Goal: Task Accomplishment & Management: Complete application form

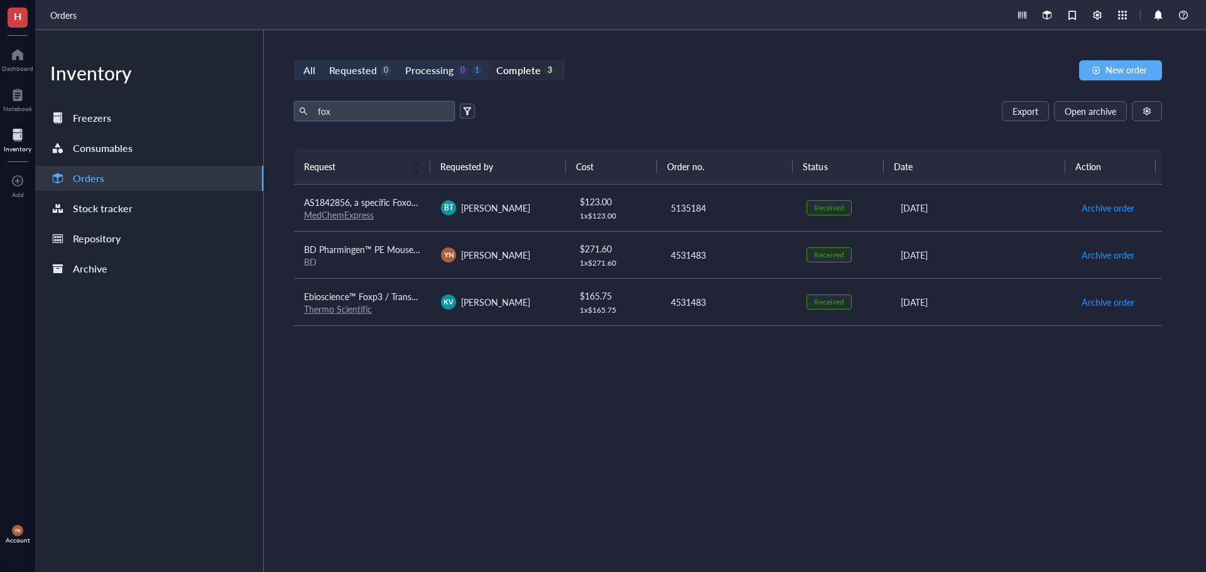
drag, startPoint x: 345, startPoint y: 111, endPoint x: 244, endPoint y: 96, distance: 102.4
click at [246, 96] on div "Inventory Freezers Consumables Orders Stock tracker Repository Archive All Requ…" at bounding box center [620, 301] width 1171 height 542
drag, startPoint x: 715, startPoint y: 112, endPoint x: 677, endPoint y: 106, distance: 38.8
click at [713, 111] on div "Export Open archive" at bounding box center [728, 111] width 868 height 20
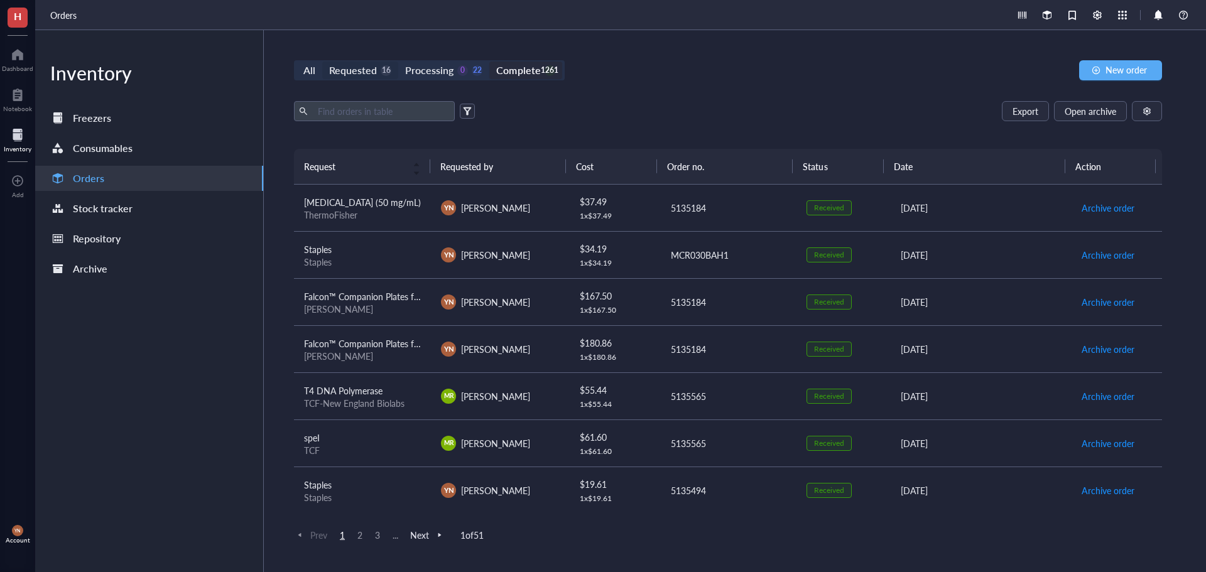
click at [348, 66] on div "Requested" at bounding box center [353, 71] width 48 height 18
click at [322, 62] on input "Requested 16" at bounding box center [322, 62] width 0 height 0
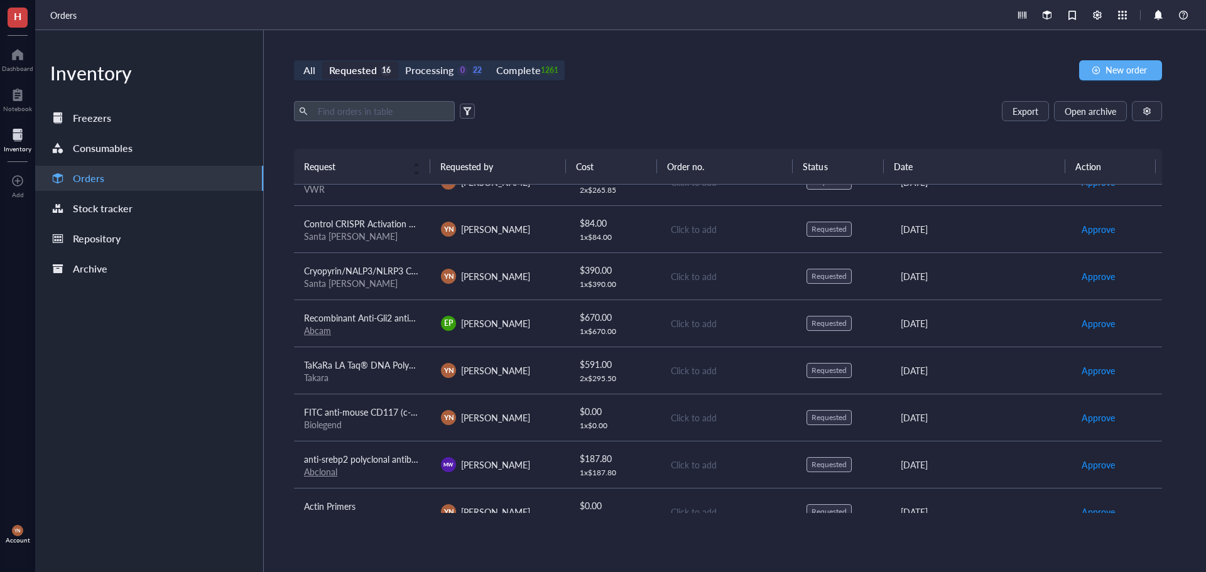
scroll to position [425, 0]
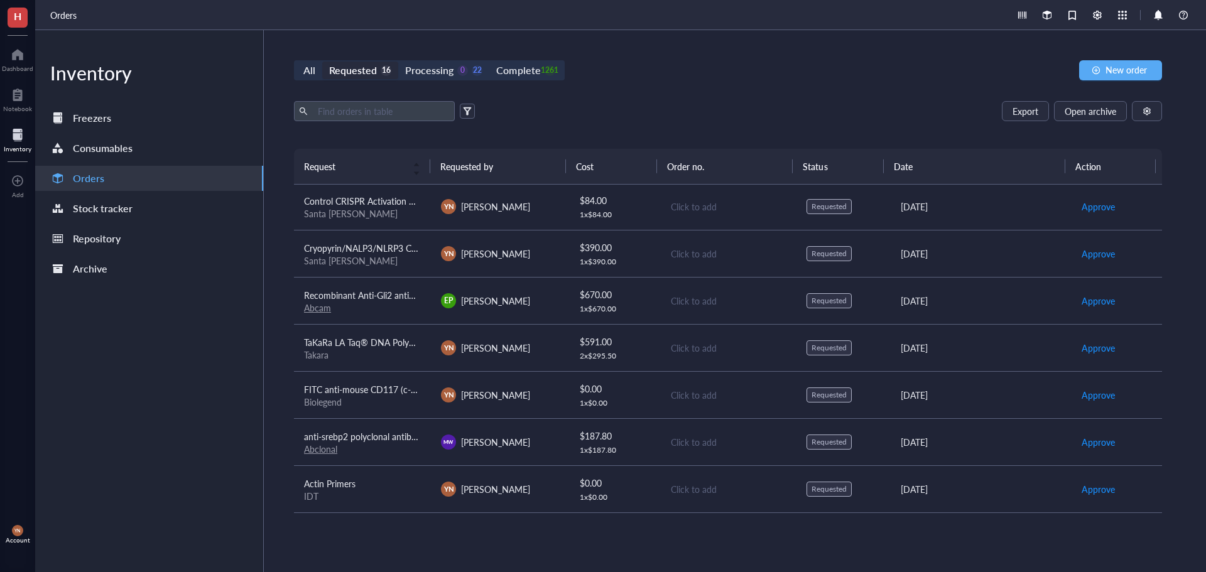
click at [355, 434] on span "anti-srebp2 polyclonal antibody" at bounding box center [365, 436] width 122 height 13
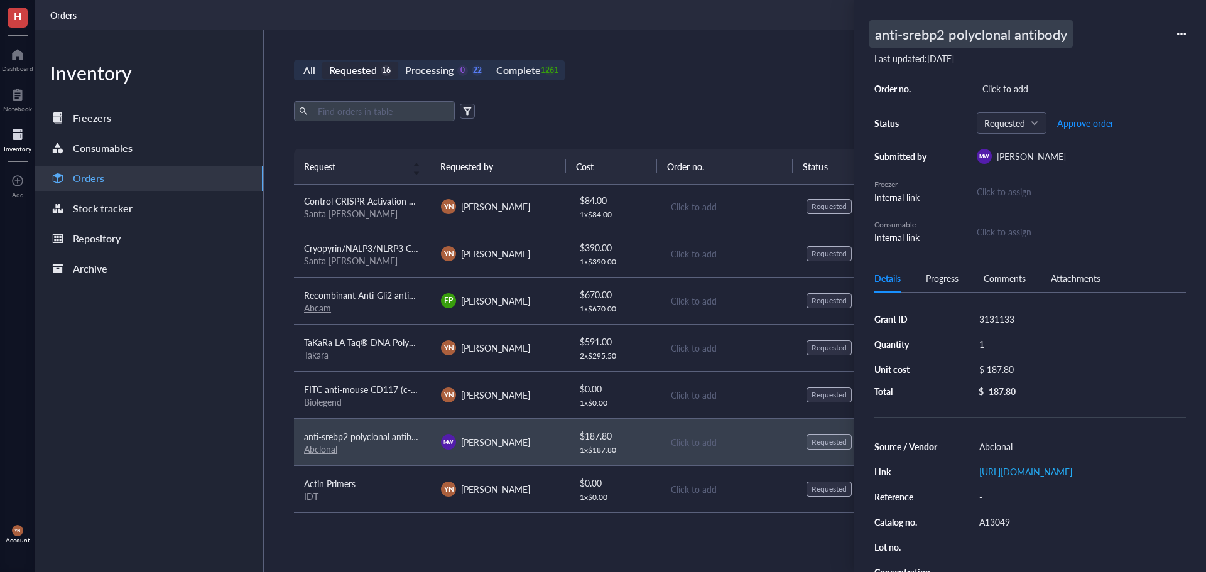
click at [951, 26] on div "anti-srebp2 polyclonal antibody" at bounding box center [972, 34] width 204 height 28
click at [958, 32] on input "anti-srebp2 polyclonal antibody" at bounding box center [1001, 34] width 263 height 26
type input "SREBF2 Rabbit pAb"
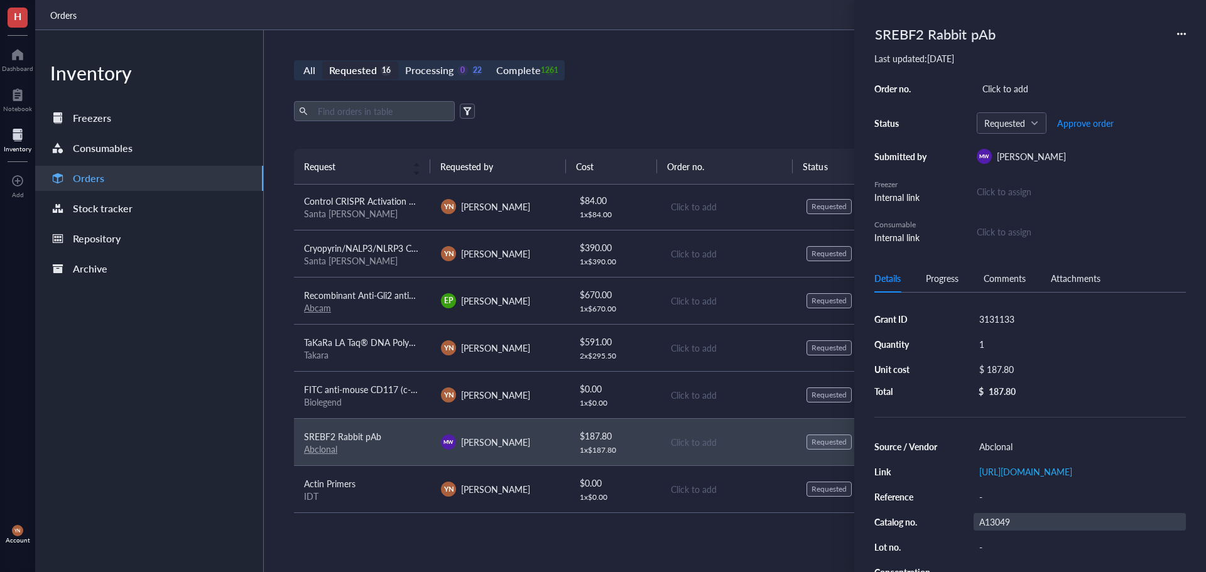
click at [1003, 531] on div "A13049" at bounding box center [1080, 522] width 212 height 18
click at [1003, 530] on input "A13049" at bounding box center [995, 522] width 40 height 16
type input "A25685"
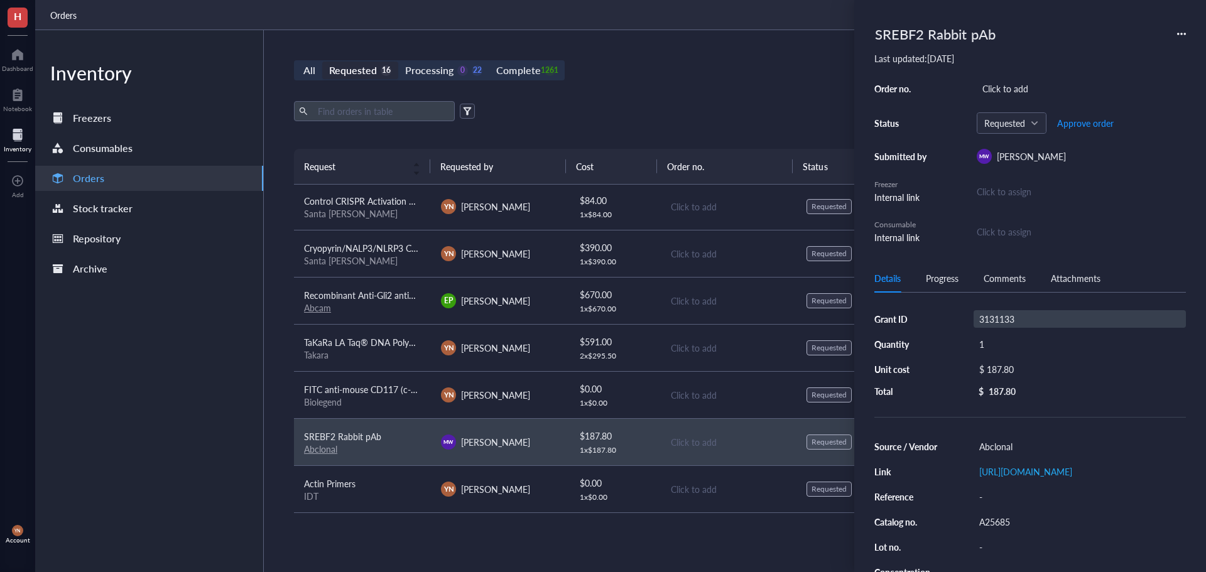
click at [1007, 320] on div "3131133" at bounding box center [1080, 319] width 212 height 18
click at [1007, 320] on input "3131133" at bounding box center [997, 319] width 45 height 16
type input "[PERSON_NAME] Foundation"
click at [1005, 90] on div "Click to add" at bounding box center [1081, 89] width 209 height 18
type input "5135565"
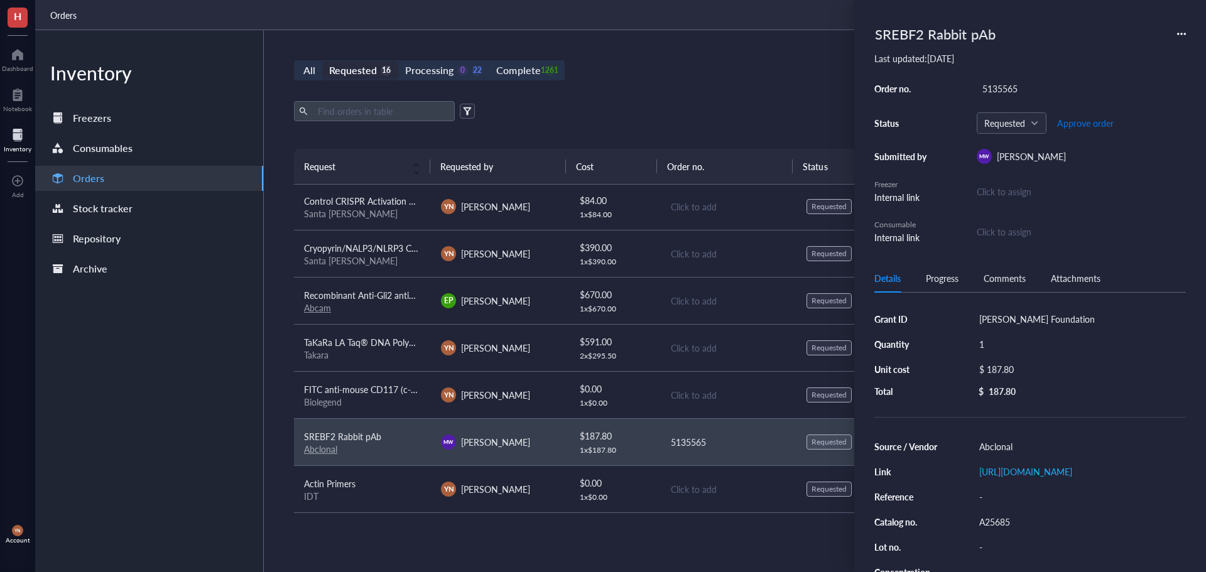
click at [1086, 120] on span "Approve order" at bounding box center [1085, 123] width 57 height 10
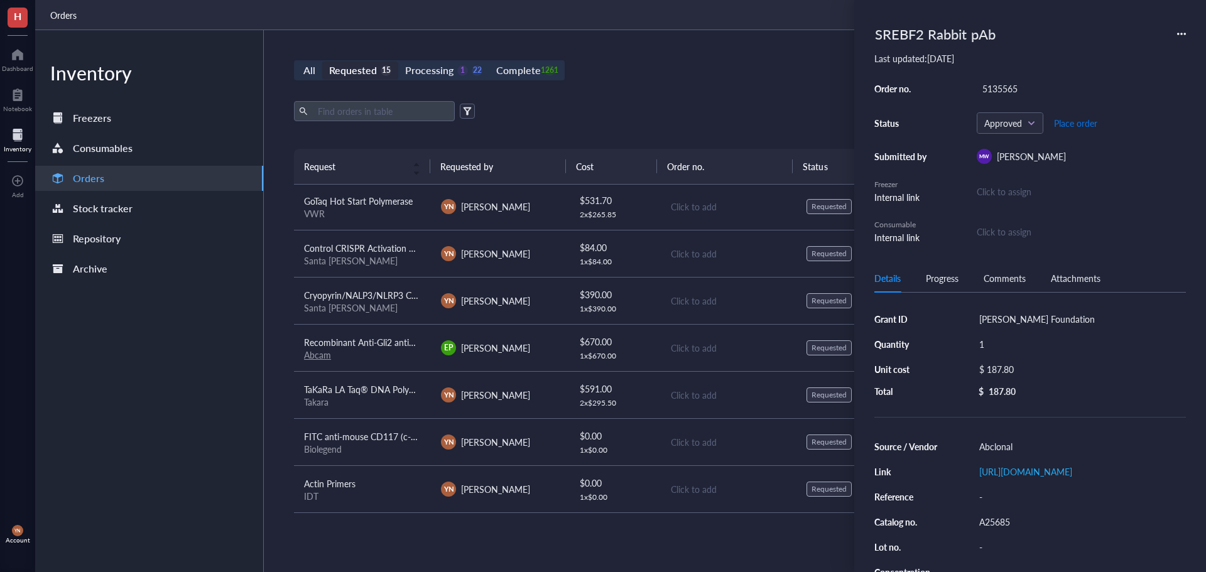
click at [1083, 123] on span "Place order" at bounding box center [1075, 123] width 43 height 10
click at [645, 60] on div "All Requested 15 Processing 0 23 Complete 1261 New order Export Open archive Re…" at bounding box center [728, 301] width 929 height 542
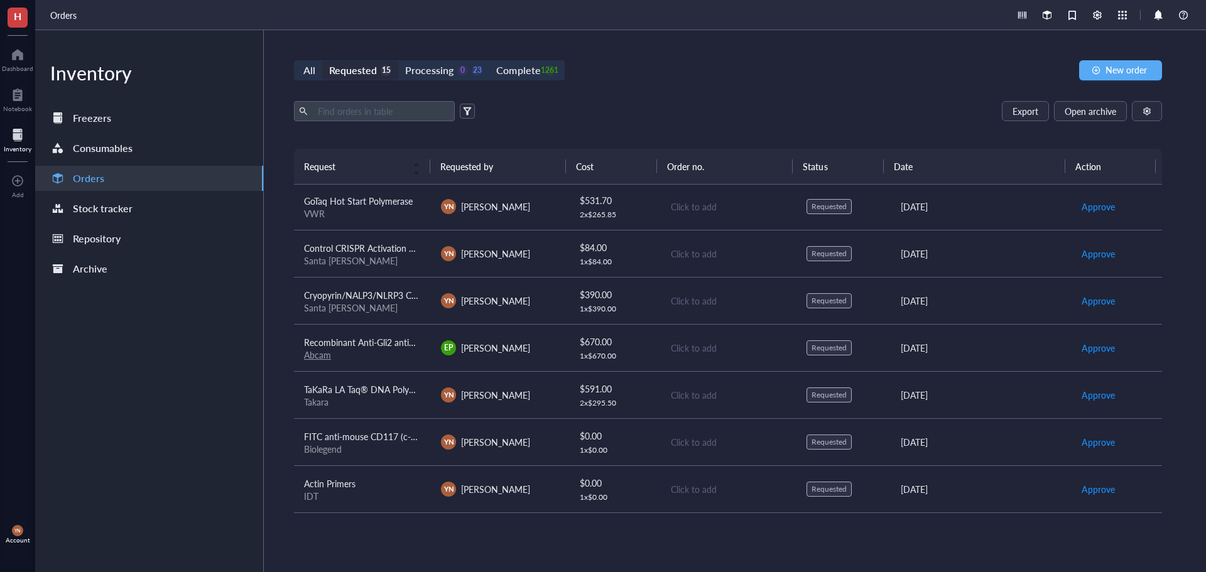
click at [393, 342] on span "Recombinant Anti-Gli2 antibody [9HCLC]" at bounding box center [384, 342] width 160 height 13
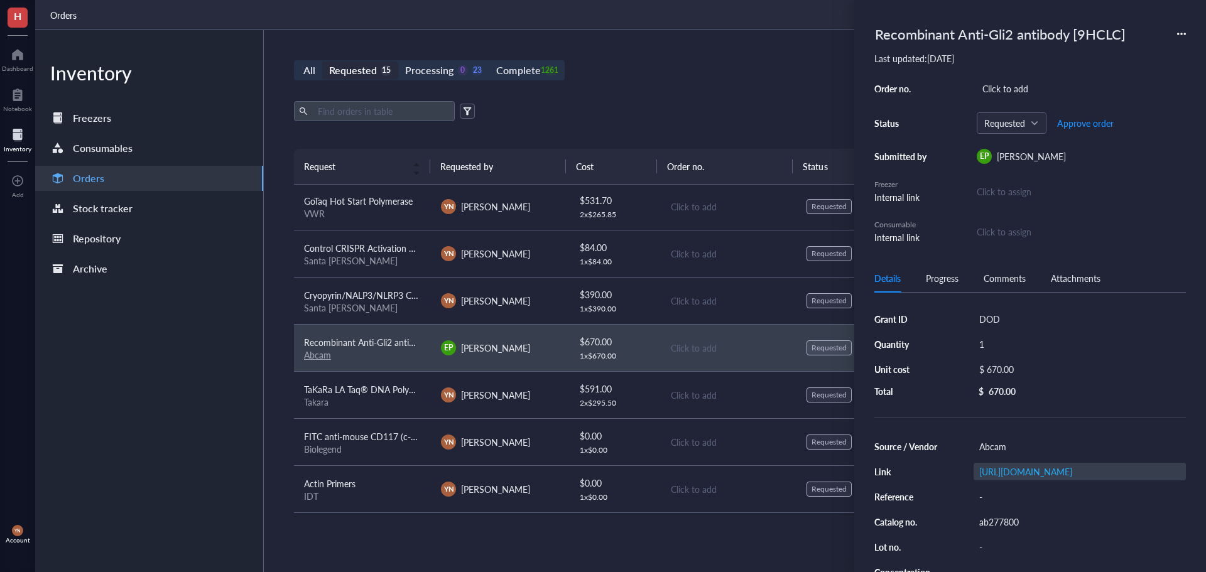
scroll to position [63, 0]
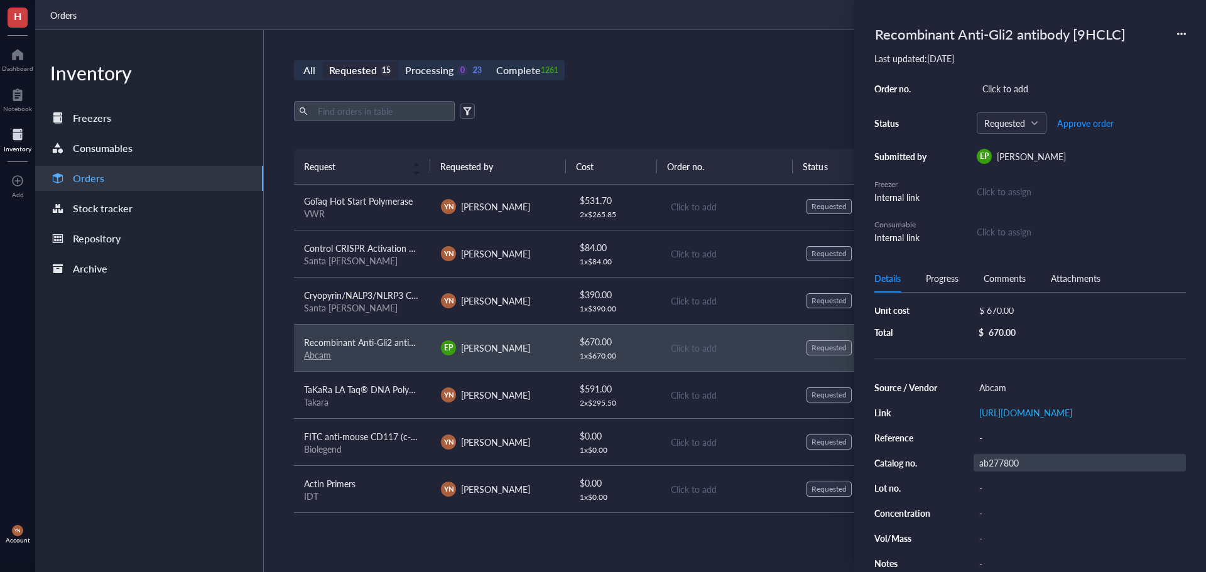
click at [1015, 472] on div "ab277800" at bounding box center [1080, 463] width 212 height 18
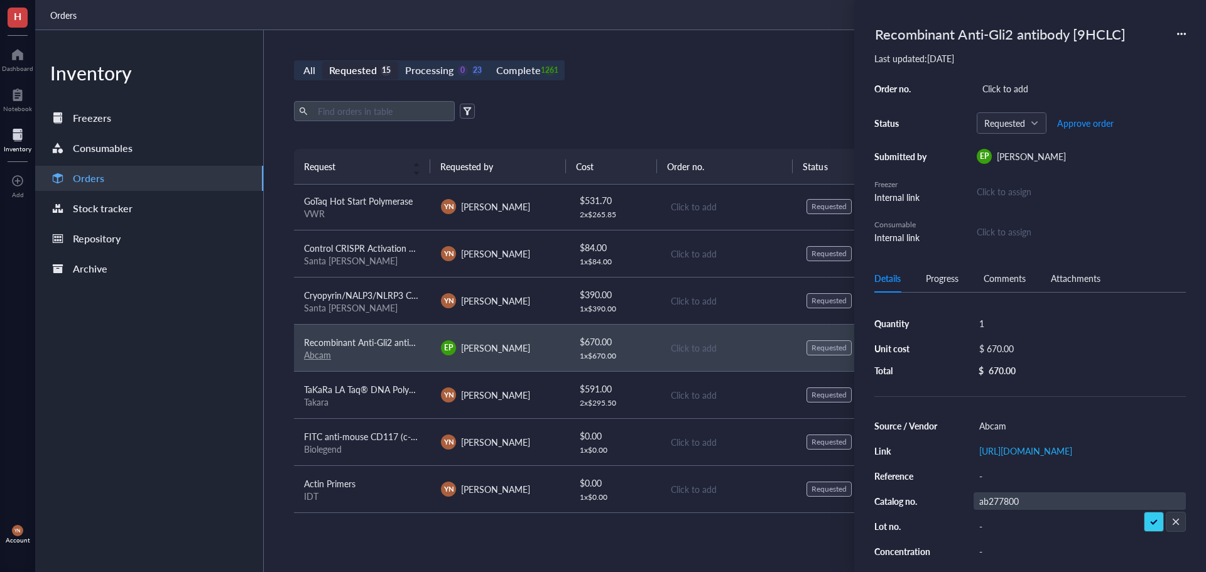
scroll to position [0, 0]
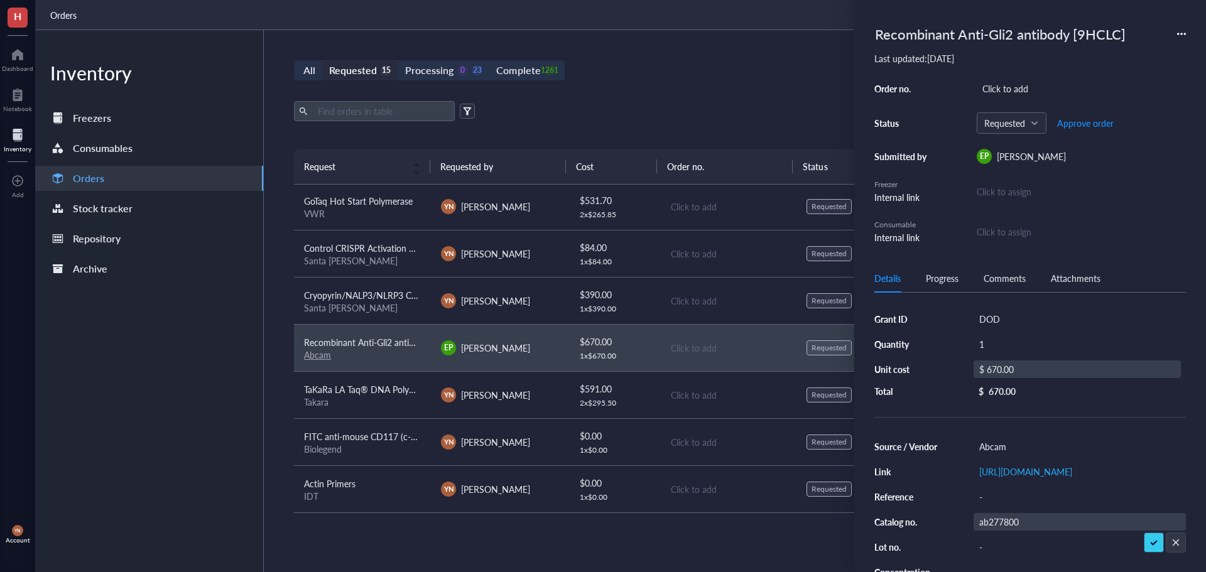
click at [1017, 369] on div "$ 670.00" at bounding box center [1077, 370] width 207 height 18
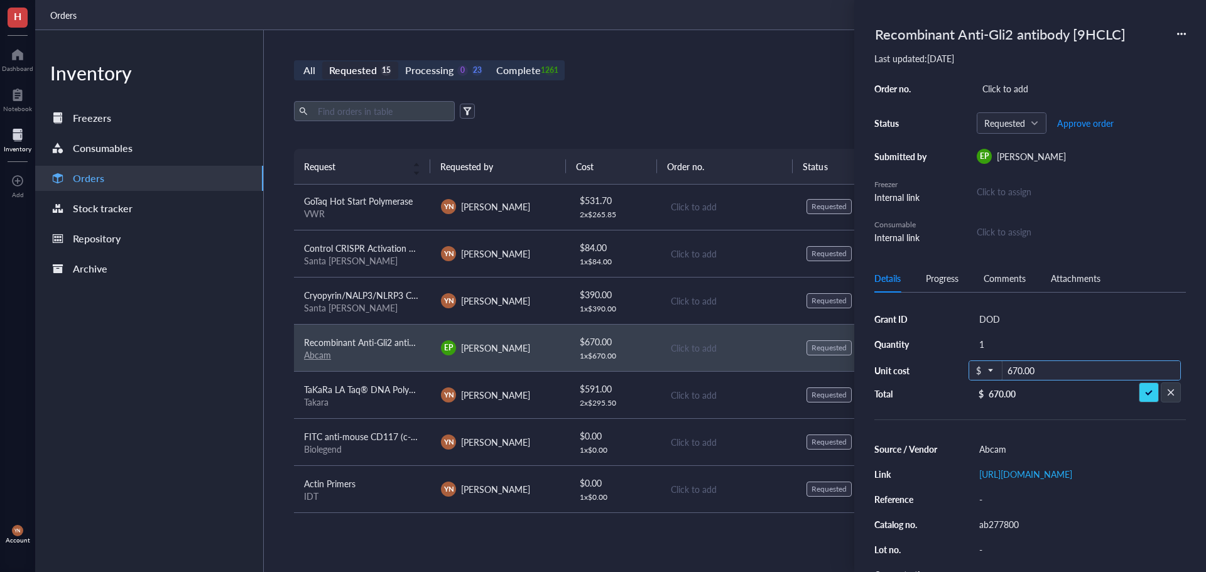
click at [1051, 369] on input "670.00" at bounding box center [1092, 371] width 178 height 20
type input "640"
click at [1017, 93] on div "Click to add" at bounding box center [1081, 89] width 209 height 18
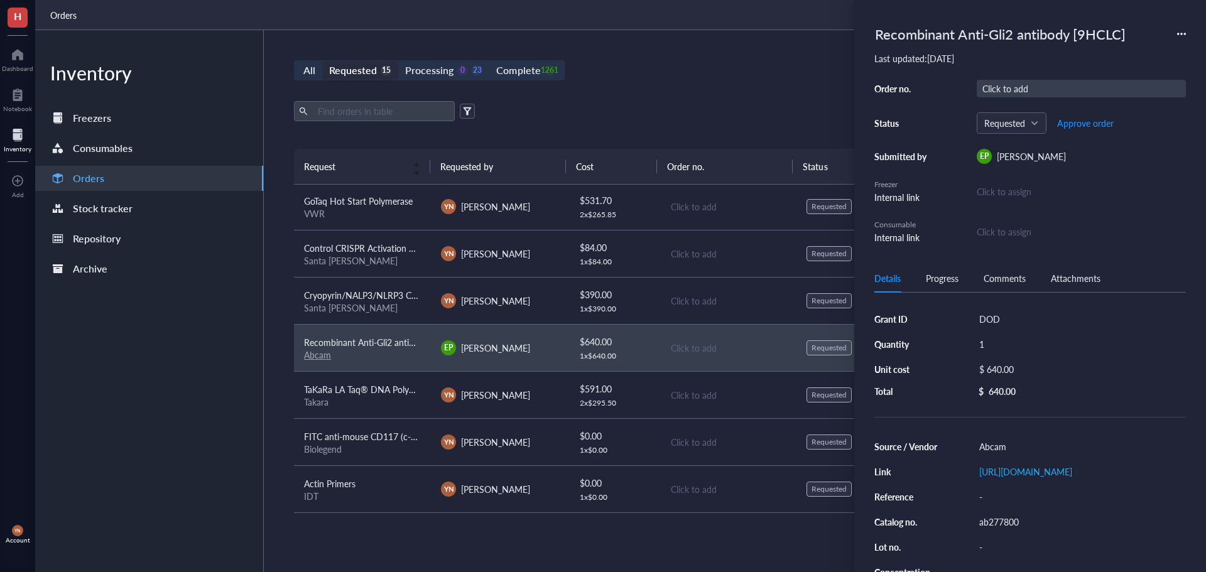
drag, startPoint x: 1019, startPoint y: 79, endPoint x: 1017, endPoint y: 85, distance: 6.6
click at [1018, 82] on div "Recombinant Anti-Gli2 antibody [9HCLC] Last updated: [DATE] Order no. Click to …" at bounding box center [1031, 132] width 312 height 224
click at [1017, 85] on div "Click to add" at bounding box center [1081, 89] width 209 height 18
click at [1007, 87] on div "Click to add" at bounding box center [1081, 89] width 209 height 18
type input "5135740"
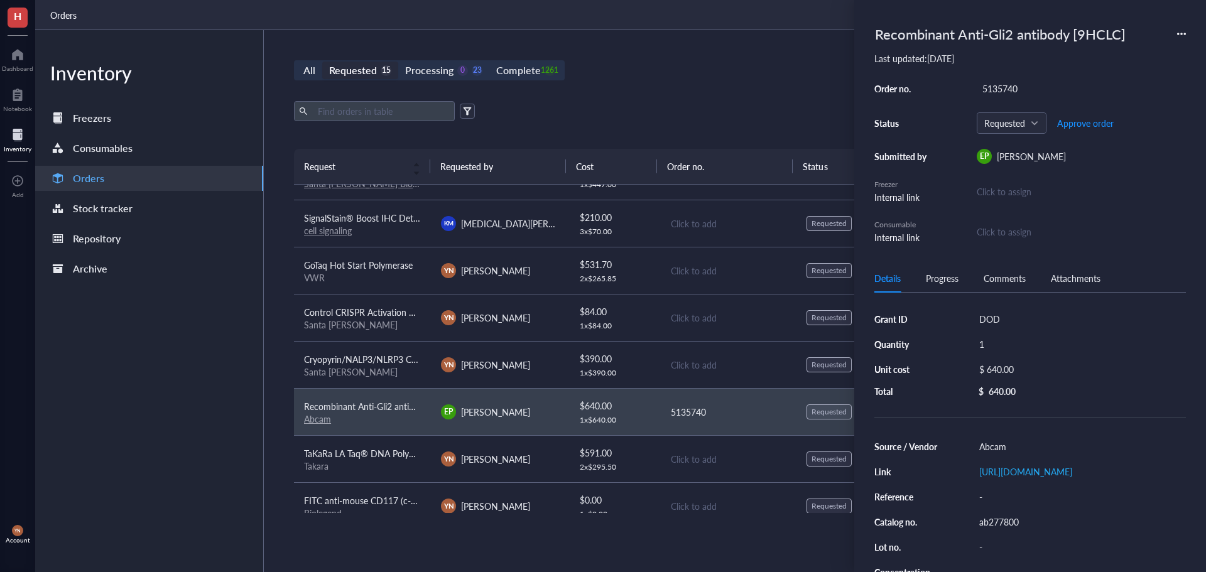
scroll to position [251, 0]
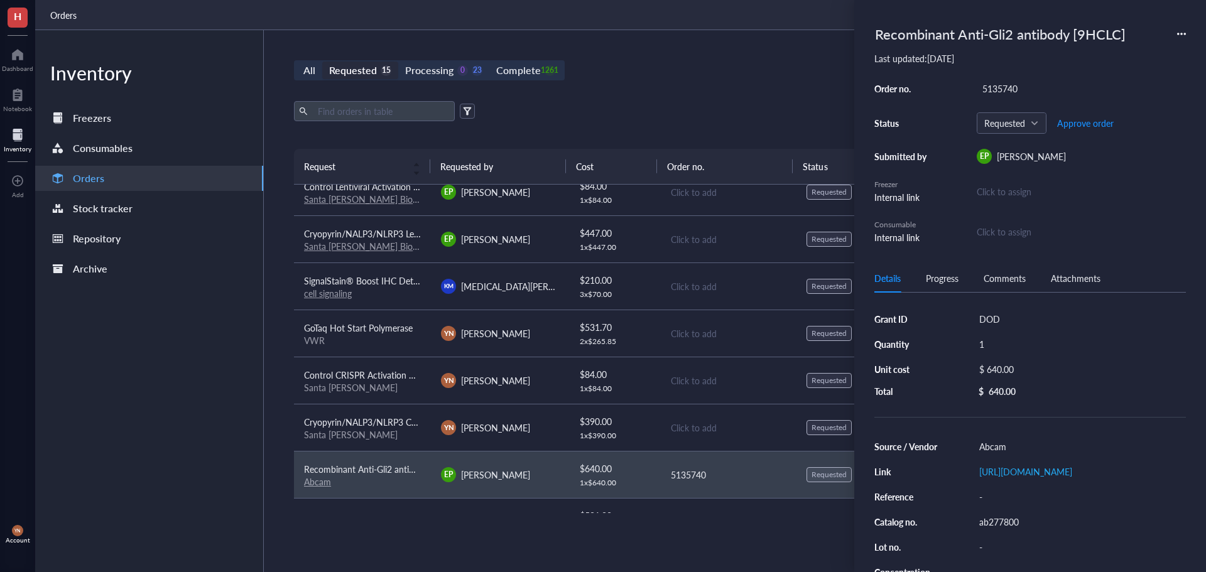
click at [373, 281] on span "SignalStain® Boost IHC Detection Reagent (HRP, Rabbit)" at bounding box center [415, 281] width 222 height 13
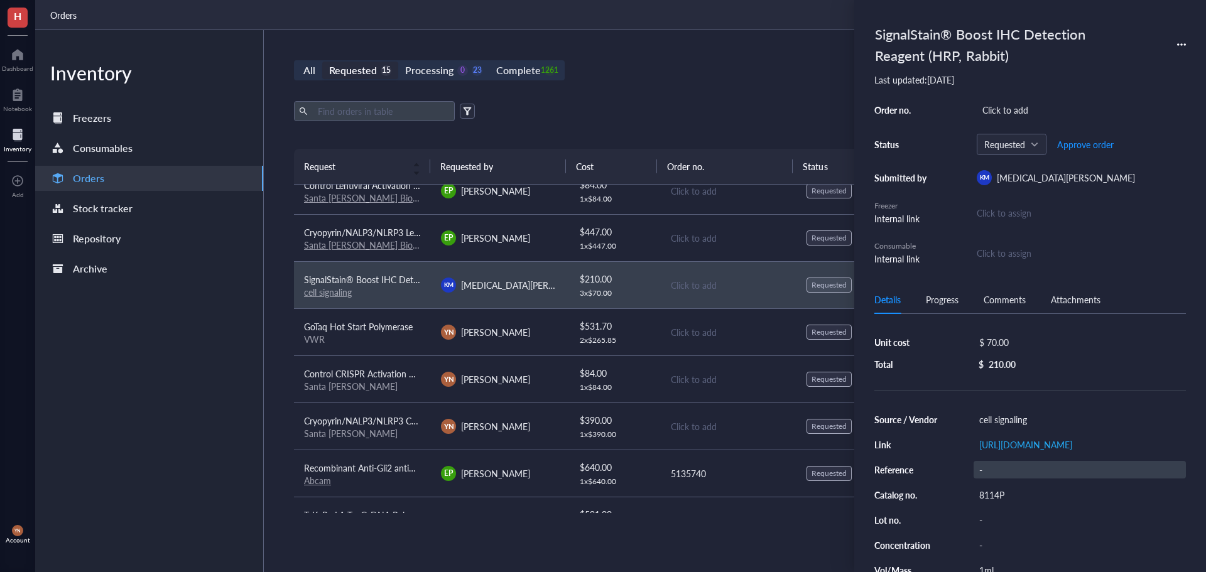
scroll to position [63, 0]
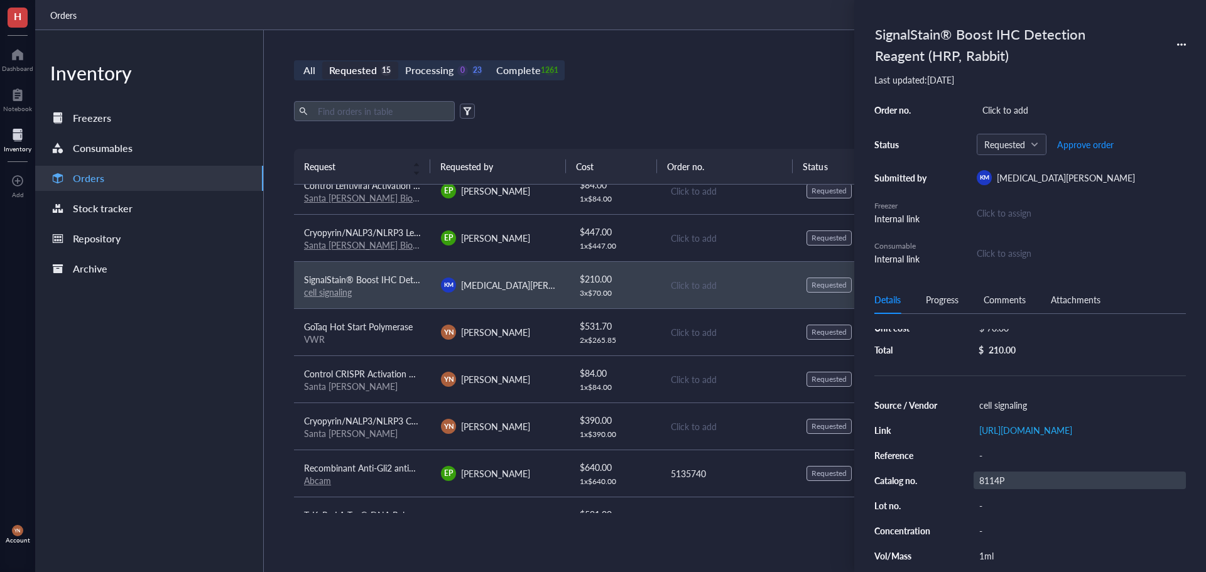
click at [990, 489] on div "8114P" at bounding box center [1080, 481] width 212 height 18
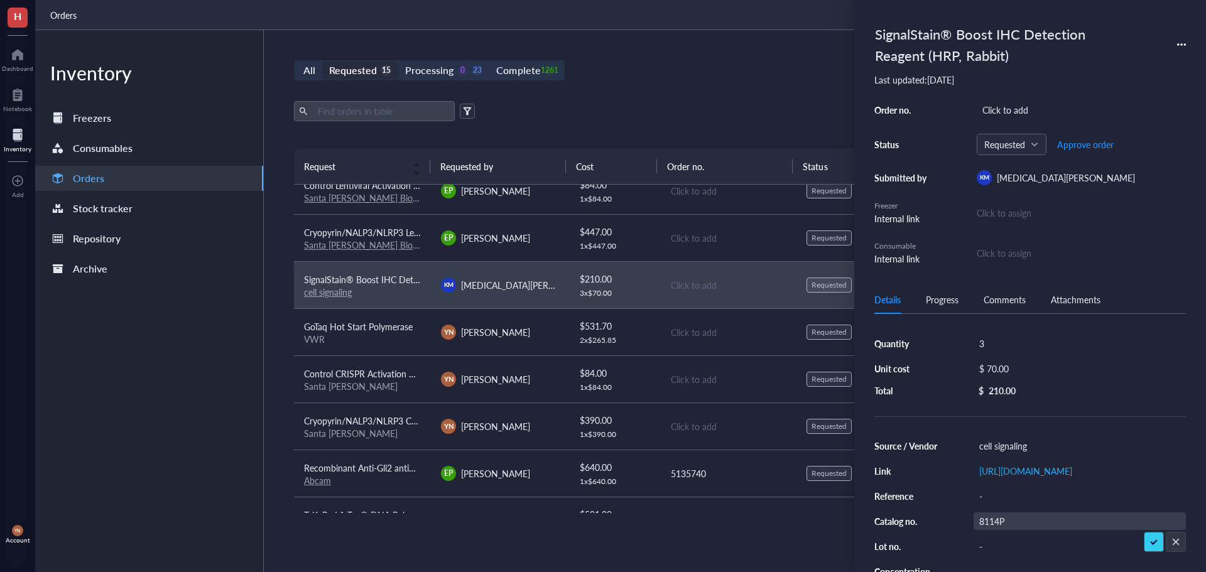
scroll to position [0, 0]
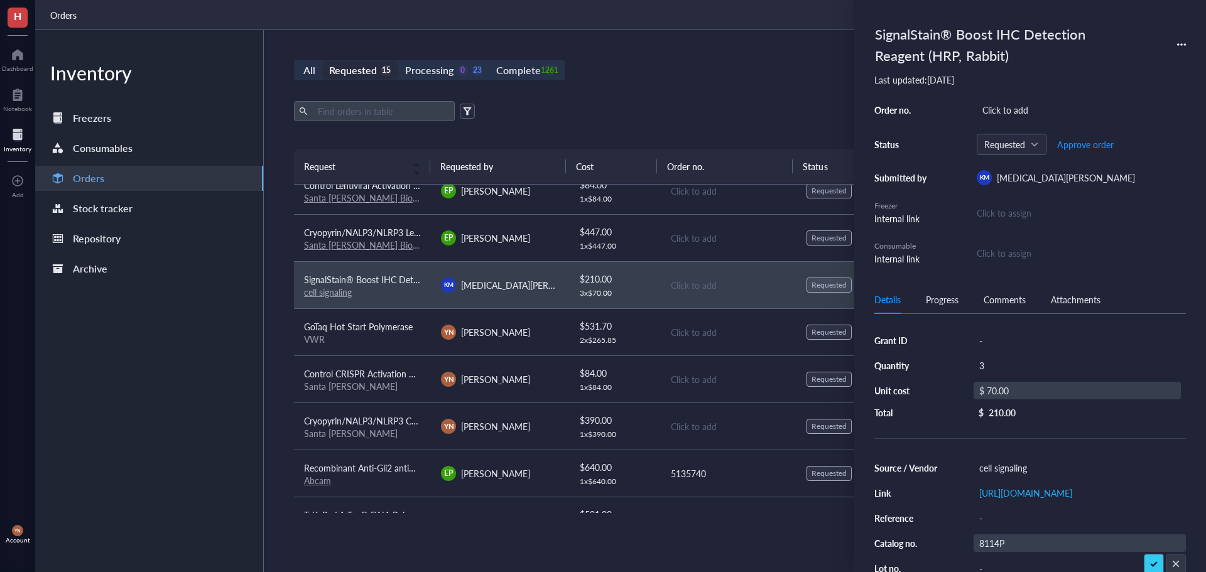
click at [1000, 390] on div "$ 70.00" at bounding box center [1077, 391] width 207 height 18
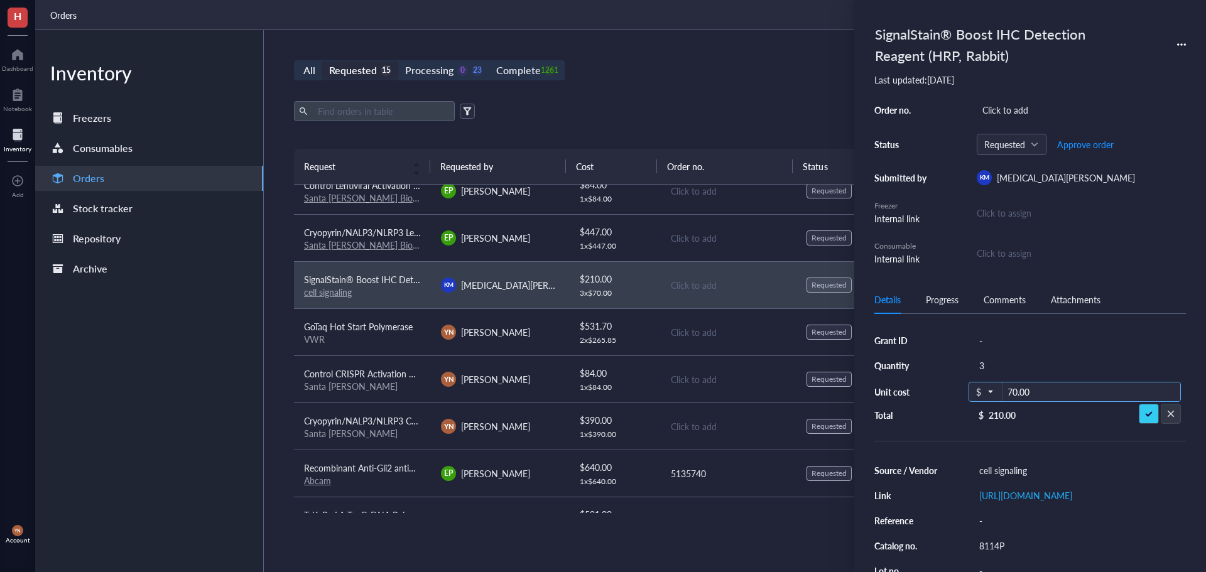
click at [1027, 391] on input "70.00" at bounding box center [1092, 393] width 178 height 20
type input "53"
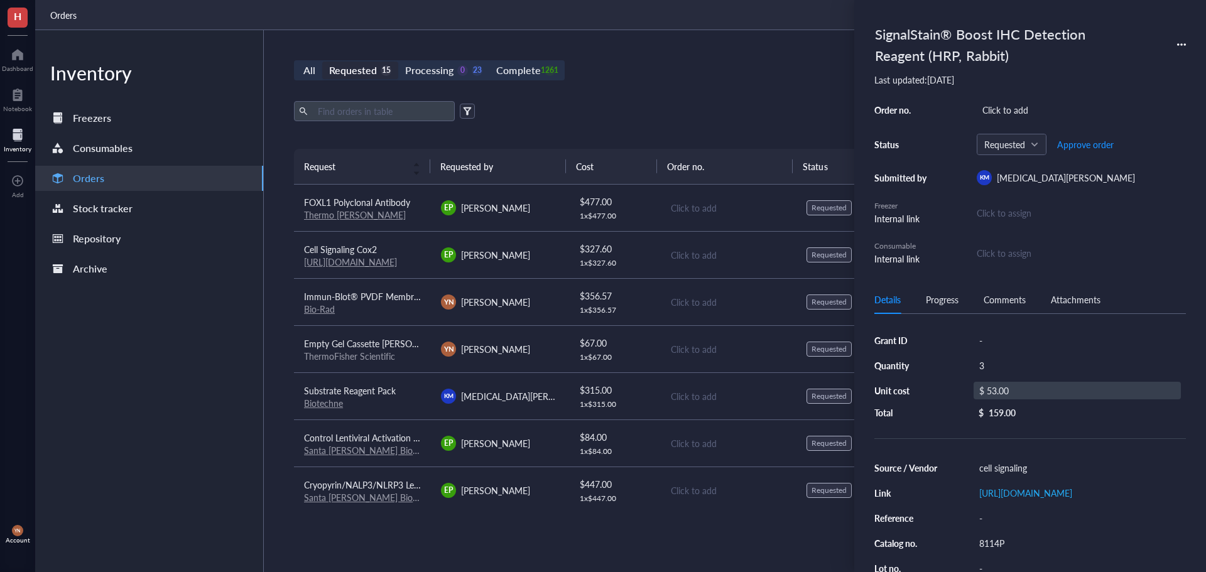
click at [352, 251] on span "Cell Signaling Cox2" at bounding box center [340, 249] width 73 height 13
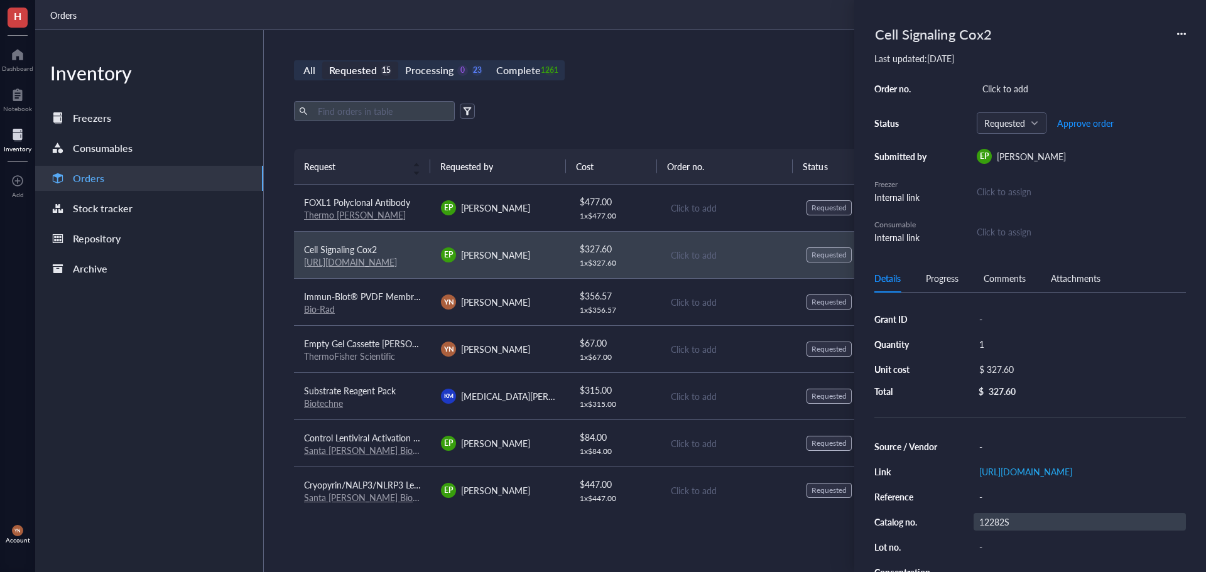
click at [1007, 531] on div "12282S" at bounding box center [1080, 522] width 212 height 18
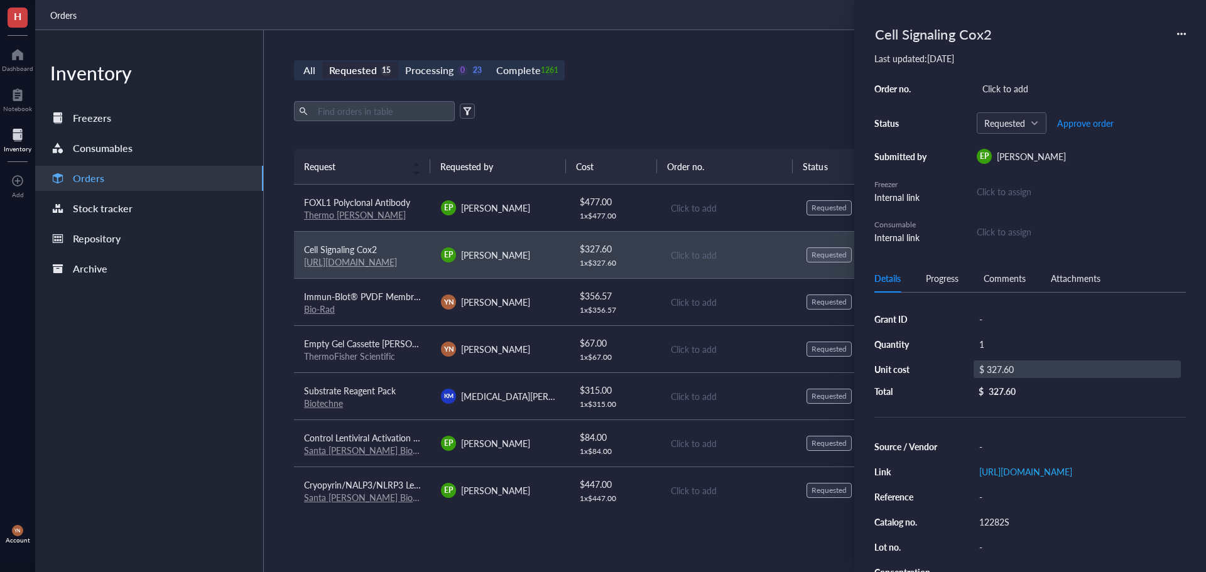
click at [1003, 367] on div "$ 327.60" at bounding box center [1077, 370] width 207 height 18
click at [1042, 368] on input "327.60" at bounding box center [1092, 371] width 178 height 20
click at [1044, 369] on input "327.60" at bounding box center [1092, 371] width 178 height 20
type input "386"
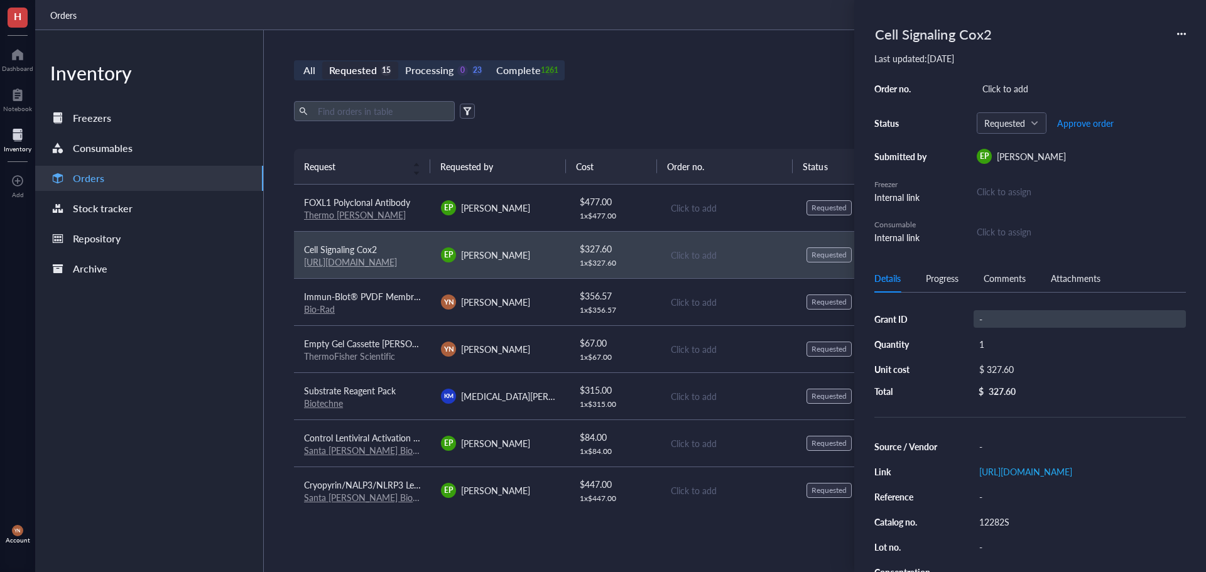
drag, startPoint x: 1003, startPoint y: 326, endPoint x: 997, endPoint y: 322, distance: 7.9
click at [997, 322] on div "-" at bounding box center [1080, 319] width 212 height 18
type input "DOD"
click at [998, 82] on div "Click to add" at bounding box center [1081, 89] width 209 height 18
type input "5135740"
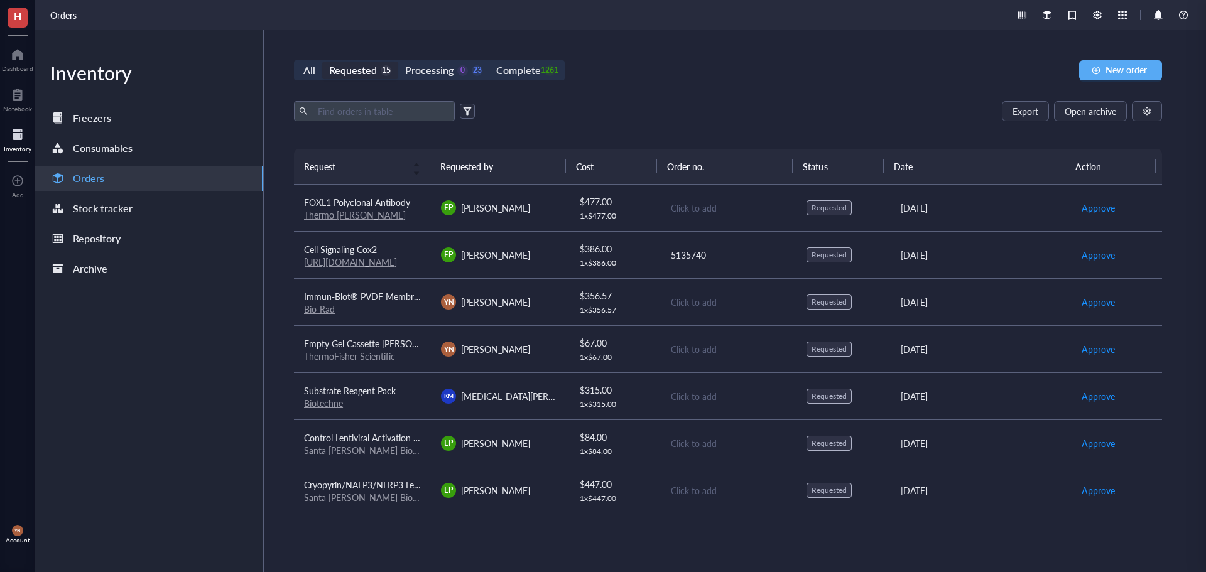
click at [655, 84] on div "All Requested 15 Processing 0 23 Complete 1261 New order Export Open archive Re…" at bounding box center [728, 301] width 929 height 542
click at [454, 69] on div "Processing 0 23" at bounding box center [443, 71] width 77 height 18
click at [398, 62] on input "Processing 0 23" at bounding box center [398, 62] width 0 height 0
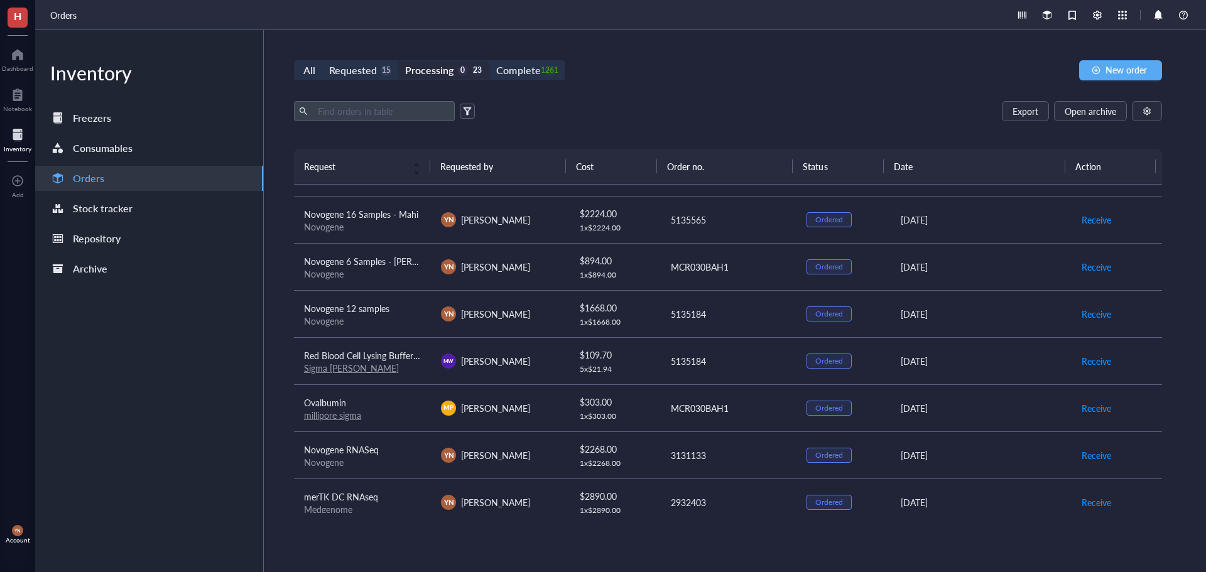
scroll to position [754, 0]
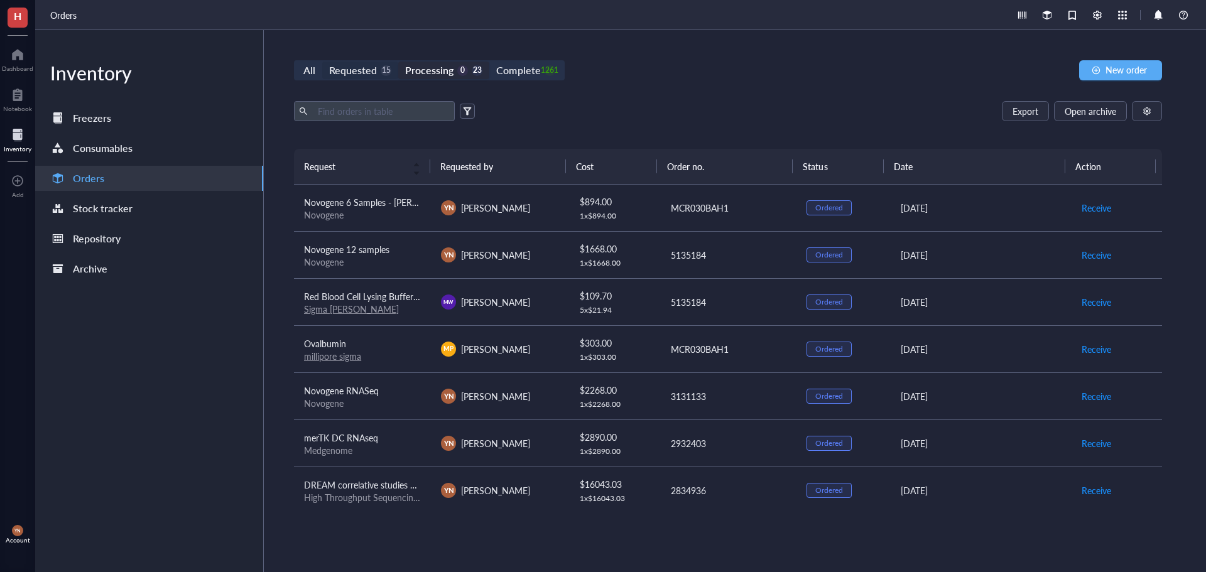
click at [368, 73] on div "Requested" at bounding box center [353, 71] width 48 height 18
click at [322, 62] on input "Requested 15" at bounding box center [322, 62] width 0 height 0
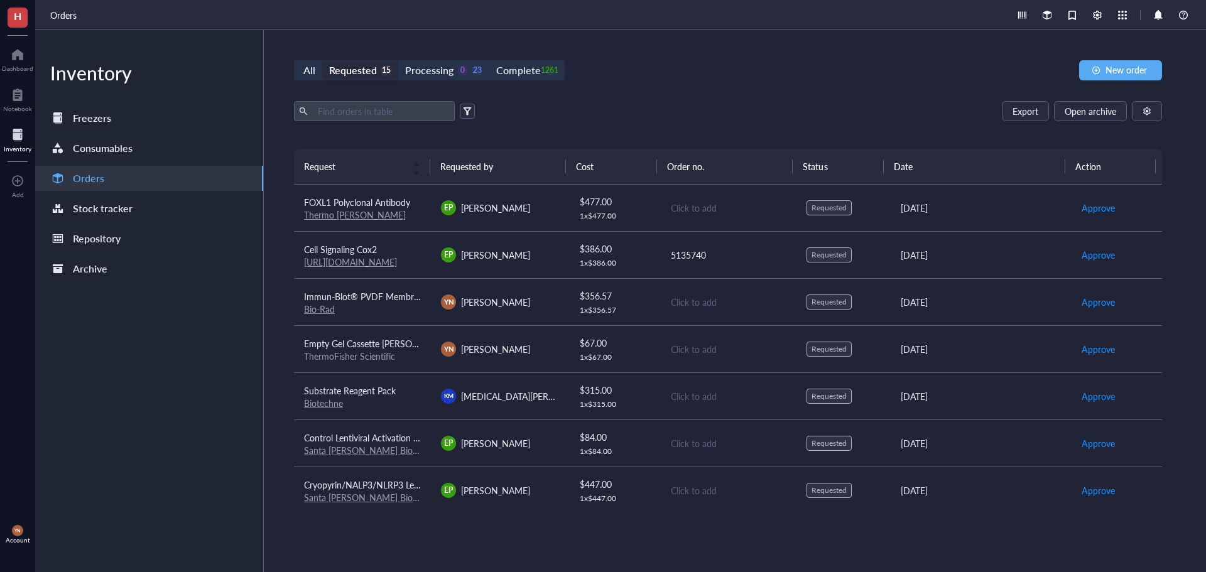
click at [415, 243] on div "Cell Signaling Cox2" at bounding box center [362, 250] width 117 height 14
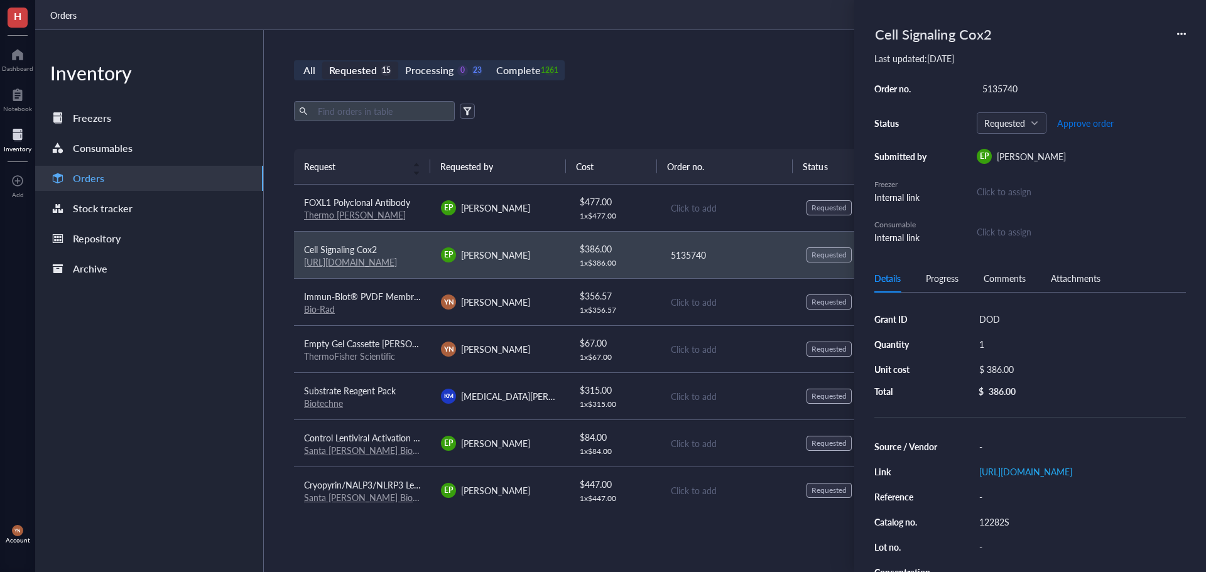
click at [1087, 122] on span "Approve order" at bounding box center [1085, 123] width 57 height 10
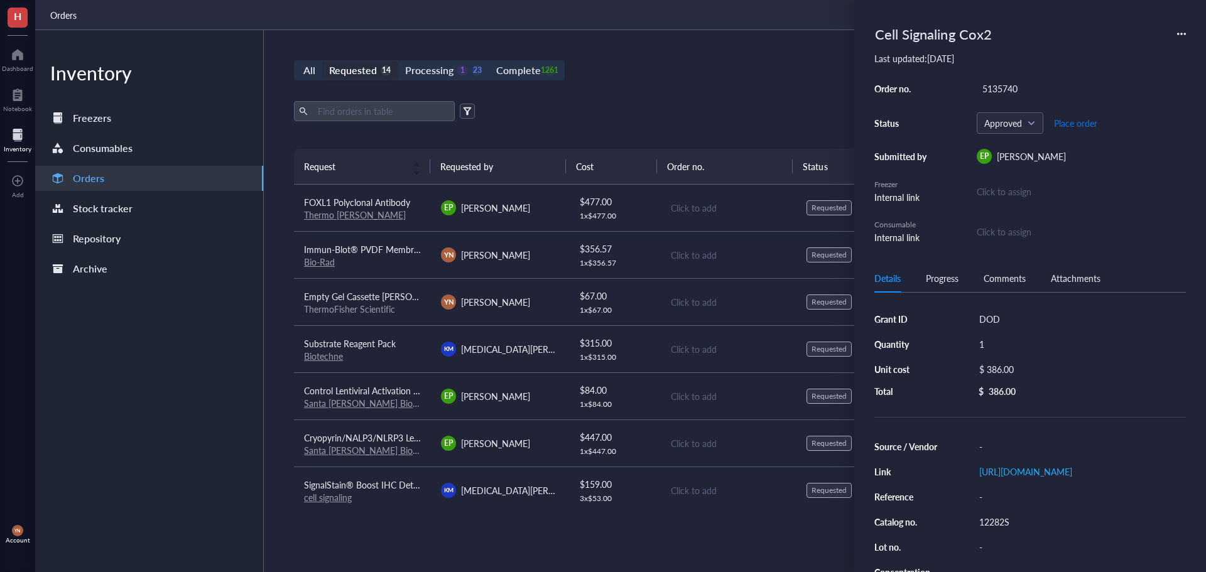
click at [1086, 122] on span "Place order" at bounding box center [1075, 123] width 43 height 10
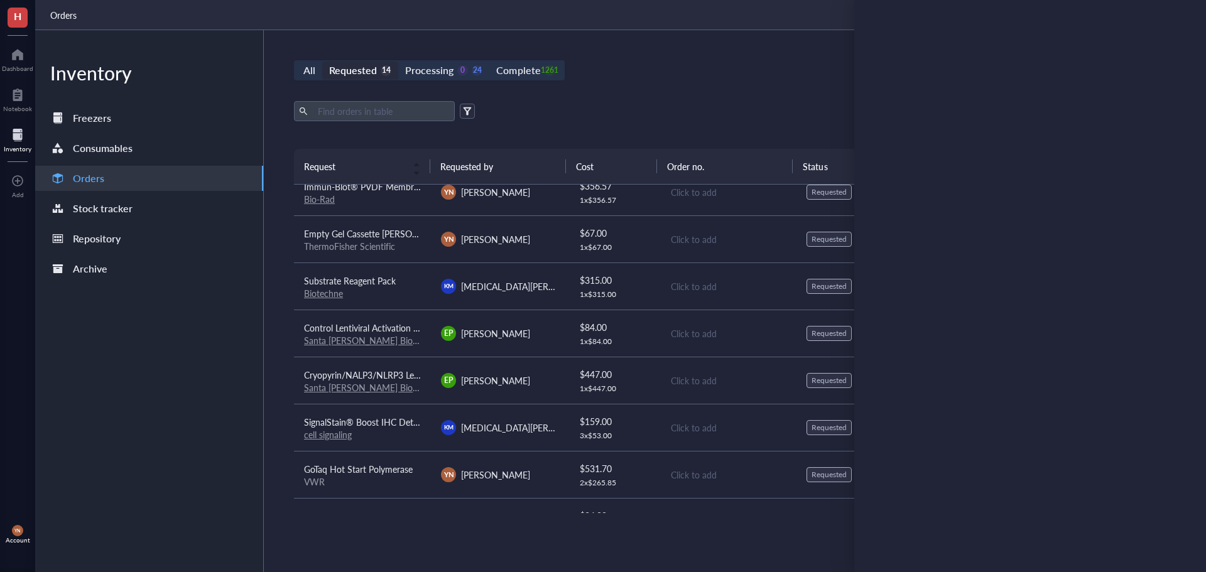
click at [398, 422] on span "SignalStain® Boost IHC Detection Reagent (HRP, Rabbit)" at bounding box center [415, 422] width 222 height 13
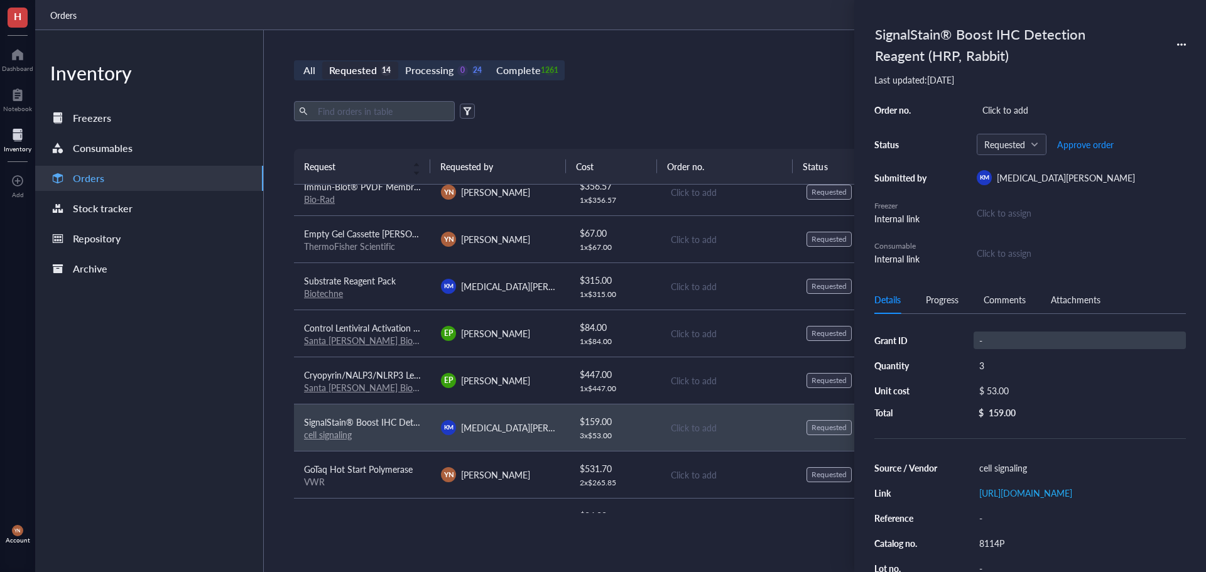
click at [981, 343] on div "-" at bounding box center [1080, 341] width 212 height 18
type input "ACRA"
click at [1013, 109] on div "Click to add" at bounding box center [1081, 110] width 209 height 18
type input "5135454"
click at [1078, 141] on span "Approve order" at bounding box center [1085, 144] width 57 height 10
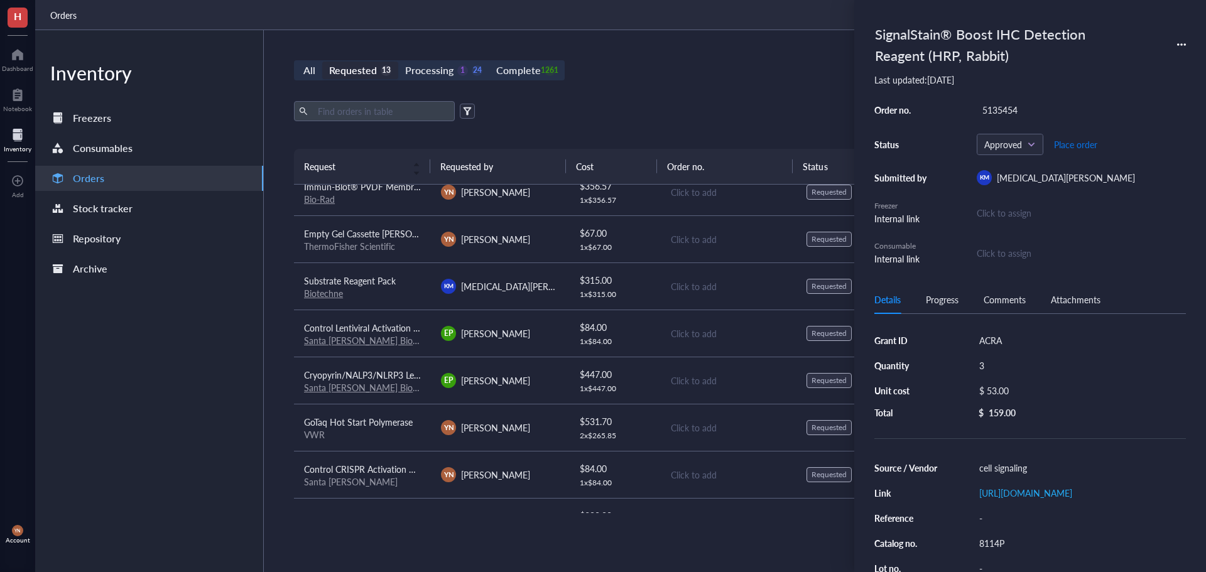
click at [1078, 141] on span "Place order" at bounding box center [1075, 144] width 43 height 10
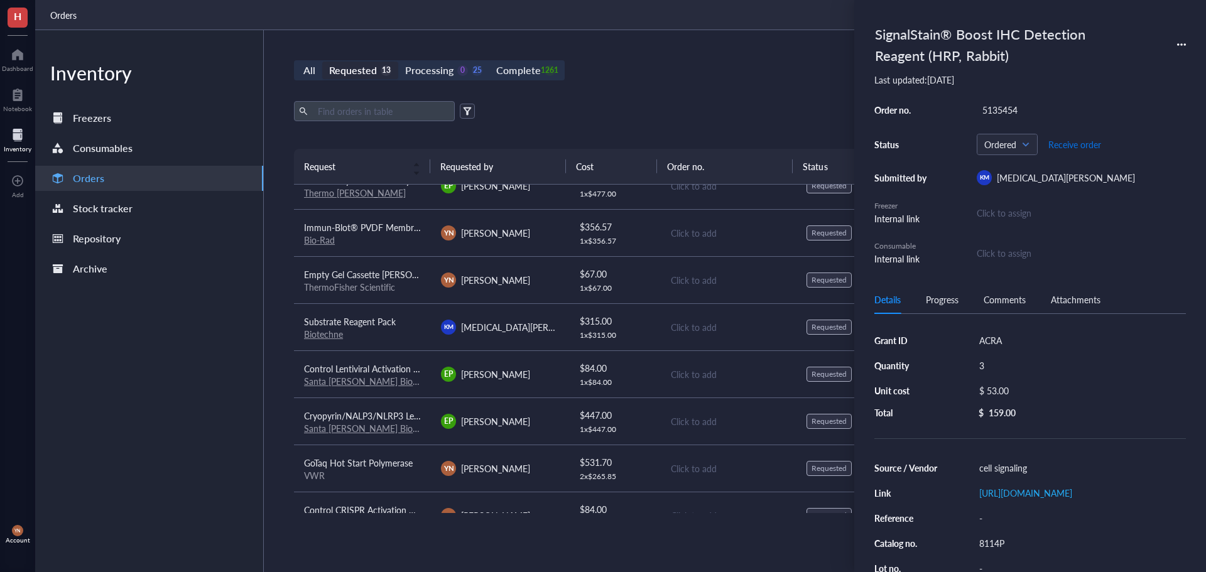
scroll to position [0, 0]
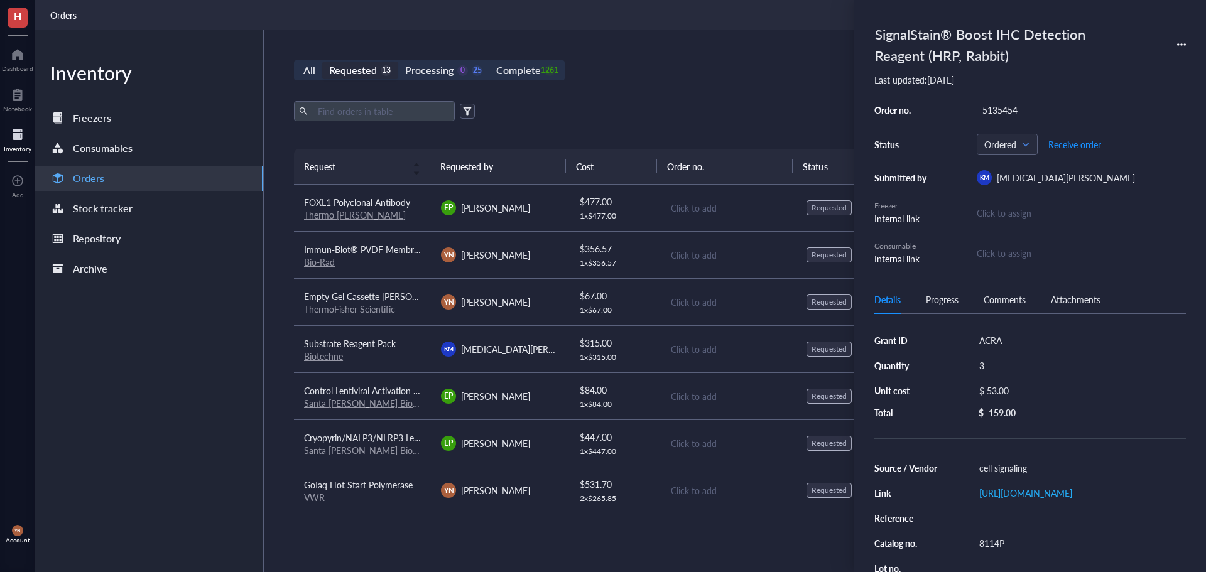
click at [379, 298] on span "Empty Gel Cassette [PERSON_NAME], mini, 1.5 mm, 10 well" at bounding box center [421, 296] width 234 height 13
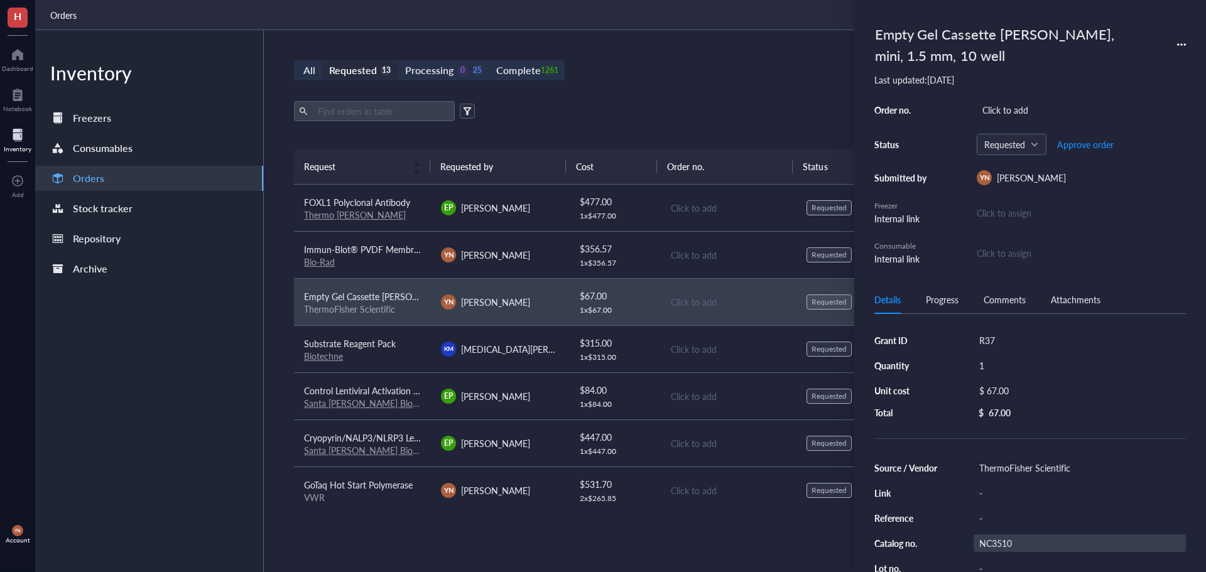
click at [995, 538] on div "NC3510" at bounding box center [1080, 544] width 212 height 18
click at [995, 538] on input "NC3510" at bounding box center [995, 543] width 40 height 16
click at [1022, 388] on div "$ 67.00" at bounding box center [1077, 391] width 207 height 18
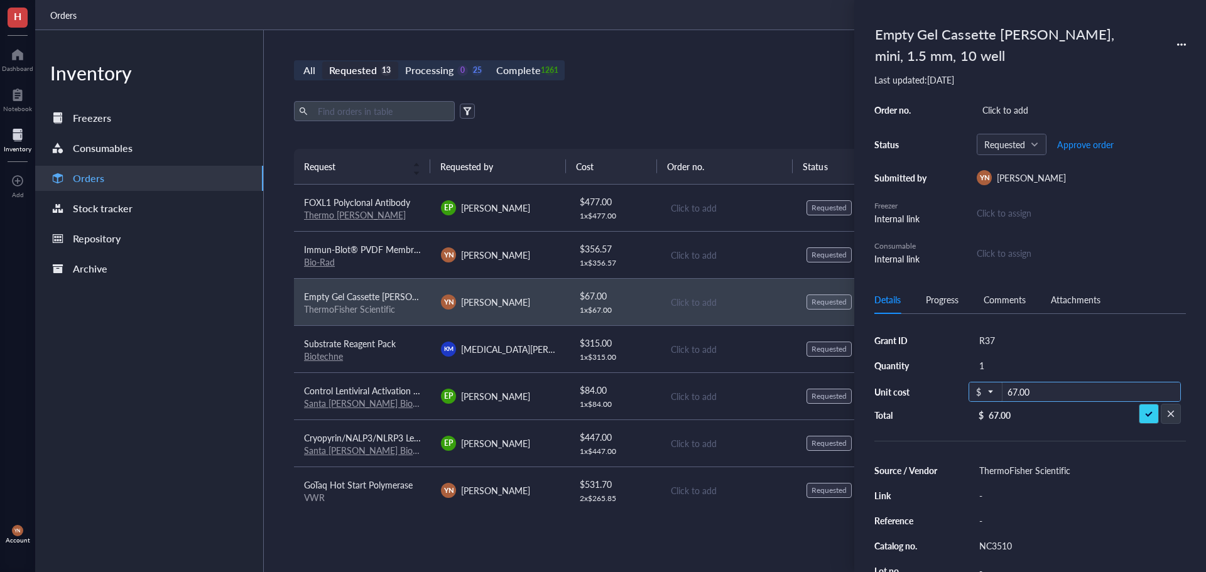
click at [1042, 391] on input "67.00" at bounding box center [1092, 393] width 178 height 20
type input "62.5"
click at [1028, 111] on div "Click to add" at bounding box center [1081, 110] width 209 height 18
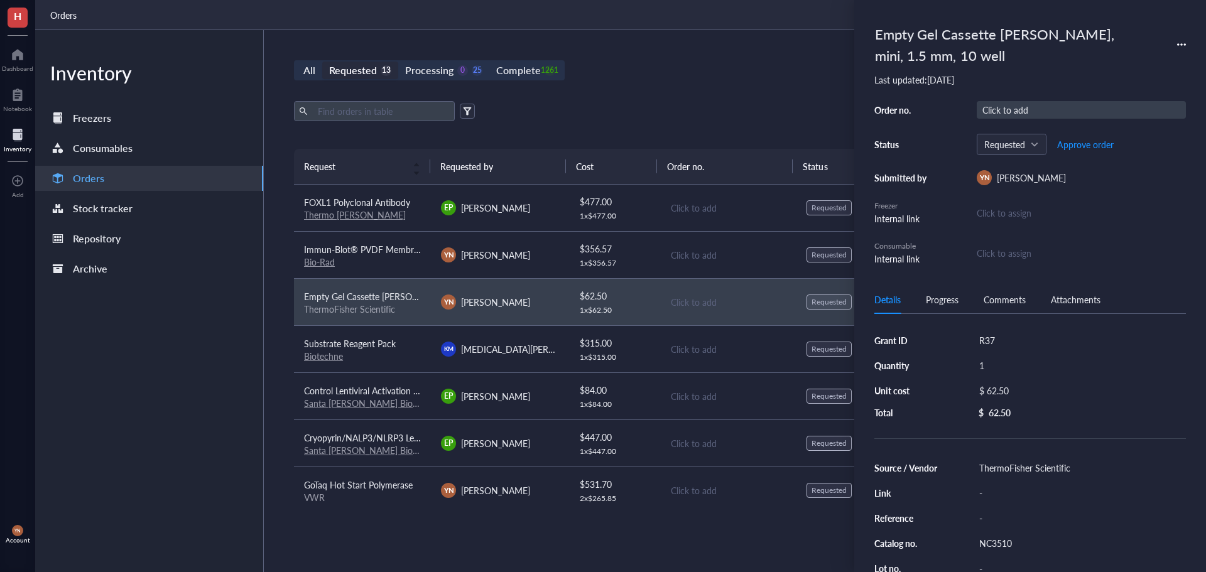
click at [1040, 109] on div "Click to add" at bounding box center [1081, 110] width 209 height 18
type input "5135494"
click at [1056, 145] on div "Requested Approve order" at bounding box center [1081, 144] width 209 height 21
click at [1075, 145] on span "Approve order" at bounding box center [1085, 144] width 57 height 10
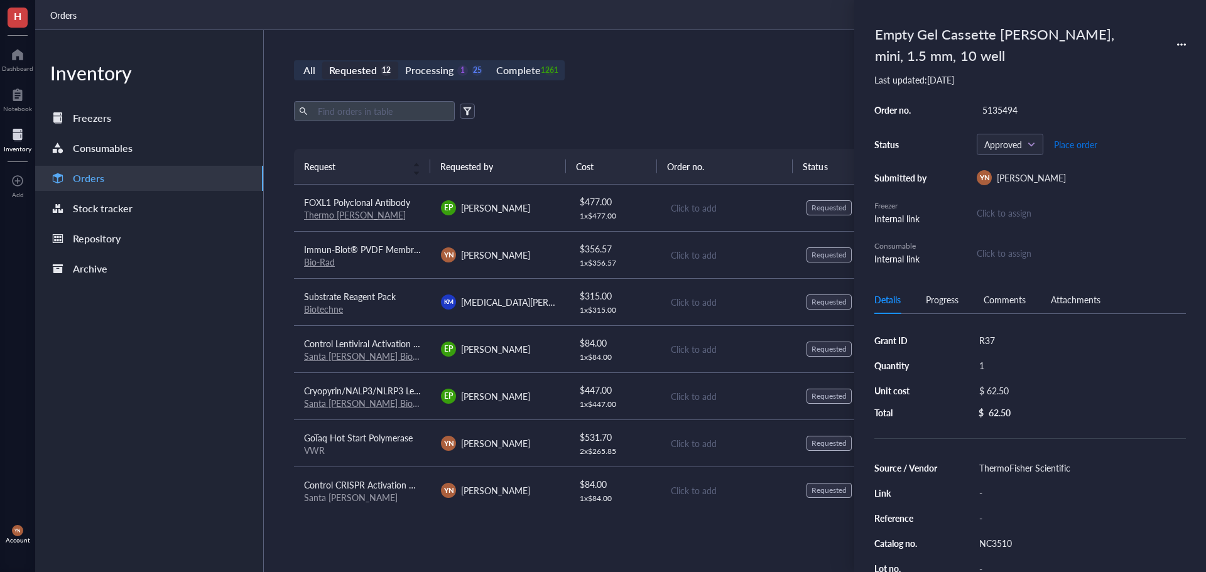
click at [1075, 145] on span "Place order" at bounding box center [1075, 144] width 43 height 10
click at [377, 196] on span "FOXL1 Polyclonal Antibody" at bounding box center [357, 202] width 106 height 13
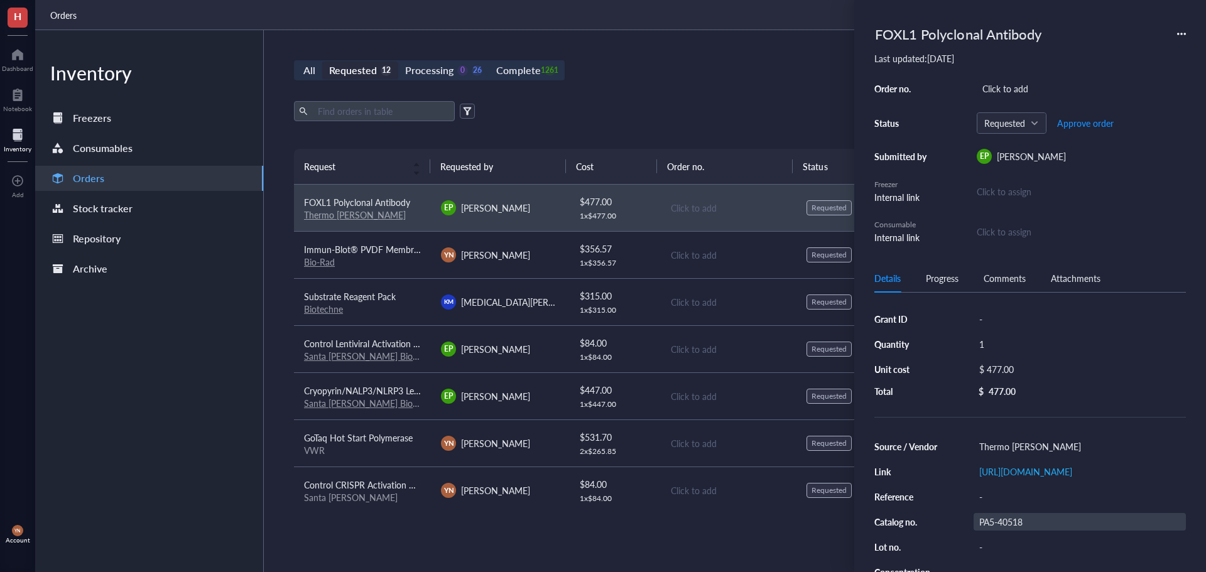
click at [997, 530] on div "PA5-40518" at bounding box center [1080, 522] width 212 height 18
click at [997, 530] on input "PA5-40518" at bounding box center [1002, 522] width 55 height 16
click at [693, 85] on div "All Requested 12 Processing 0 26 Complete 1261 New order Export Open archive Re…" at bounding box center [728, 301] width 929 height 542
click at [502, 63] on div "Complete" at bounding box center [518, 71] width 44 height 18
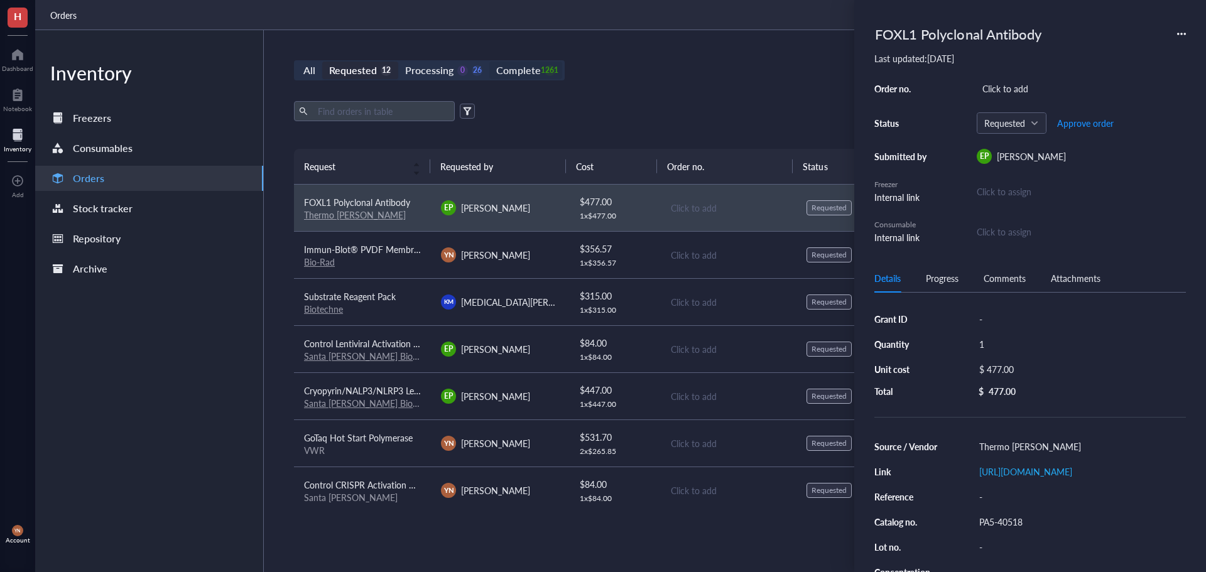
click at [489, 62] on input "Complete 1261" at bounding box center [489, 62] width 0 height 0
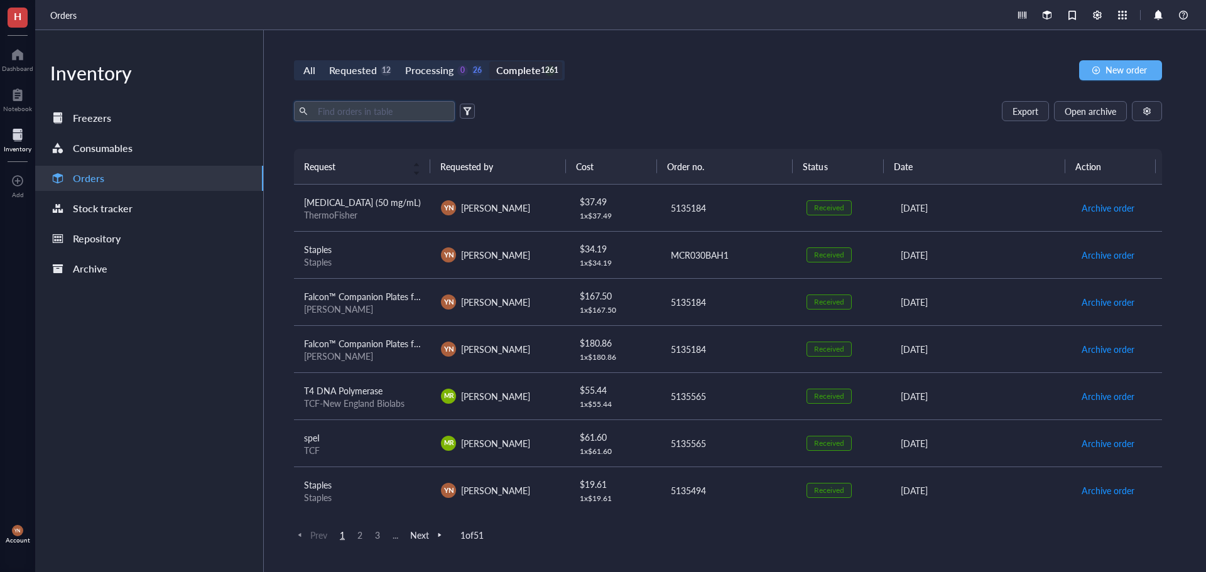
click at [383, 116] on input "text" at bounding box center [381, 111] width 137 height 19
type input "dura"
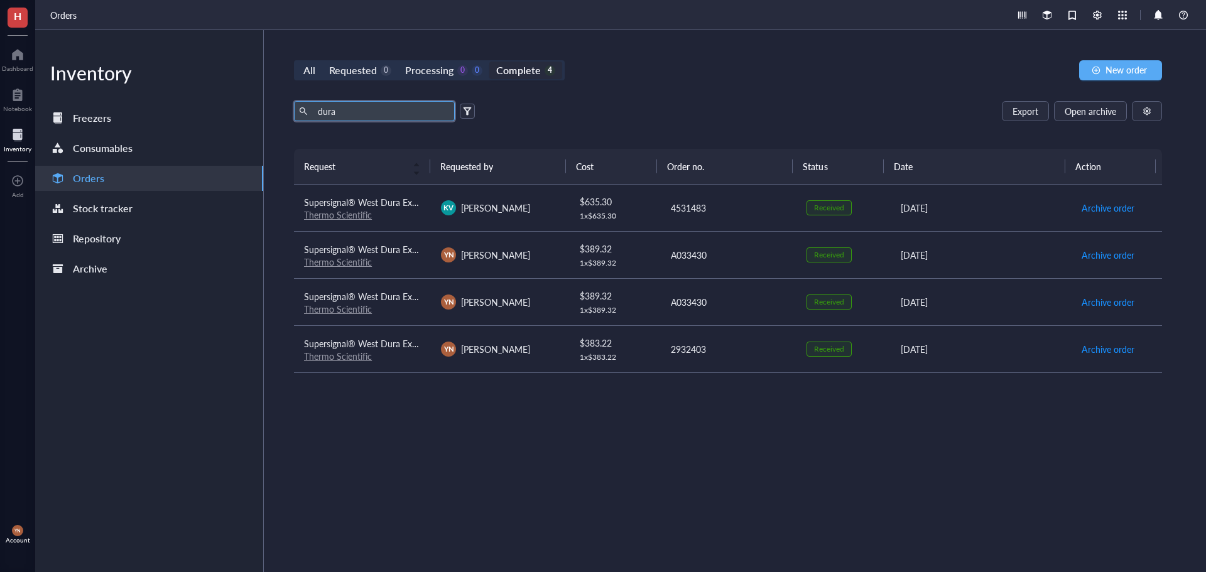
click at [394, 204] on span "Supersignal® West Dura Extended Duration Chemiluminescent Substrate, Thermo Sci…" at bounding box center [720, 202] width 833 height 13
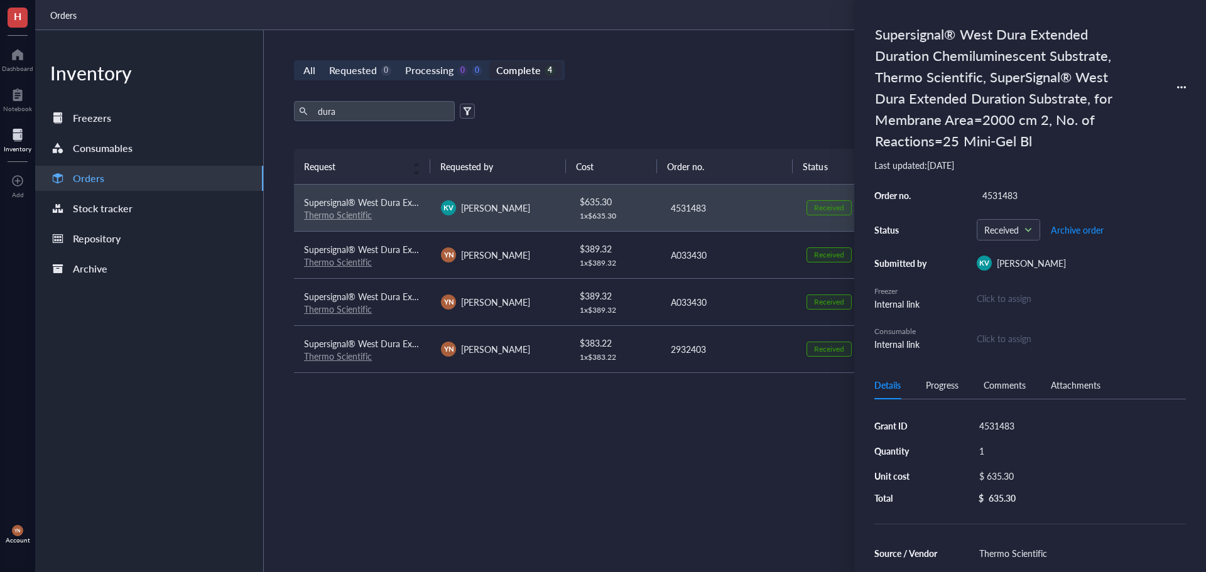
click at [1187, 85] on div "Supersignal® West Dura Extended Duration Chemiluminescent Substrate, Thermo Sci…" at bounding box center [1031, 286] width 352 height 572
click at [1185, 85] on icon at bounding box center [1181, 87] width 9 height 9
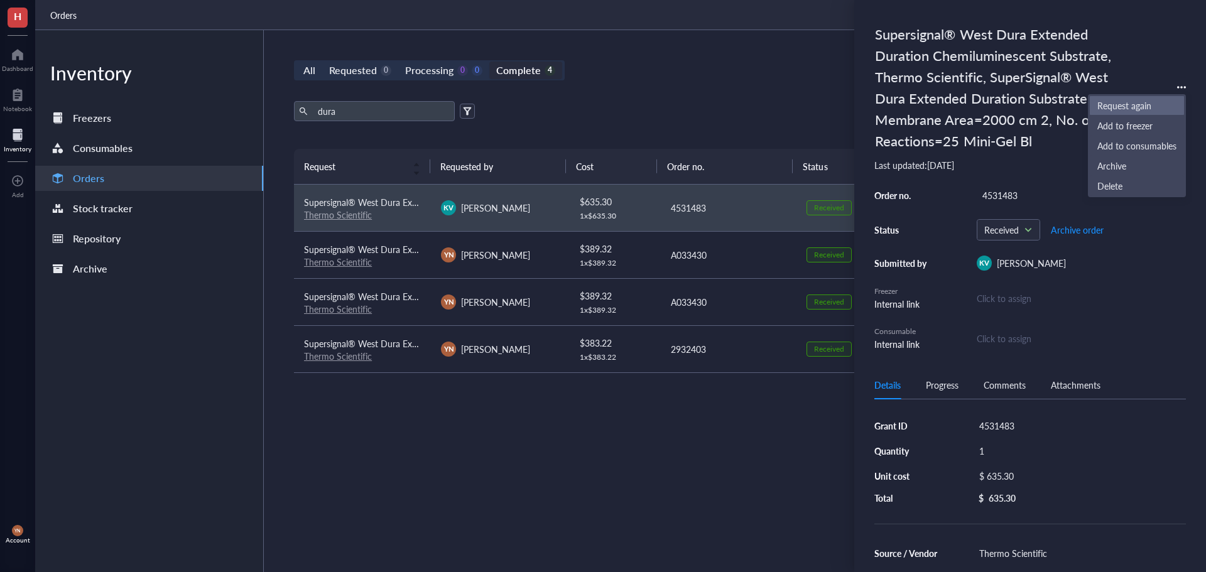
click at [1135, 109] on span "Request again" at bounding box center [1137, 106] width 79 height 14
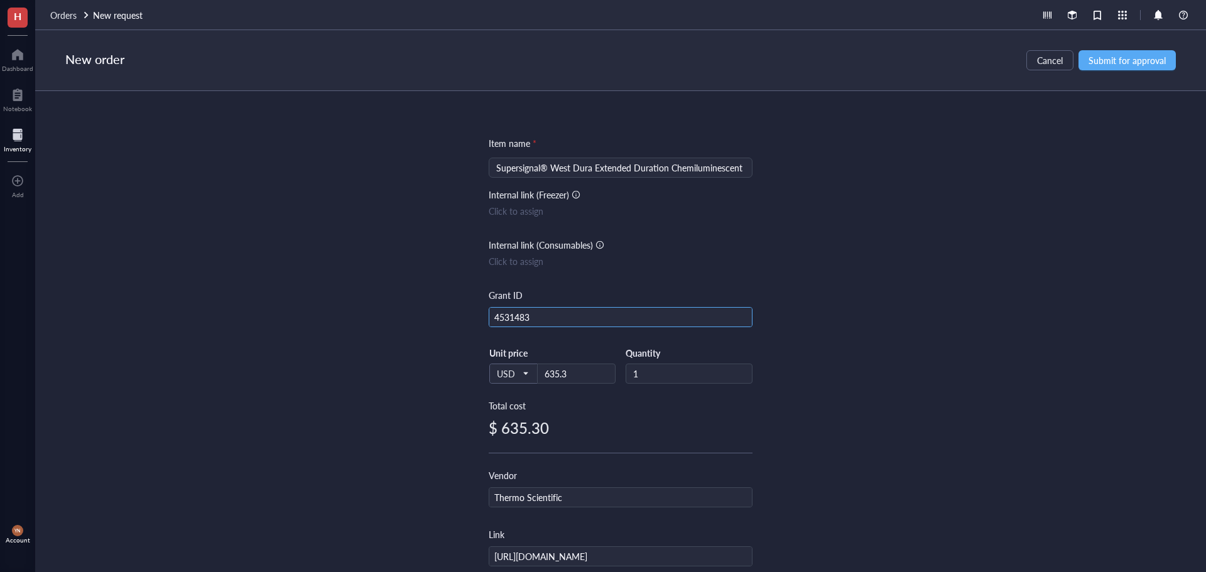
click at [525, 320] on input "4531483" at bounding box center [620, 318] width 263 height 20
type input "R37"
click at [874, 139] on div "Item name * Supersignal® West Dura Extended Duration Chemiluminescent Substrate…" at bounding box center [620, 331] width 1171 height 481
click at [1122, 68] on button "Submit for approval" at bounding box center [1127, 60] width 97 height 20
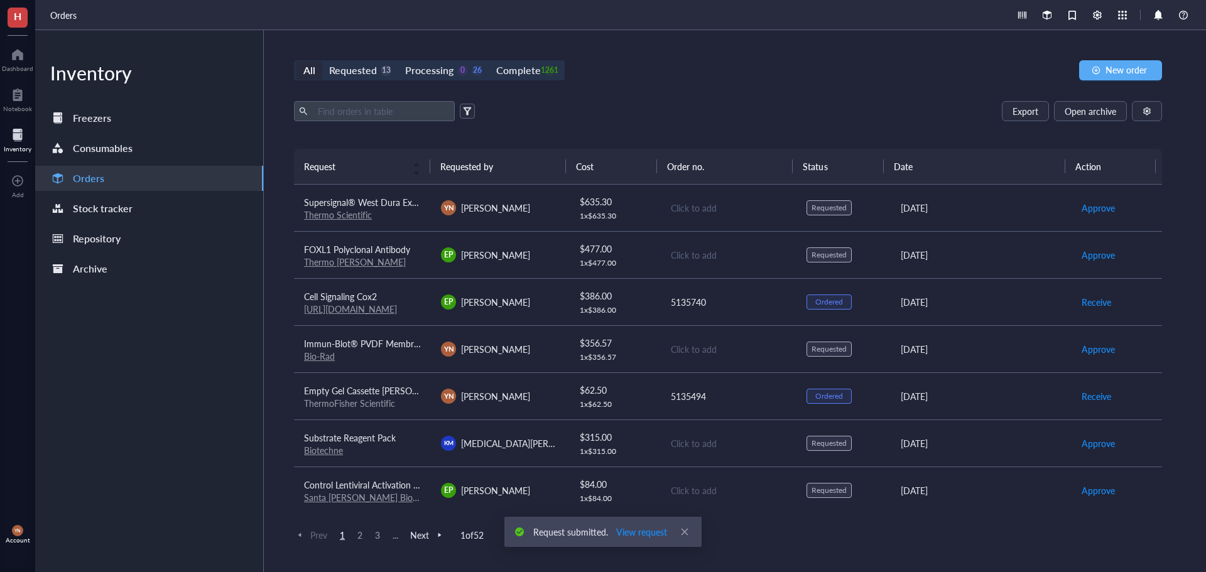
click at [400, 244] on span "FOXL1 Polyclonal Antibody" at bounding box center [357, 249] width 106 height 13
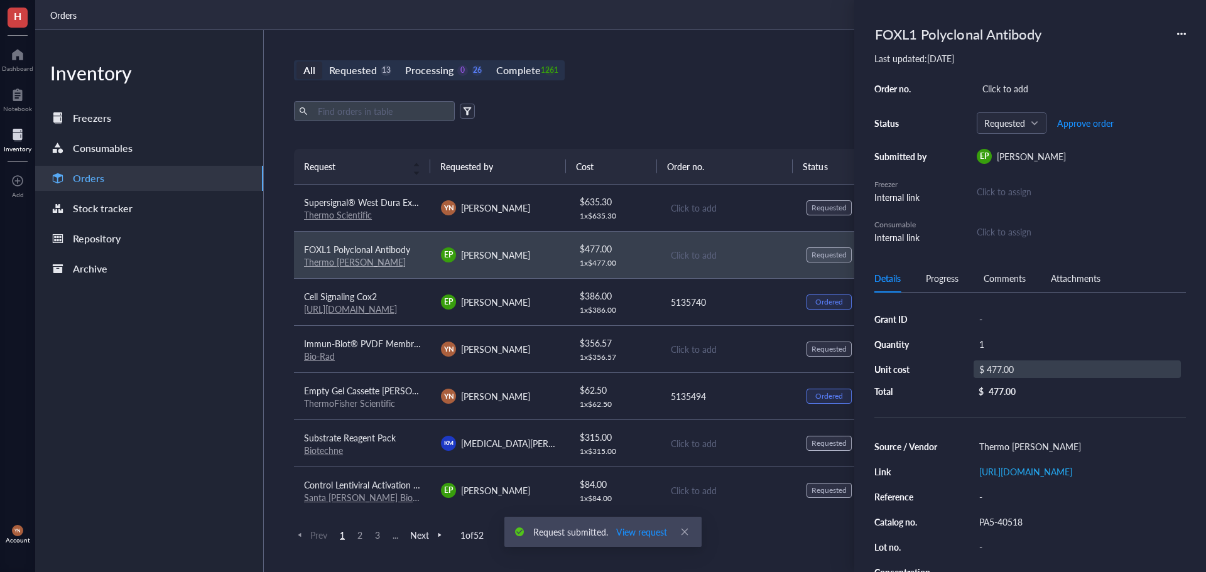
click at [1006, 366] on div "$ 477.00" at bounding box center [1077, 370] width 207 height 18
click at [1060, 371] on input "477.00" at bounding box center [1092, 371] width 178 height 20
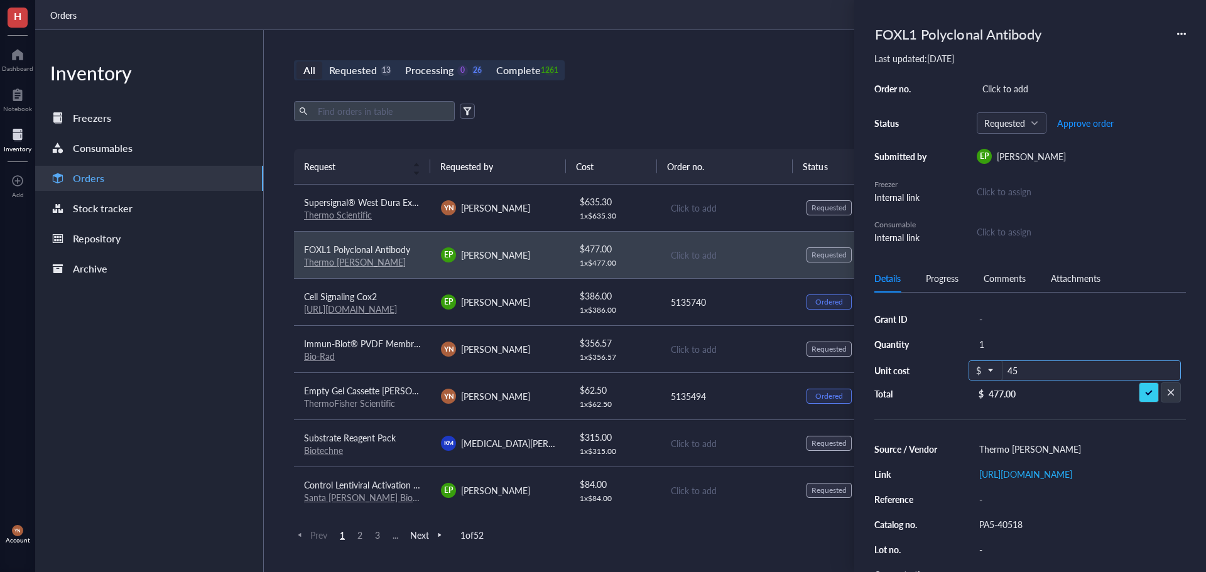
type input "454"
click at [981, 317] on div "-" at bounding box center [1080, 319] width 212 height 18
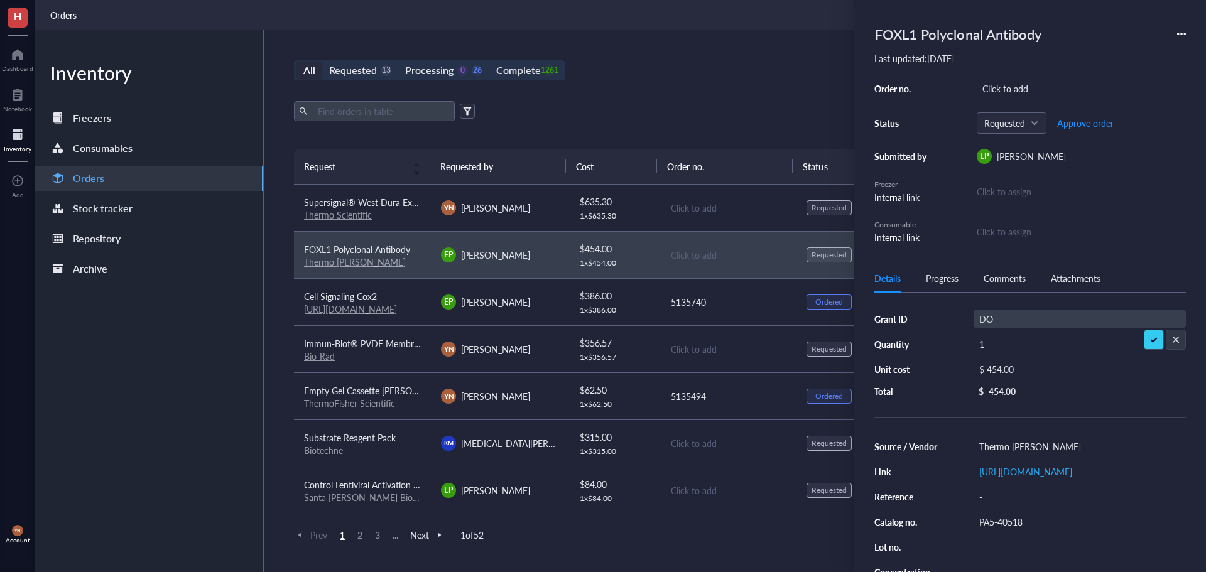
type input "DOD"
click at [1014, 89] on div "Click to add" at bounding box center [1081, 89] width 209 height 18
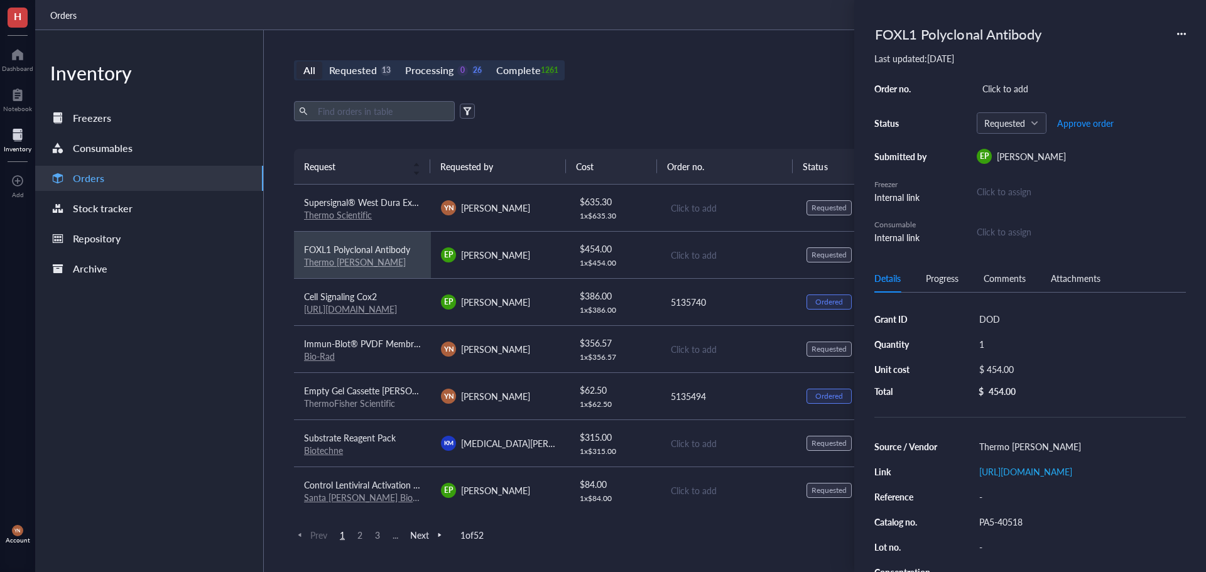
click at [391, 204] on span "Supersignal® West Dura Extended Duration Chemiluminescent Substrate, Thermo Sci…" at bounding box center [720, 202] width 833 height 13
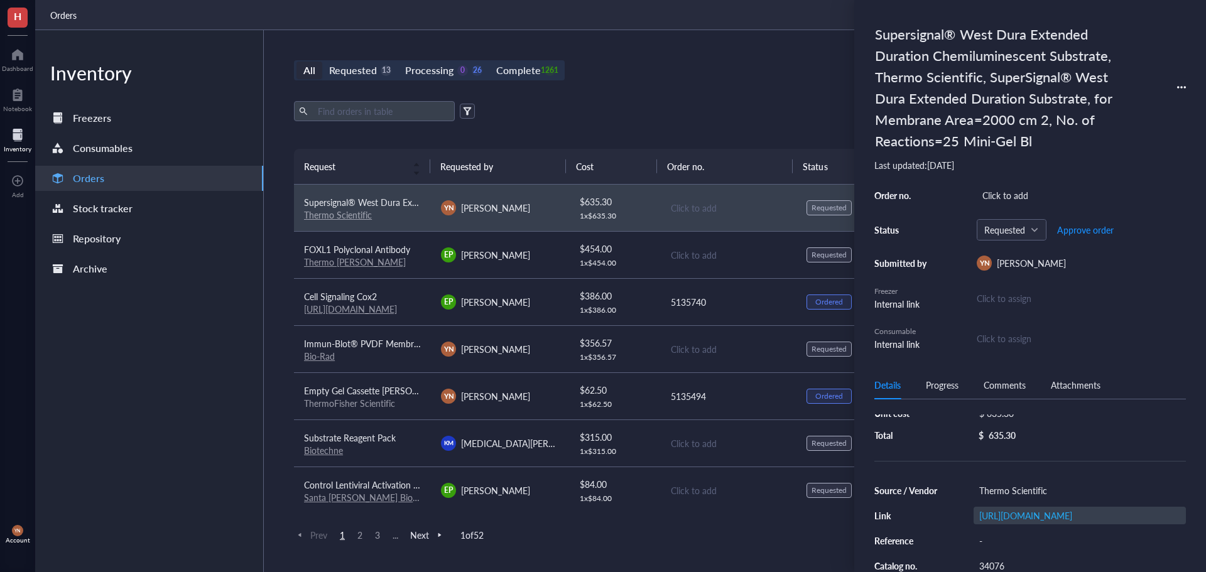
scroll to position [126, 0]
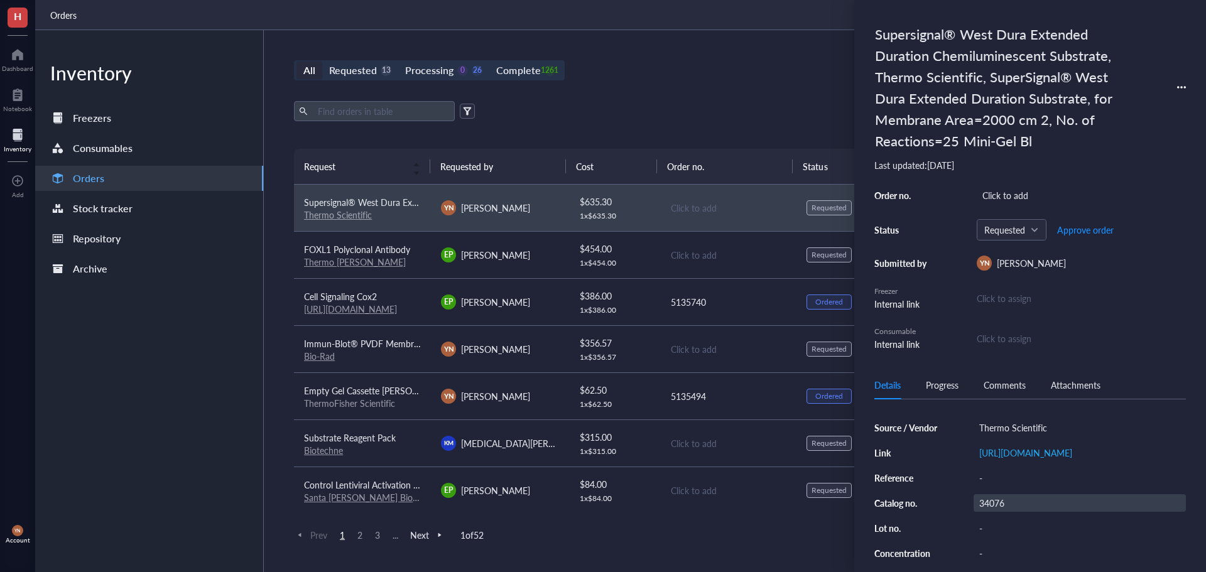
click at [1003, 512] on div "34076" at bounding box center [1080, 503] width 212 height 18
click at [1003, 511] on input "34076" at bounding box center [994, 503] width 38 height 16
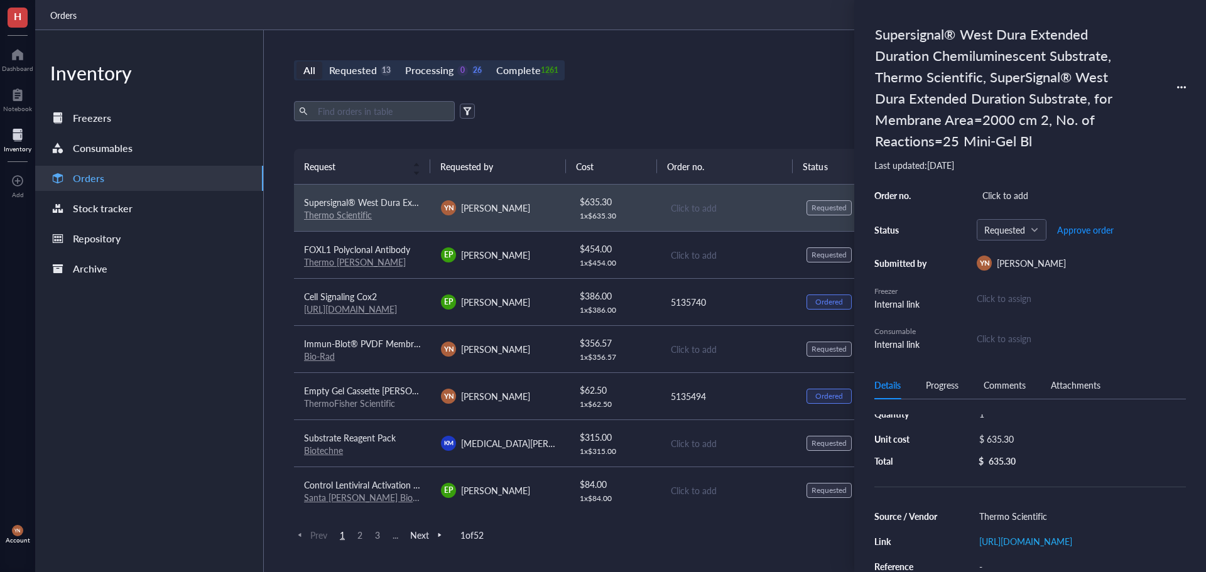
scroll to position [0, 0]
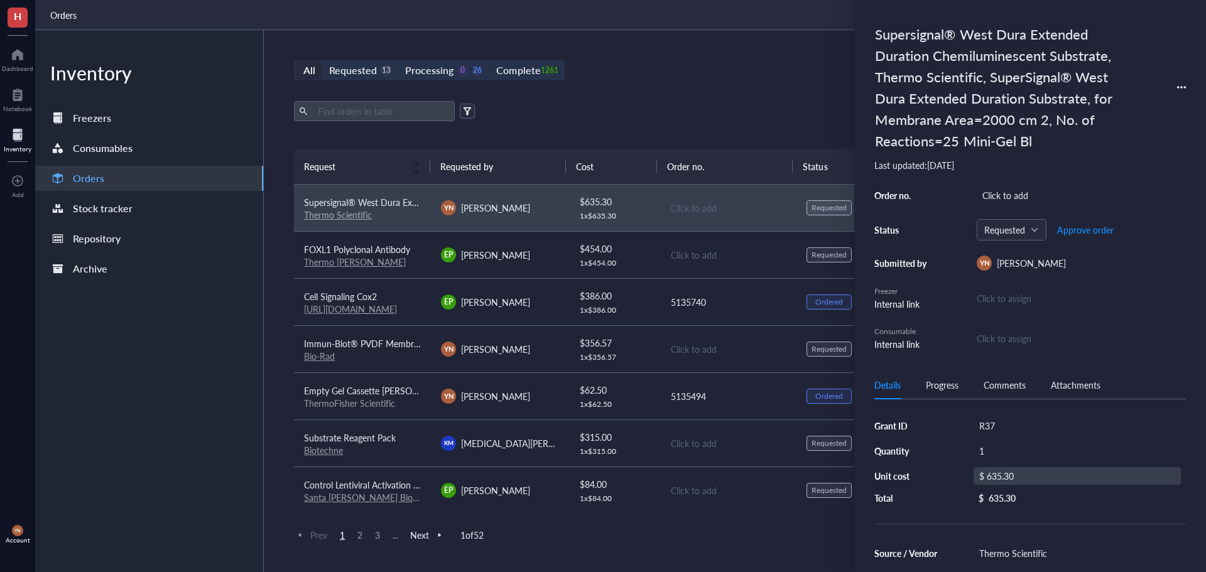
click at [1026, 483] on div "$ 635.30" at bounding box center [1077, 476] width 207 height 18
click at [1041, 480] on input "635.30" at bounding box center [1092, 478] width 178 height 20
type input "696"
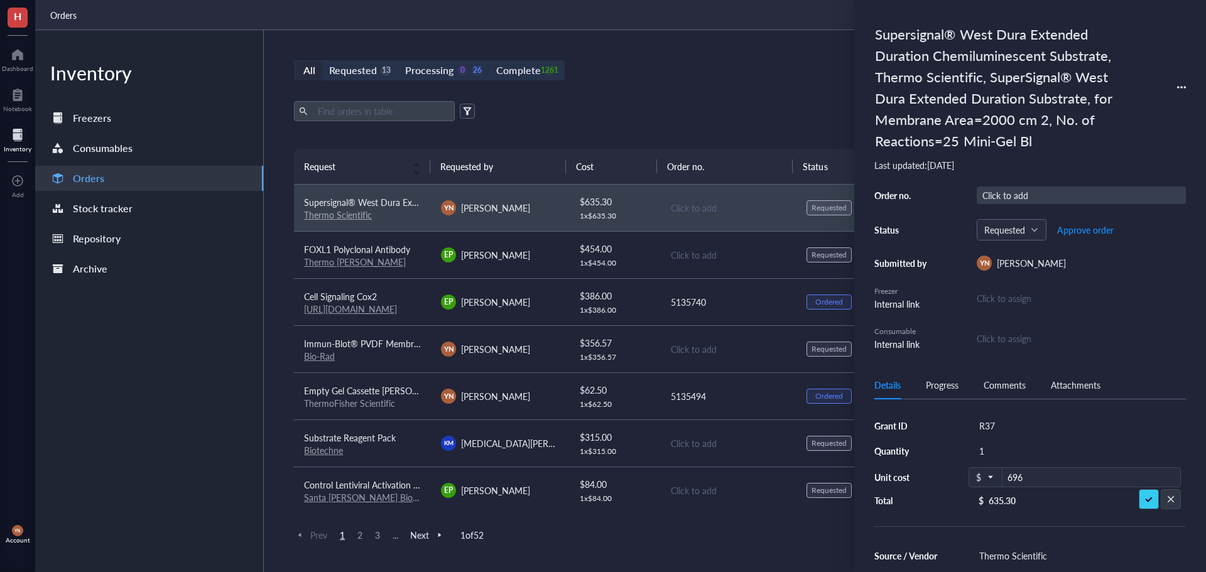
click at [996, 189] on div "Click to add" at bounding box center [1081, 196] width 209 height 18
click at [1003, 198] on div "Click to add" at bounding box center [1081, 196] width 209 height 18
type input "5135494"
click at [1108, 228] on span "Approve order" at bounding box center [1085, 230] width 57 height 10
click at [1099, 228] on div "Approved Place order" at bounding box center [1081, 229] width 209 height 21
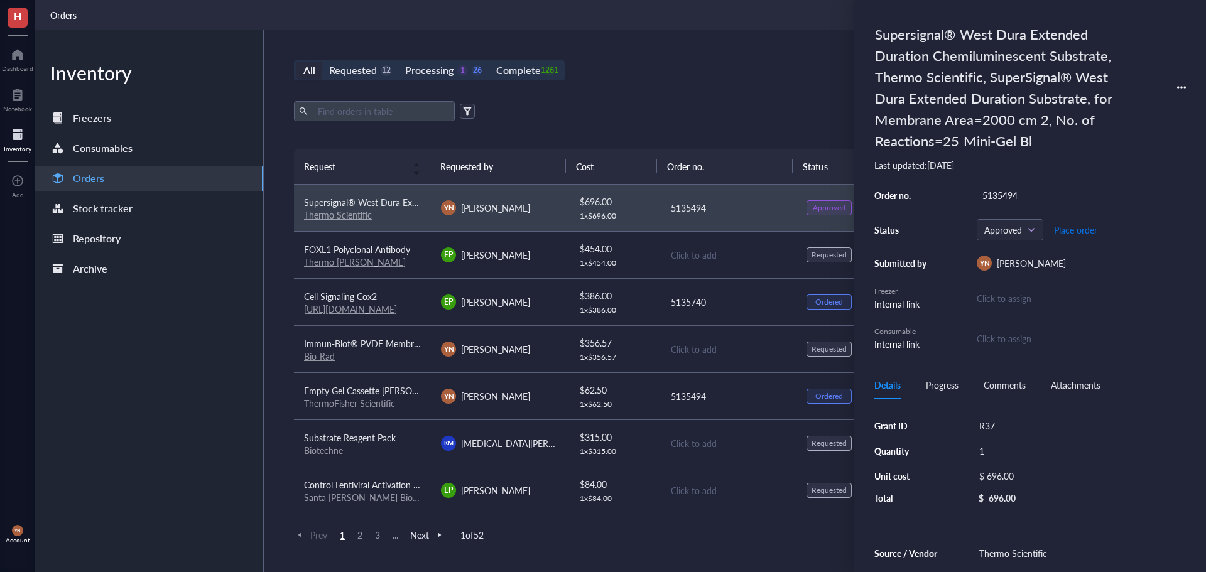
click at [1088, 229] on span "Place order" at bounding box center [1075, 230] width 43 height 10
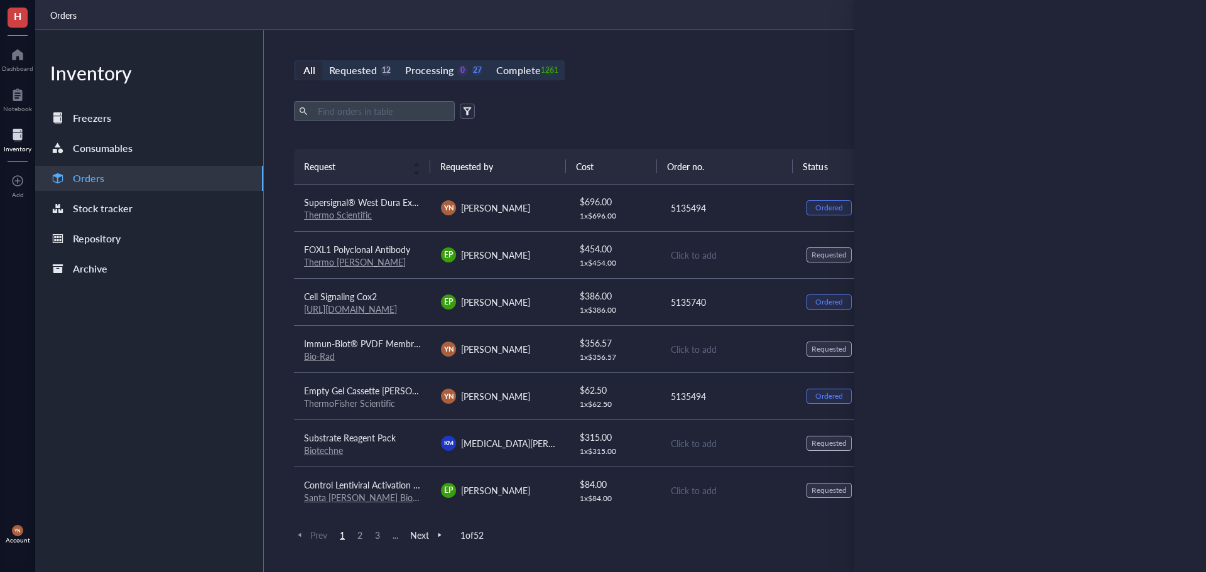
click at [726, 105] on div "Export Open archive" at bounding box center [728, 111] width 868 height 20
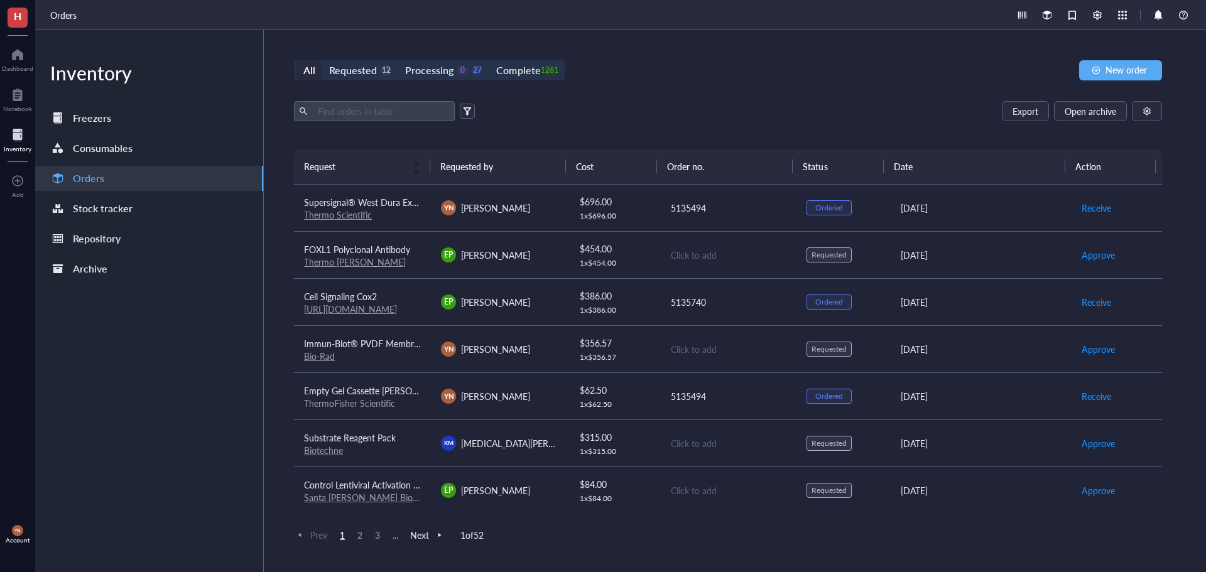
click at [391, 253] on span "FOXL1 Polyclonal Antibody" at bounding box center [357, 249] width 106 height 13
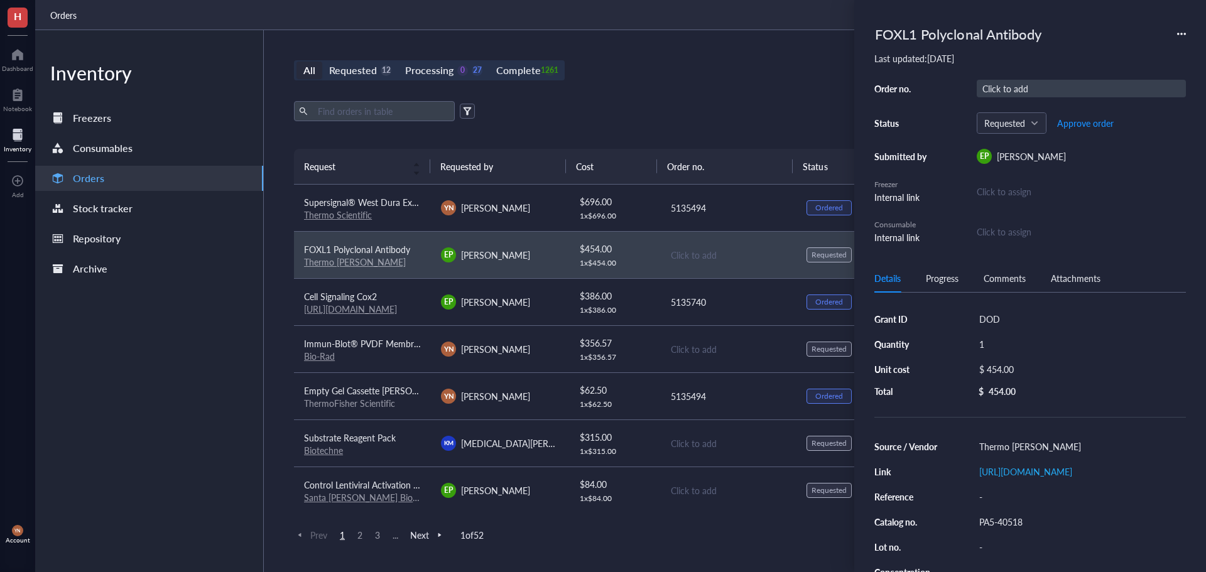
click at [1000, 90] on div "Click to add" at bounding box center [1081, 89] width 209 height 18
click at [1027, 85] on div "Click to add" at bounding box center [1081, 89] width 209 height 18
type input "5"
type input "5135470"
click at [1037, 91] on div "5135470" at bounding box center [1081, 89] width 209 height 18
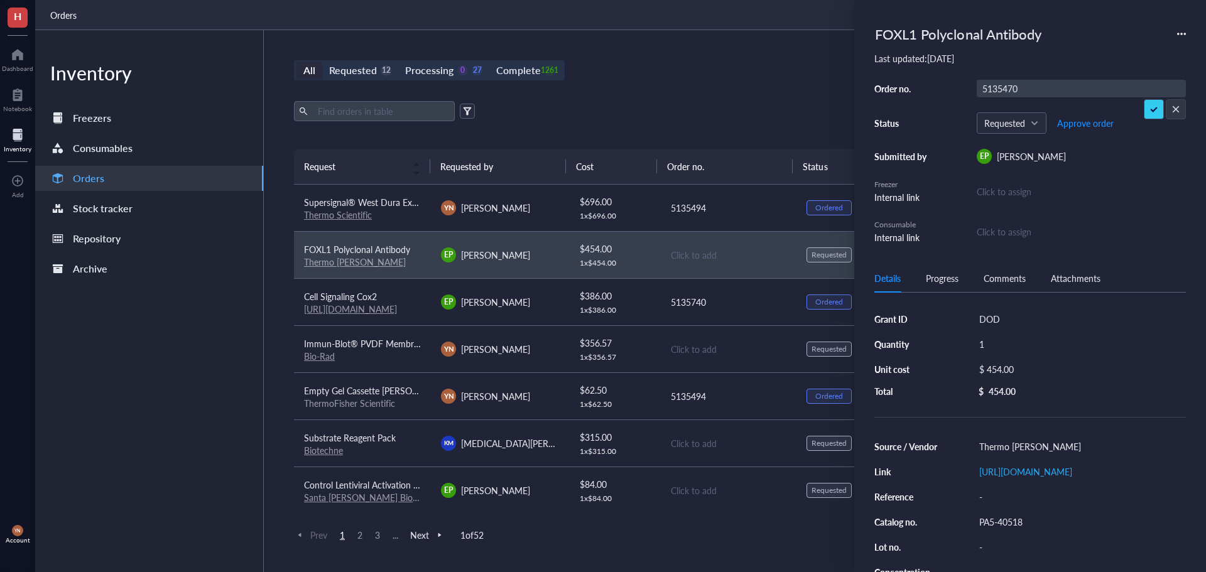
click at [1020, 87] on input "5135470" at bounding box center [1000, 88] width 45 height 16
type input "5135740"
click at [1064, 118] on span "Approve order" at bounding box center [1085, 123] width 57 height 10
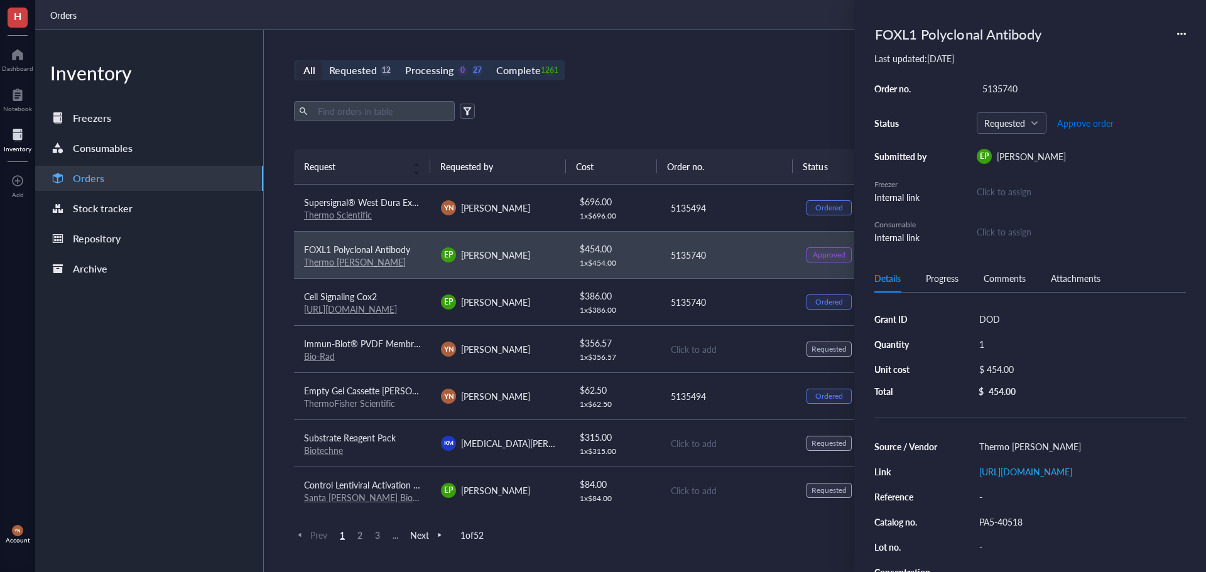
click at [1069, 119] on span "Approve order" at bounding box center [1085, 123] width 57 height 10
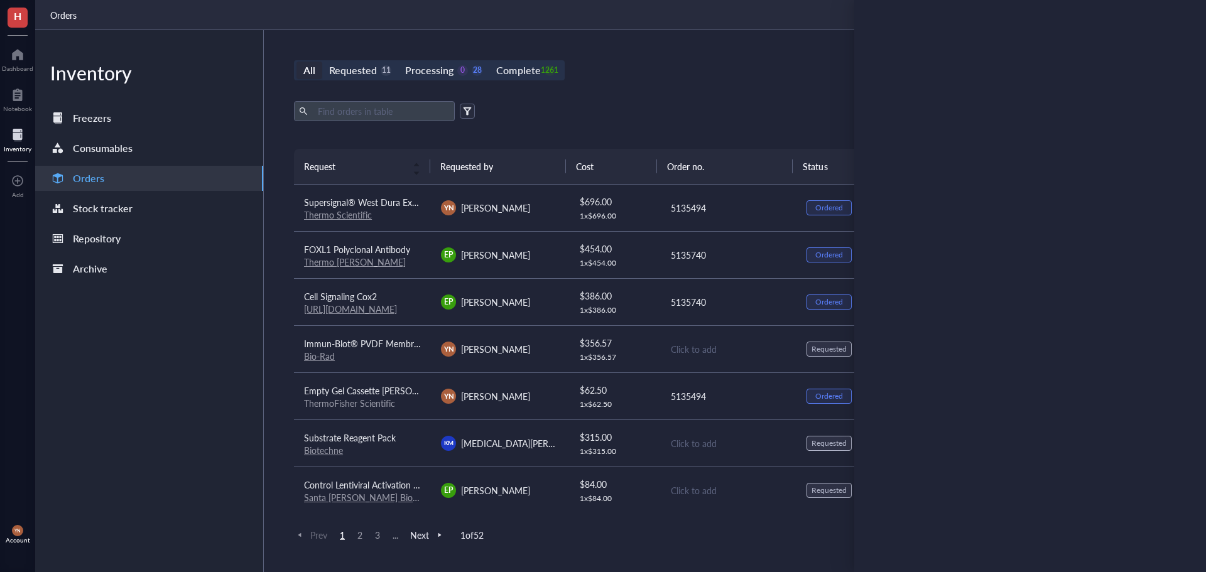
click at [725, 99] on div "All Requested 11 Processing 0 28 Complete 1261 New order Export Open archive Re…" at bounding box center [728, 301] width 929 height 542
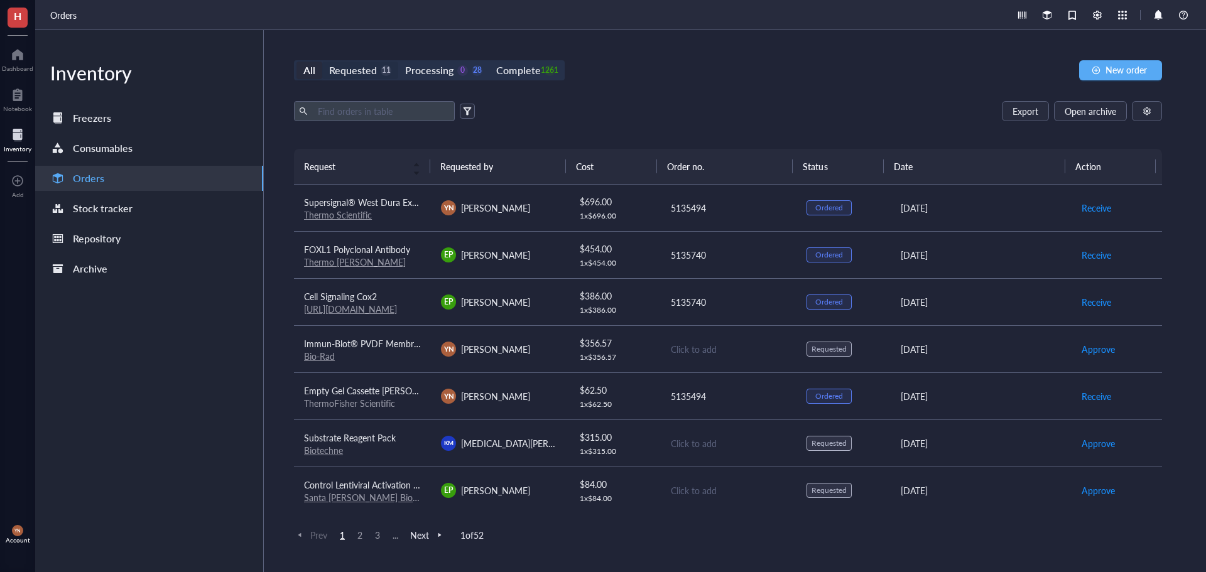
click at [351, 72] on div "Requested" at bounding box center [353, 71] width 48 height 18
click at [322, 62] on input "Requested 11" at bounding box center [322, 62] width 0 height 0
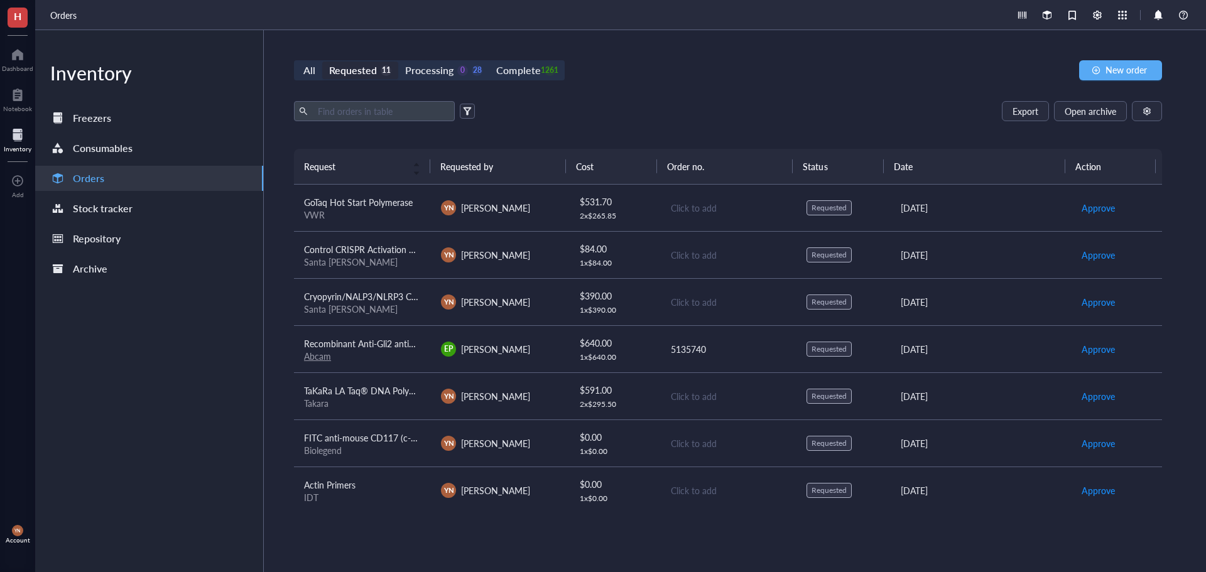
scroll to position [190, 0]
click at [391, 342] on span "Recombinant Anti-Gli2 antibody [9HCLC]" at bounding box center [384, 342] width 160 height 13
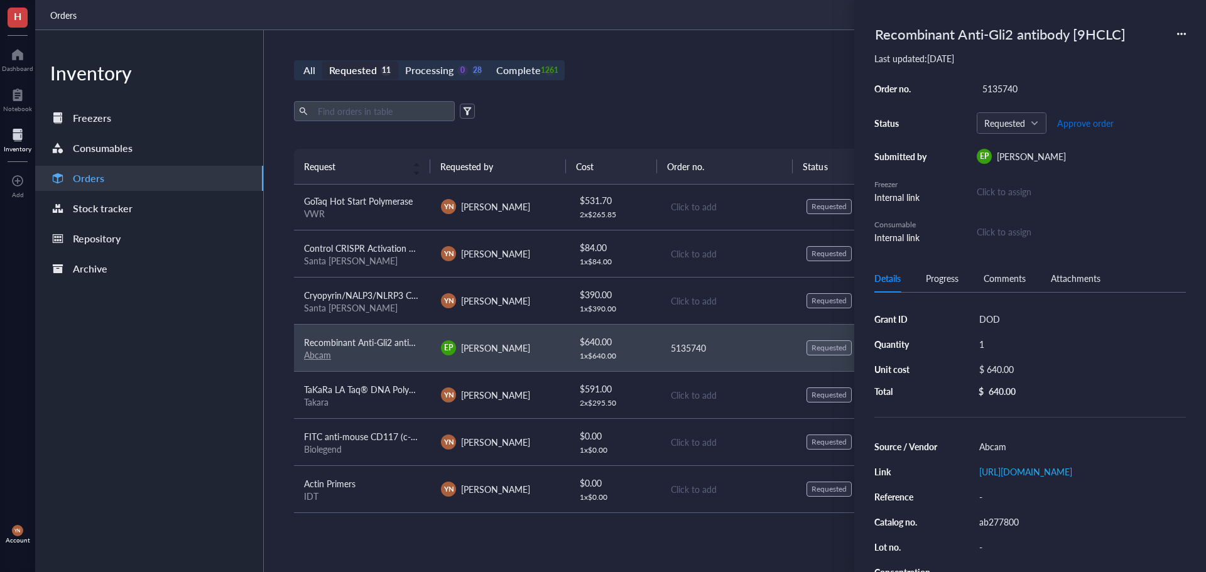
click at [1090, 128] on span "Approve order" at bounding box center [1085, 123] width 57 height 10
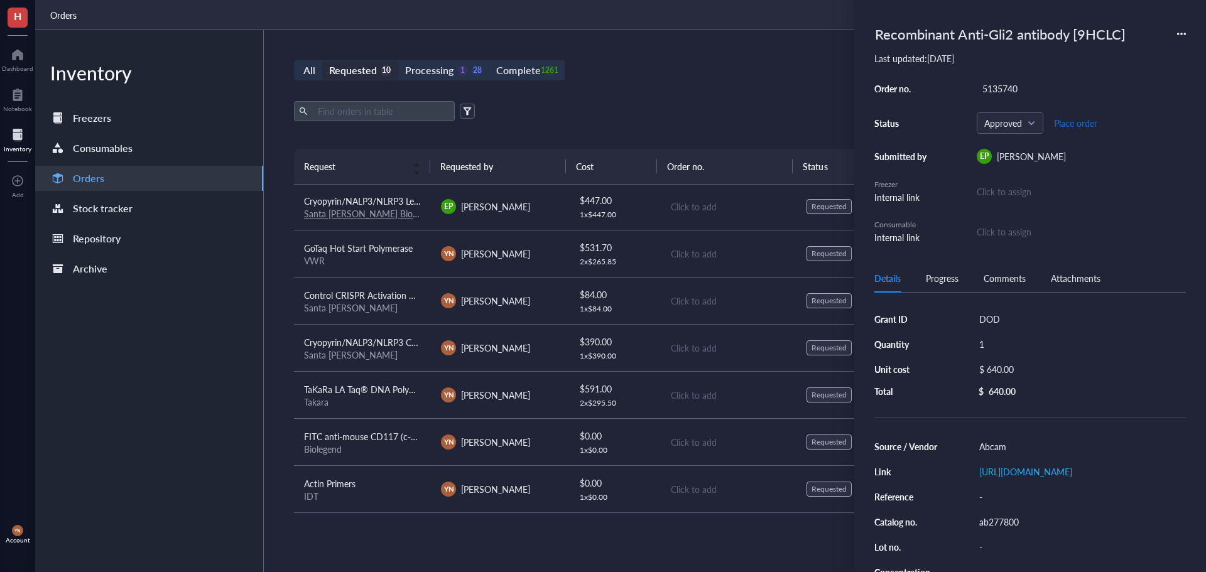
scroll to position [143, 0]
click at [1085, 125] on span "Place order" at bounding box center [1075, 123] width 43 height 10
click at [733, 74] on div "All Requested 10 Processing 0 29 Complete 1261 New order" at bounding box center [728, 70] width 868 height 20
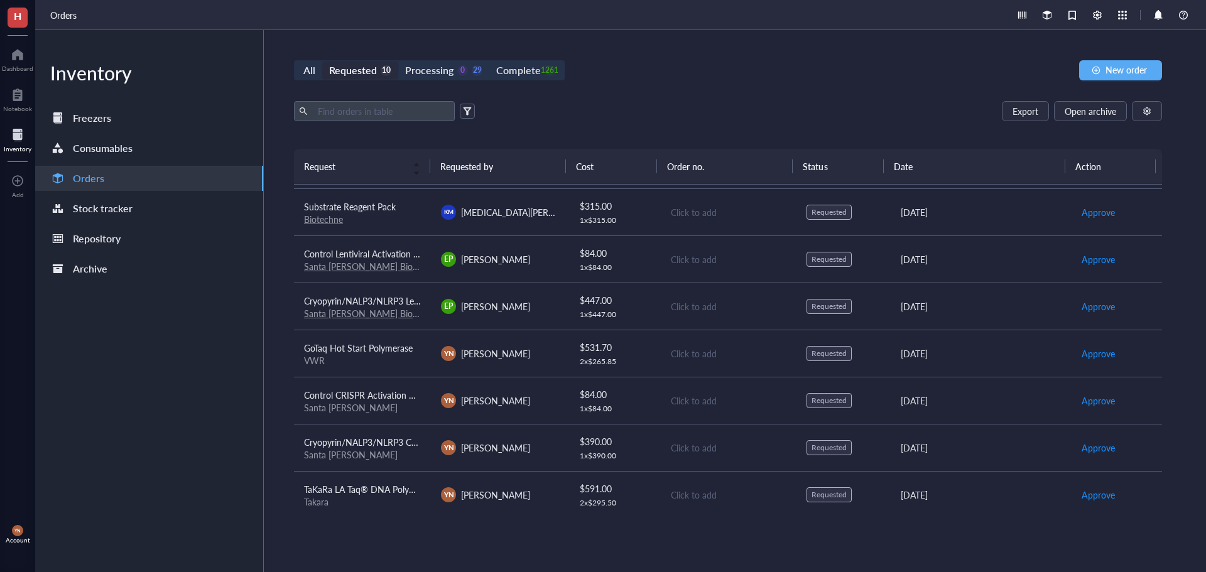
scroll to position [0, 0]
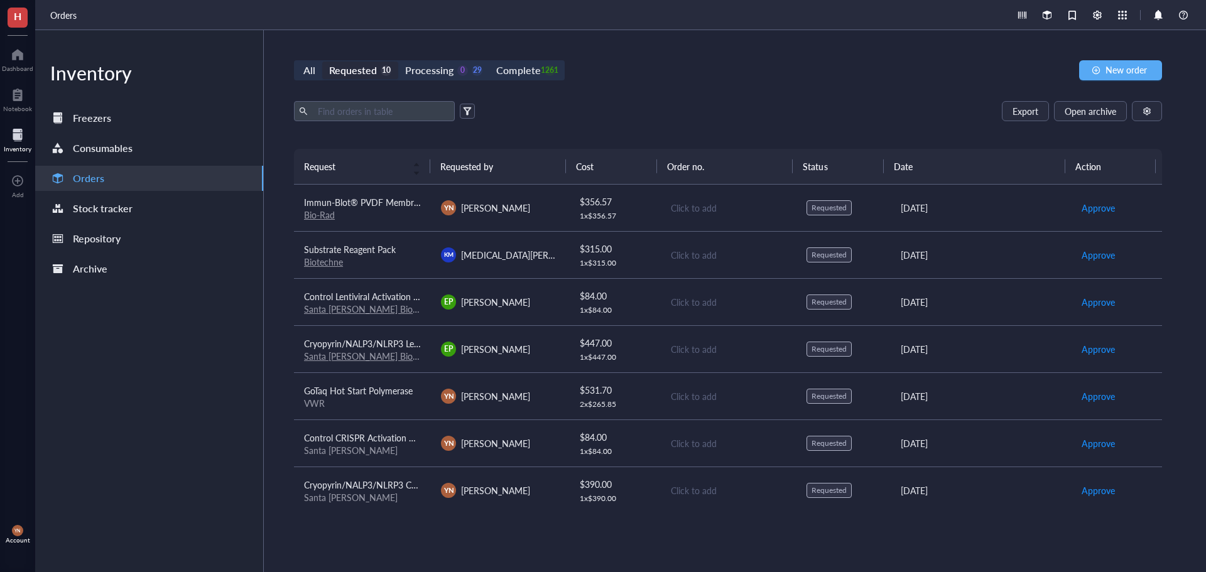
click at [601, 112] on div "Export Open archive" at bounding box center [728, 111] width 868 height 20
click at [456, 76] on div "Processing 0 29" at bounding box center [443, 71] width 77 height 18
click at [398, 62] on input "Processing 0 29" at bounding box center [398, 62] width 0 height 0
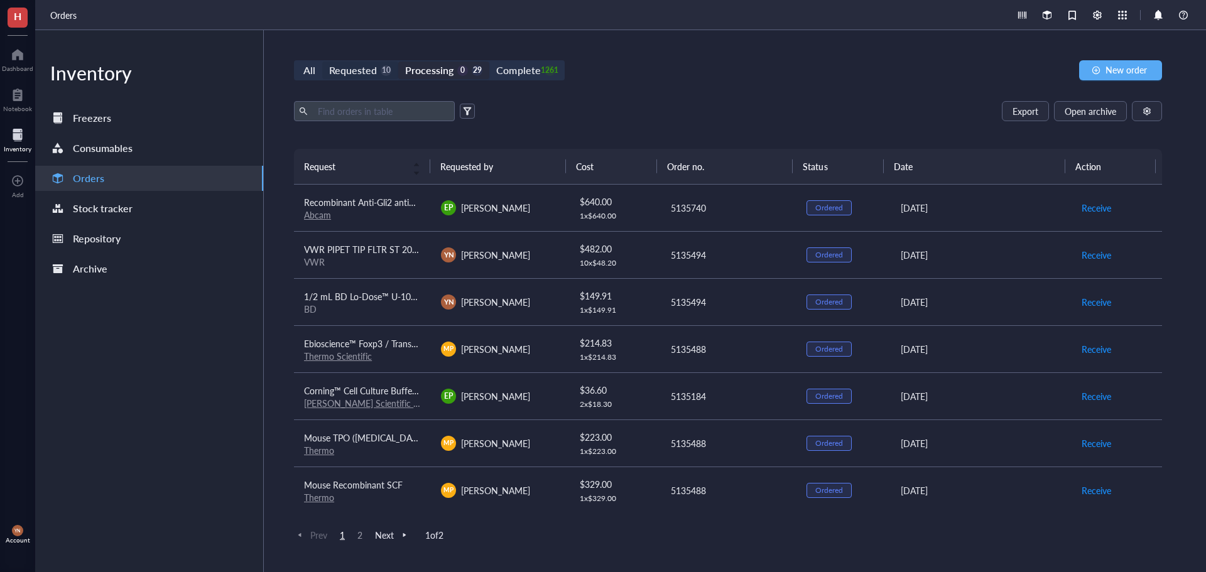
click at [370, 68] on div "Requested" at bounding box center [353, 71] width 48 height 18
click at [322, 62] on input "Requested 10" at bounding box center [322, 62] width 0 height 0
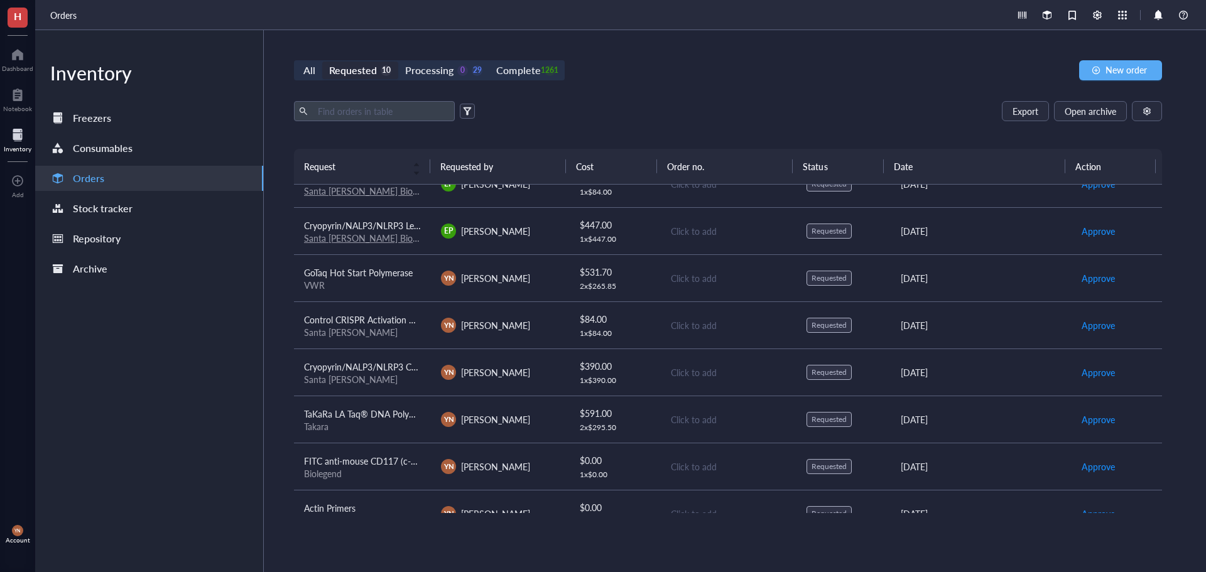
scroll to position [143, 0]
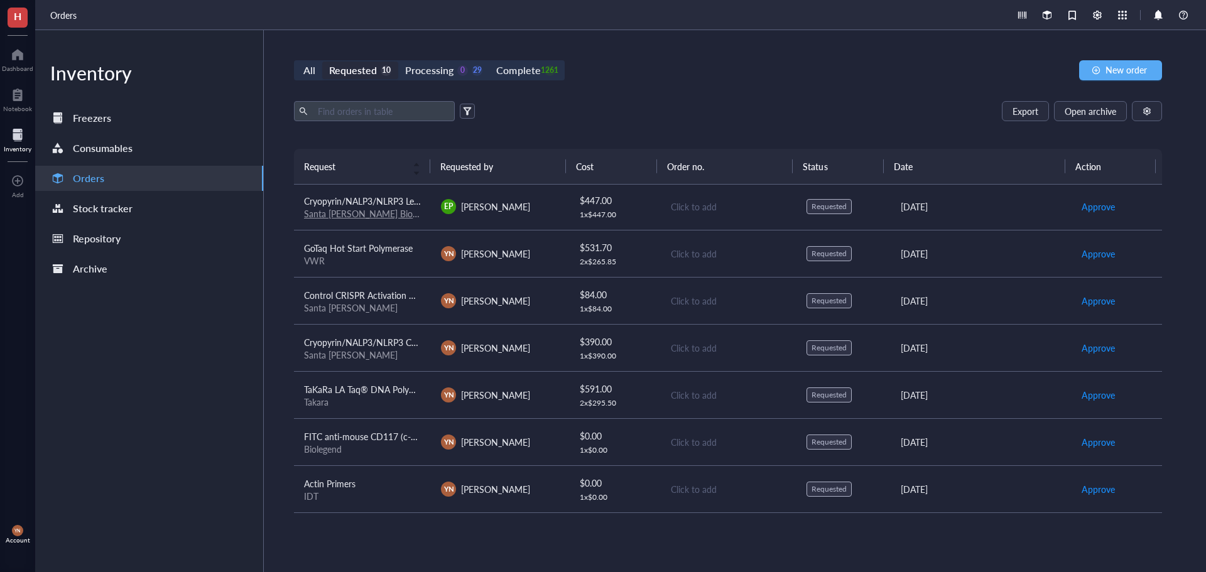
click at [689, 64] on div "All Requested 10 Processing 0 29 Complete 1261 New order" at bounding box center [728, 70] width 868 height 20
click at [449, 74] on div "Processing" at bounding box center [429, 71] width 48 height 18
click at [398, 62] on input "Processing 0 29" at bounding box center [398, 62] width 0 height 0
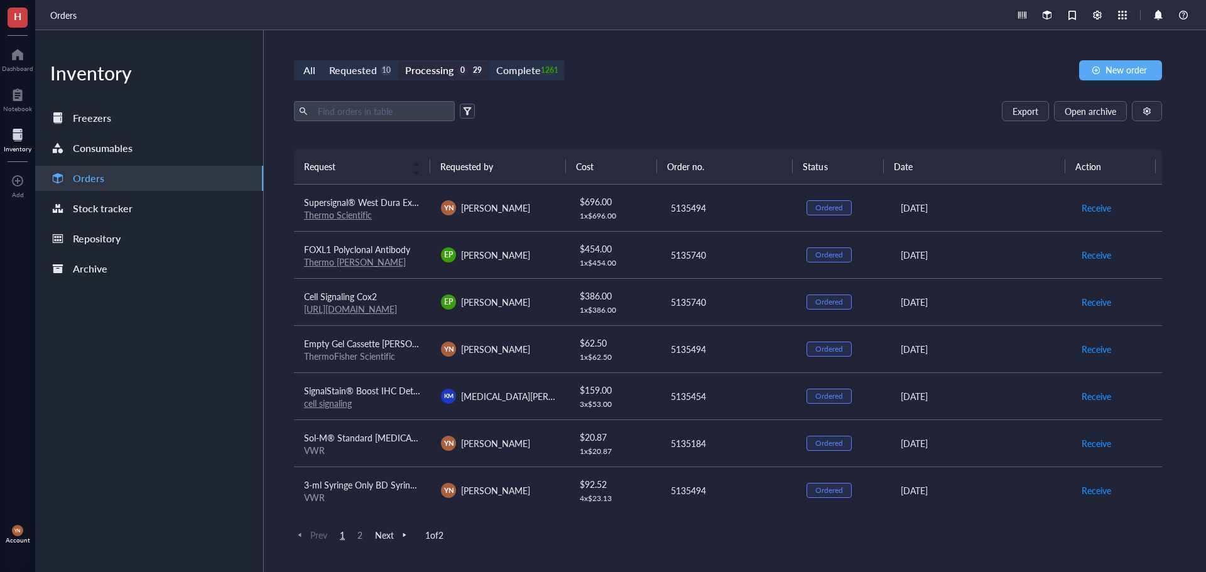
click at [370, 341] on span "Empty Gel Cassette [PERSON_NAME], mini, 1.5 mm, 10 well" at bounding box center [421, 343] width 234 height 13
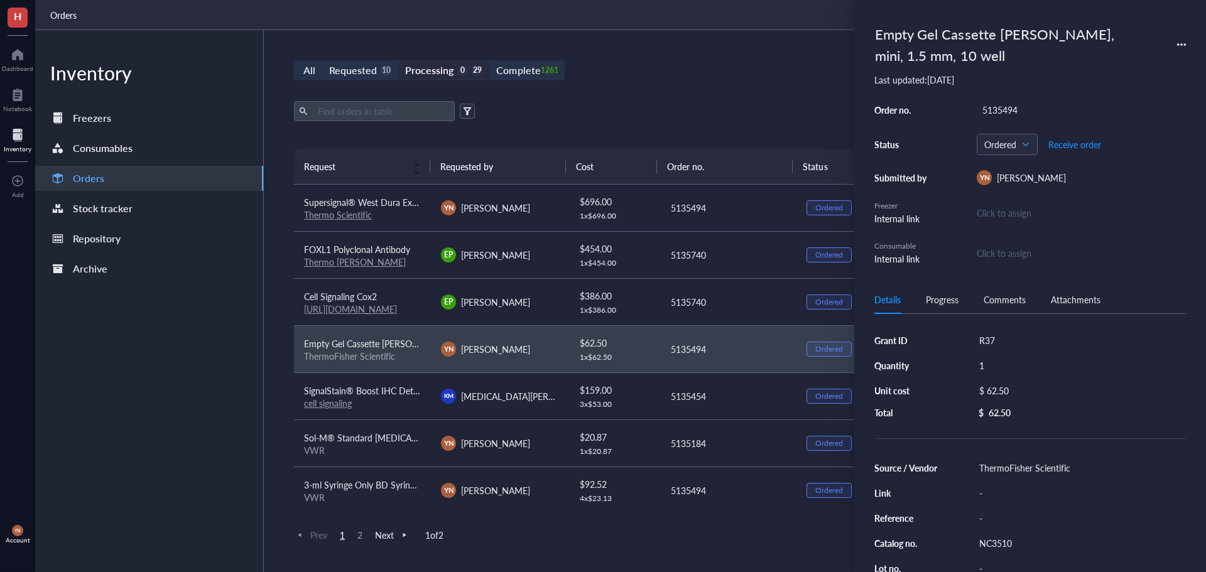
click at [394, 199] on span "Supersignal® West Dura Extended Duration Chemiluminescent Substrate, Thermo Sci…" at bounding box center [720, 202] width 833 height 13
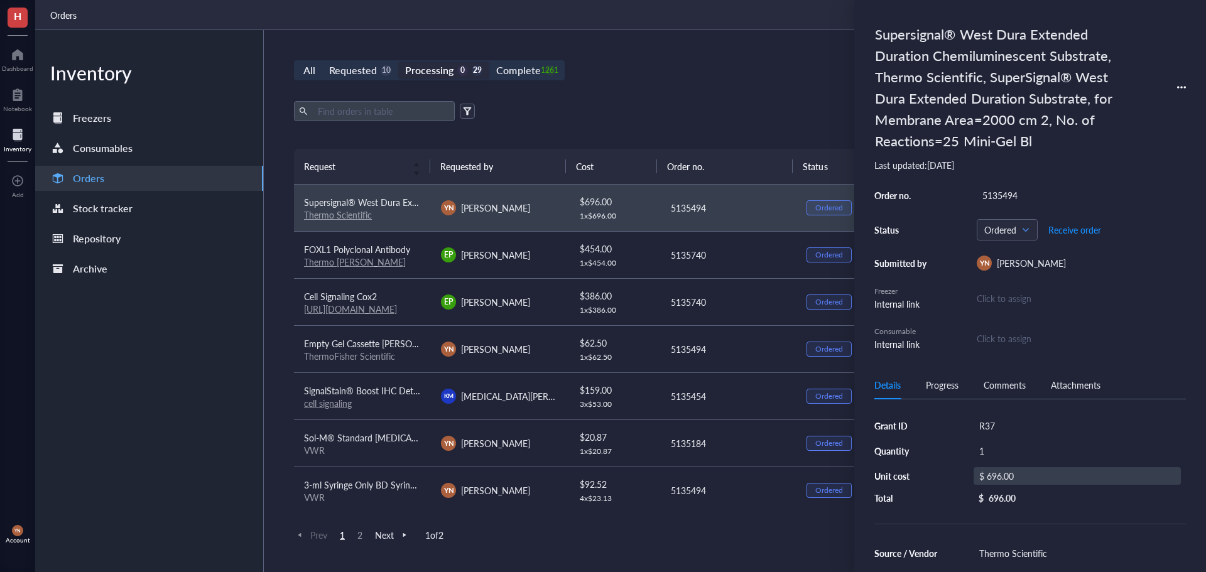
click at [1012, 476] on div "$ 696.00" at bounding box center [1077, 476] width 207 height 18
click at [1042, 478] on input "696.00" at bounding box center [1092, 478] width 178 height 20
type input "528.96"
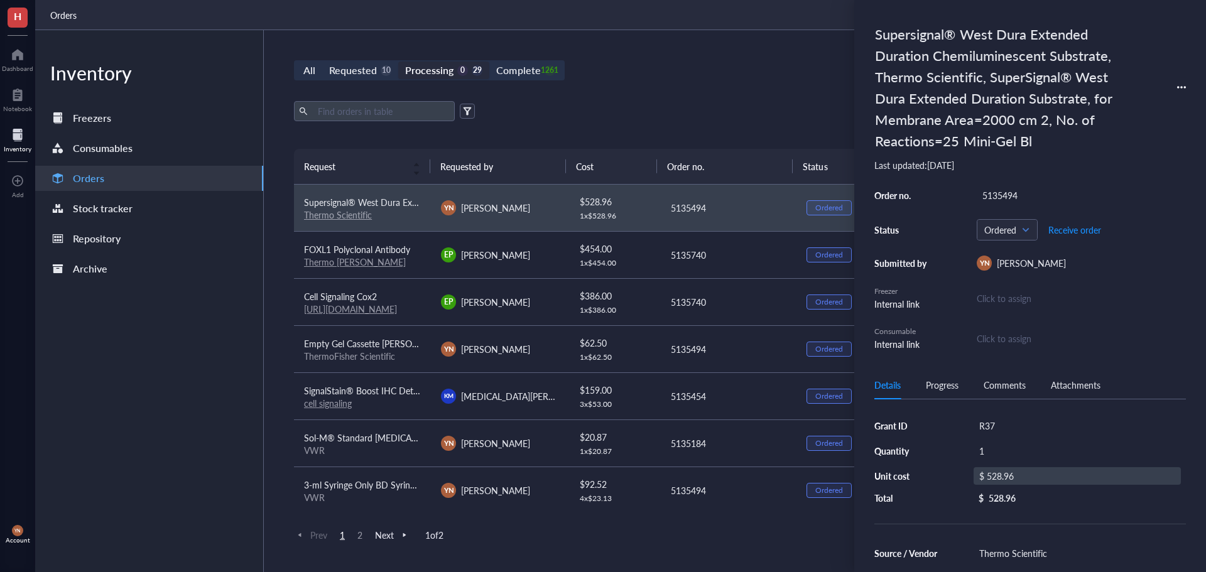
click at [689, 111] on div "Export Open archive" at bounding box center [728, 111] width 868 height 20
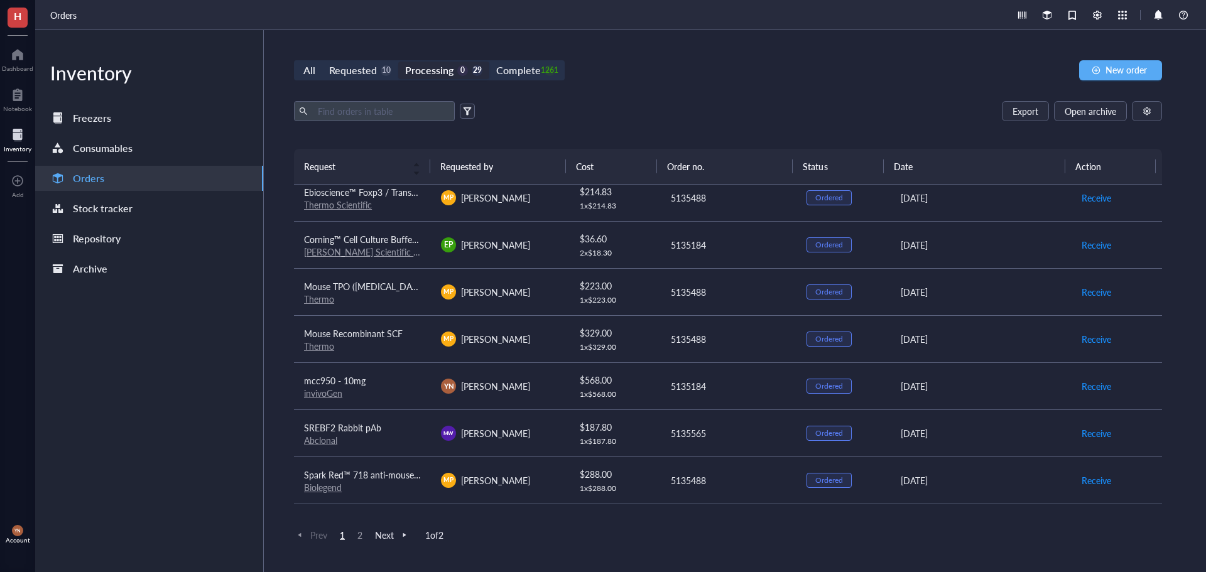
scroll to position [565, 0]
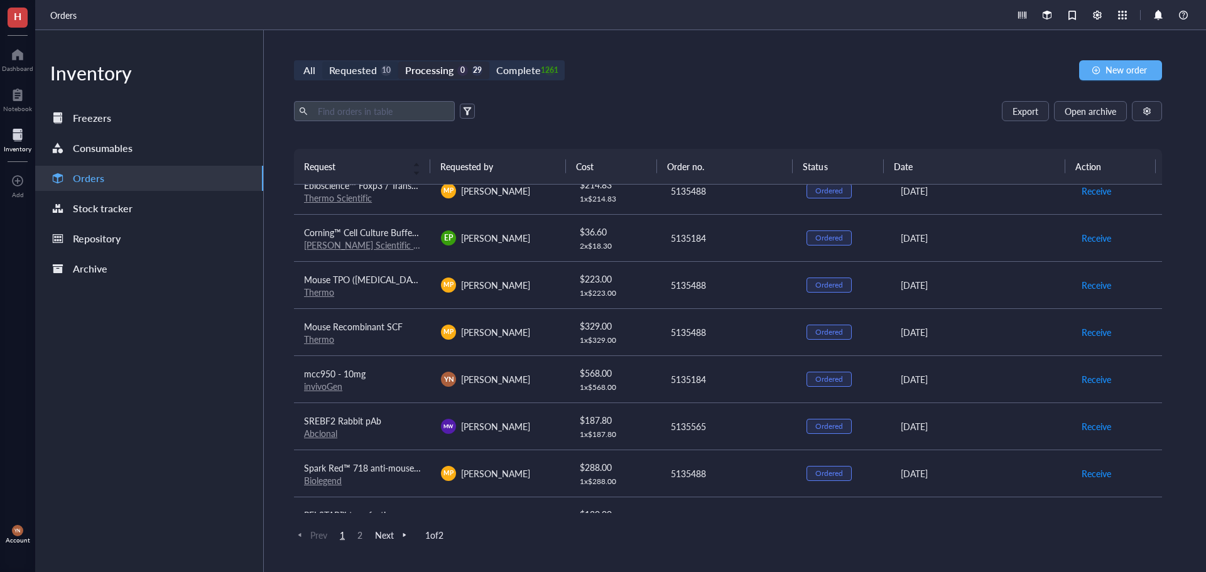
click at [368, 72] on div "Requested" at bounding box center [353, 71] width 48 height 18
click at [322, 62] on input "Requested 10" at bounding box center [322, 62] width 0 height 0
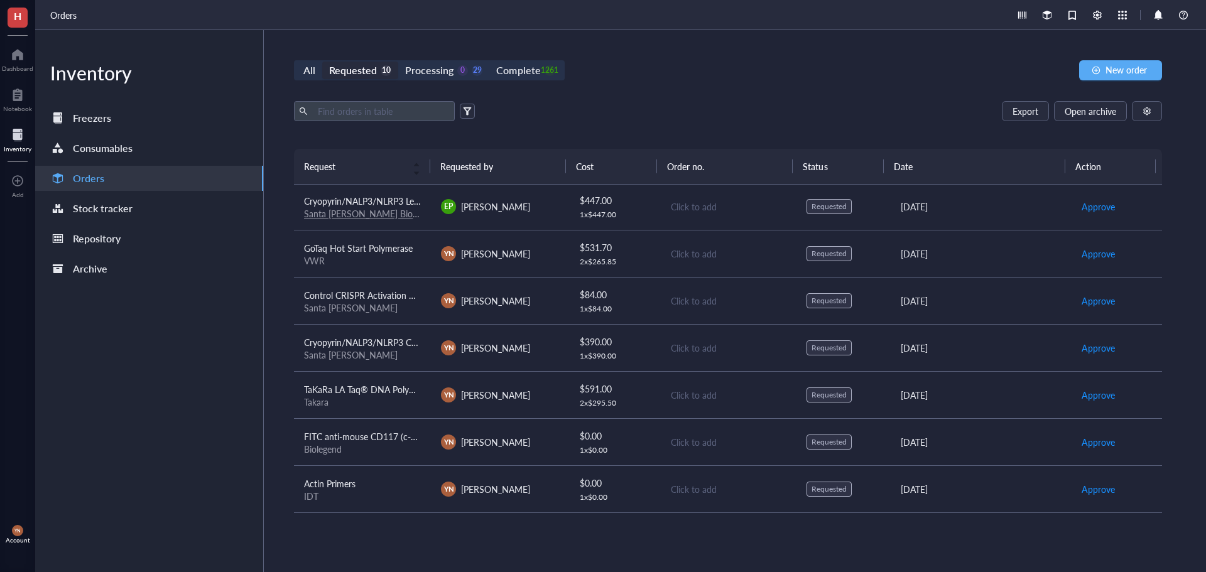
click at [384, 433] on span "FITC anti-mouse CD117 (c-Kit) Antibody" at bounding box center [383, 436] width 158 height 13
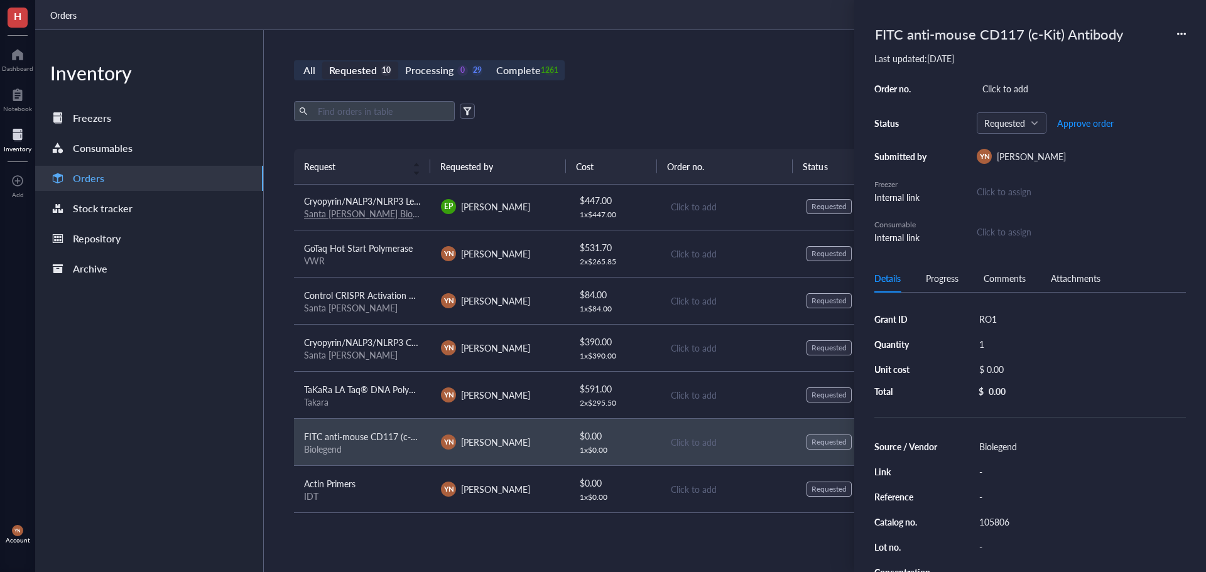
click at [991, 510] on div "Source / Vendor Biolegend Link - Reference - Catalog no. 105806 Lot no. - Conce…" at bounding box center [1031, 535] width 312 height 194
click at [1000, 519] on div "105806" at bounding box center [1080, 522] width 212 height 18
click at [1000, 519] on input "105806" at bounding box center [995, 522] width 40 height 16
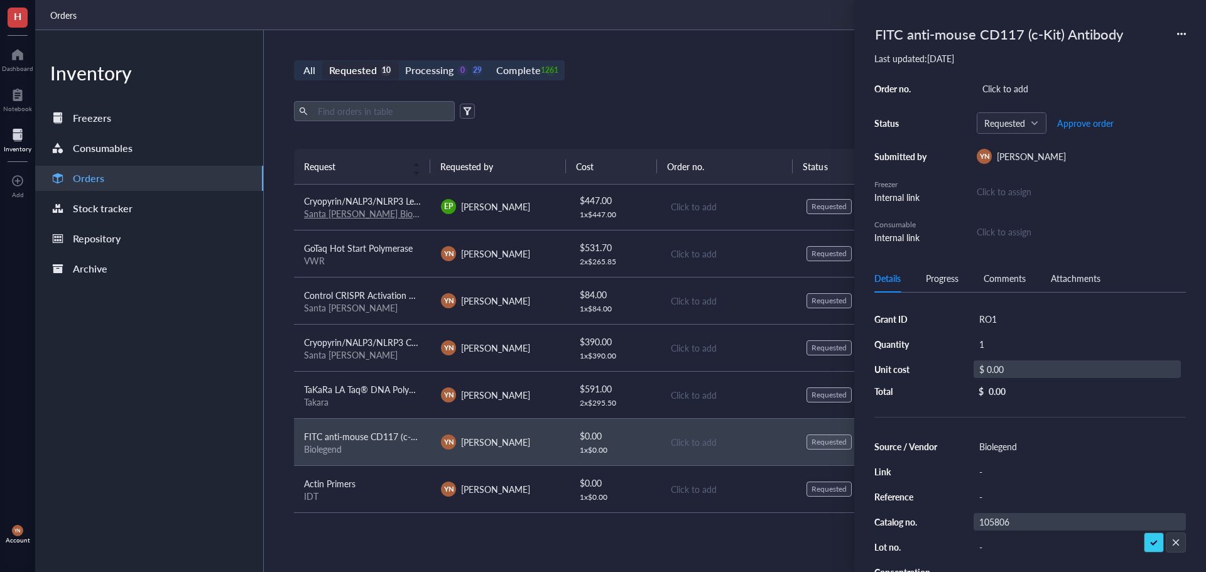
click at [1004, 366] on div "$ 0.00" at bounding box center [1077, 370] width 207 height 18
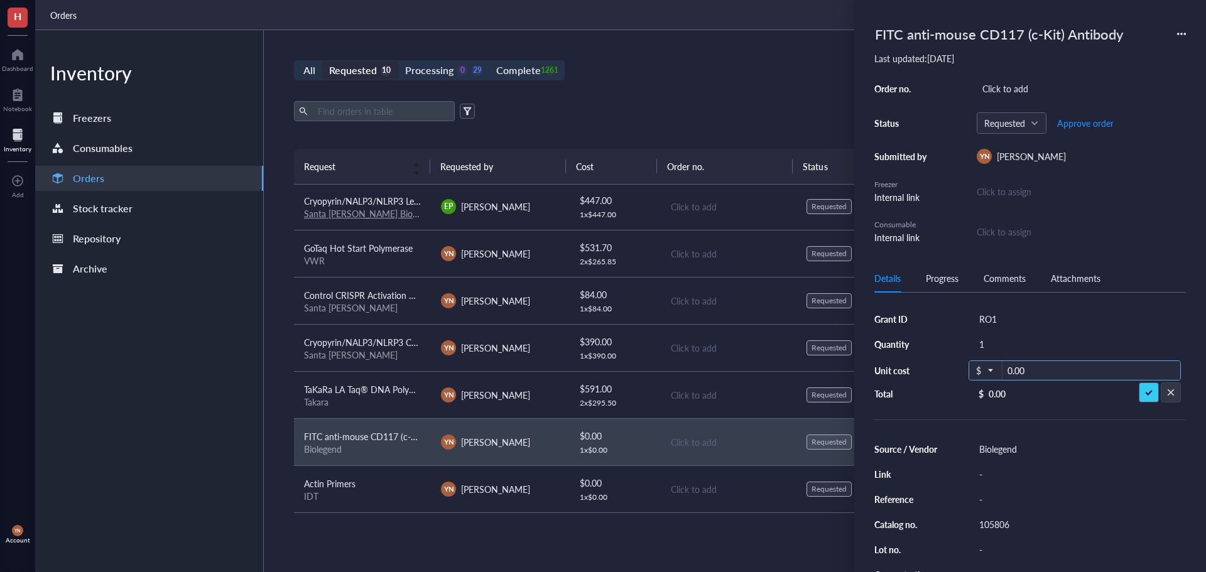
click at [1025, 369] on input "0.00" at bounding box center [1092, 371] width 178 height 20
type input "198.10"
click at [996, 319] on div "RO1" at bounding box center [1080, 319] width 212 height 18
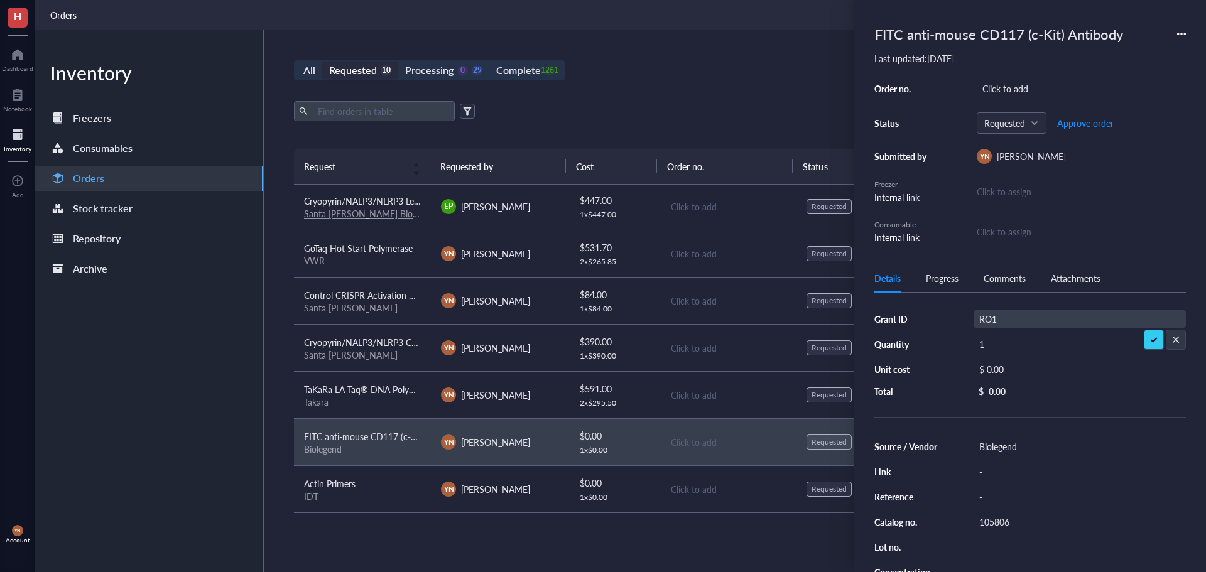
click at [996, 319] on input "RO1" at bounding box center [994, 319] width 38 height 16
click at [996, 85] on div "Click to add" at bounding box center [1081, 89] width 209 height 18
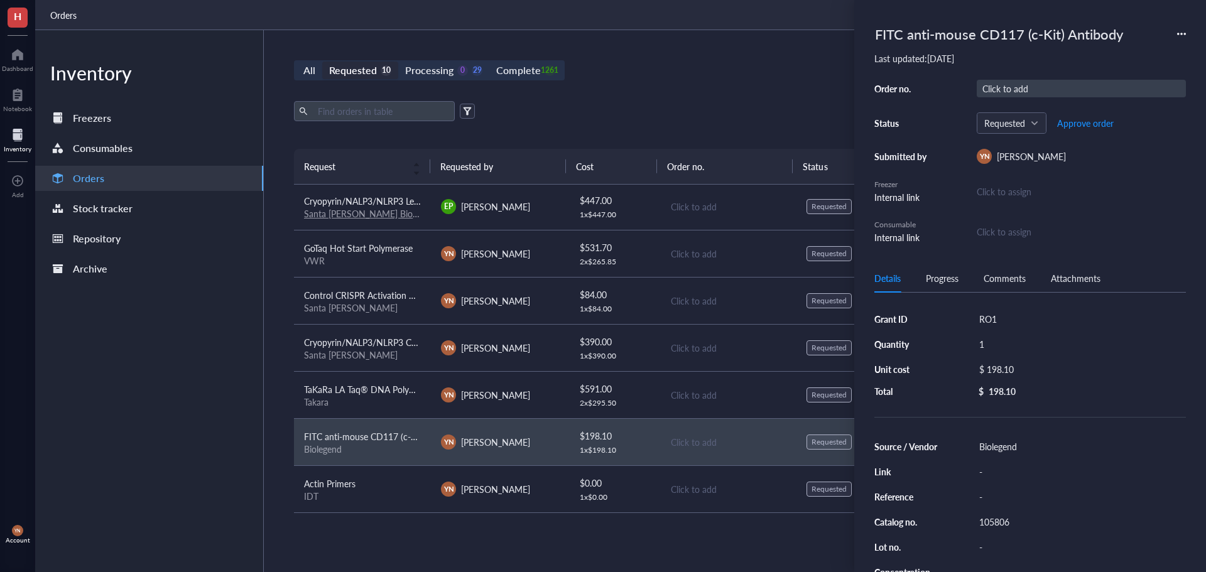
click at [1005, 90] on div "Click to add" at bounding box center [1081, 89] width 209 height 18
type input "5135184"
click at [1090, 126] on span "Approve order" at bounding box center [1085, 123] width 57 height 10
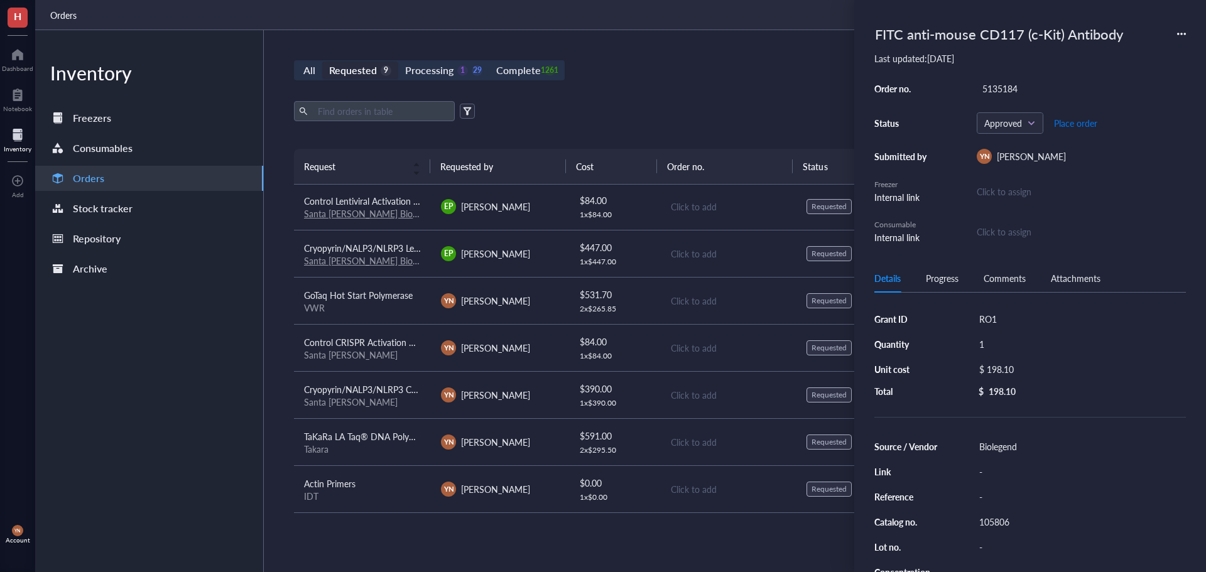
scroll to position [96, 0]
click at [1086, 125] on span "Place order" at bounding box center [1075, 123] width 43 height 10
click at [647, 117] on div "Export Open archive" at bounding box center [728, 111] width 868 height 20
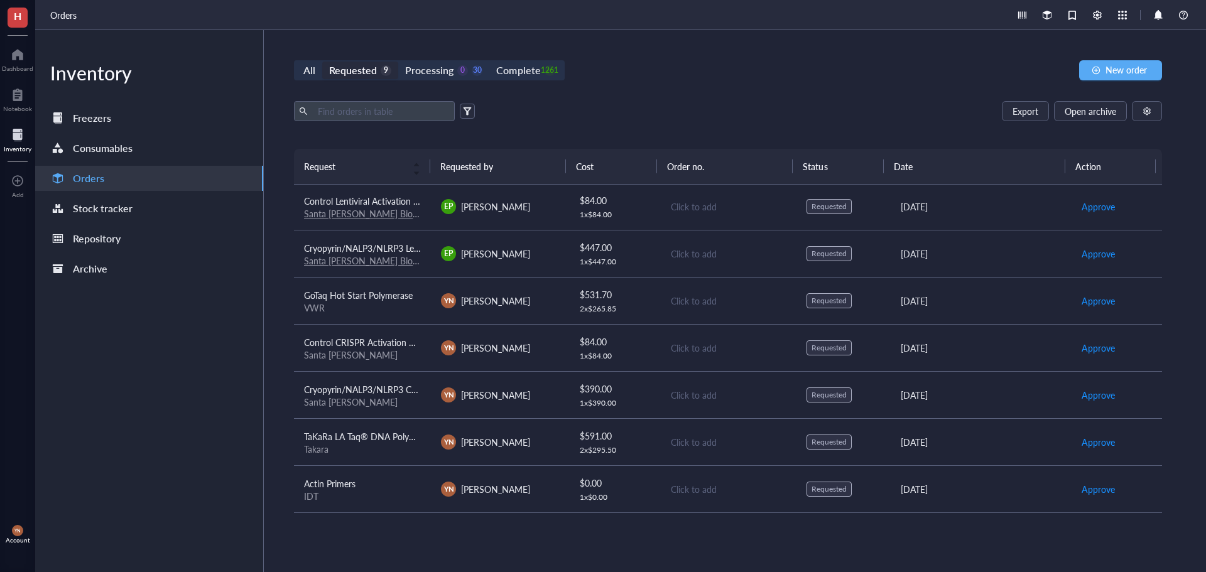
click at [430, 59] on div "All Requested 9 Processing 0 30 Complete 1261 New order Export Open archive Req…" at bounding box center [728, 301] width 929 height 542
click at [432, 64] on div "Processing" at bounding box center [429, 71] width 48 height 18
click at [398, 62] on input "Processing 0 30" at bounding box center [398, 62] width 0 height 0
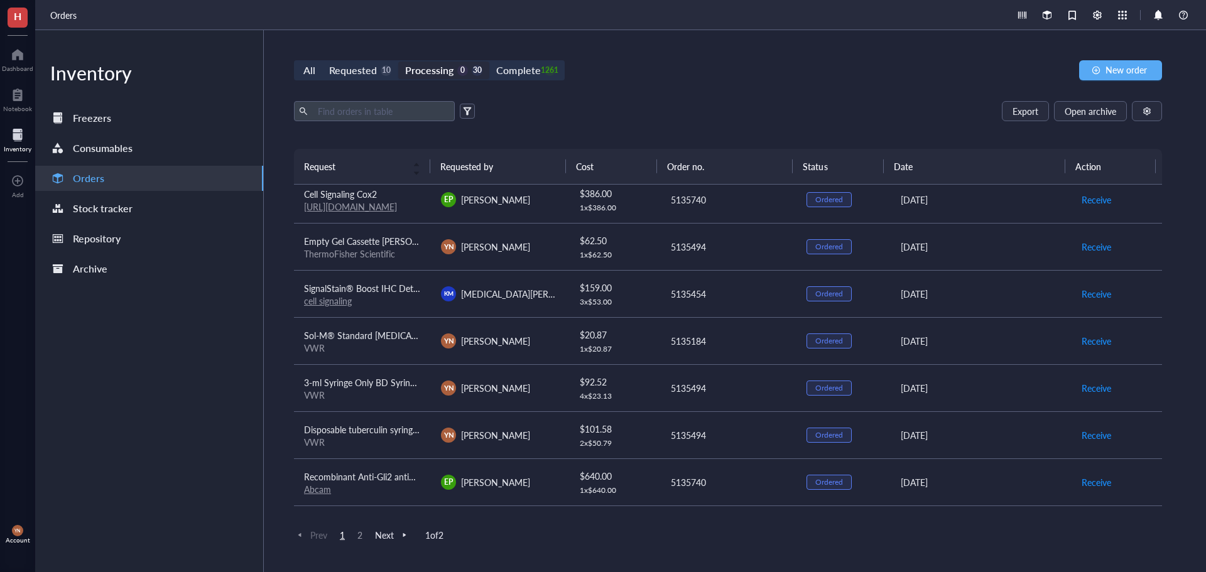
scroll to position [126, 0]
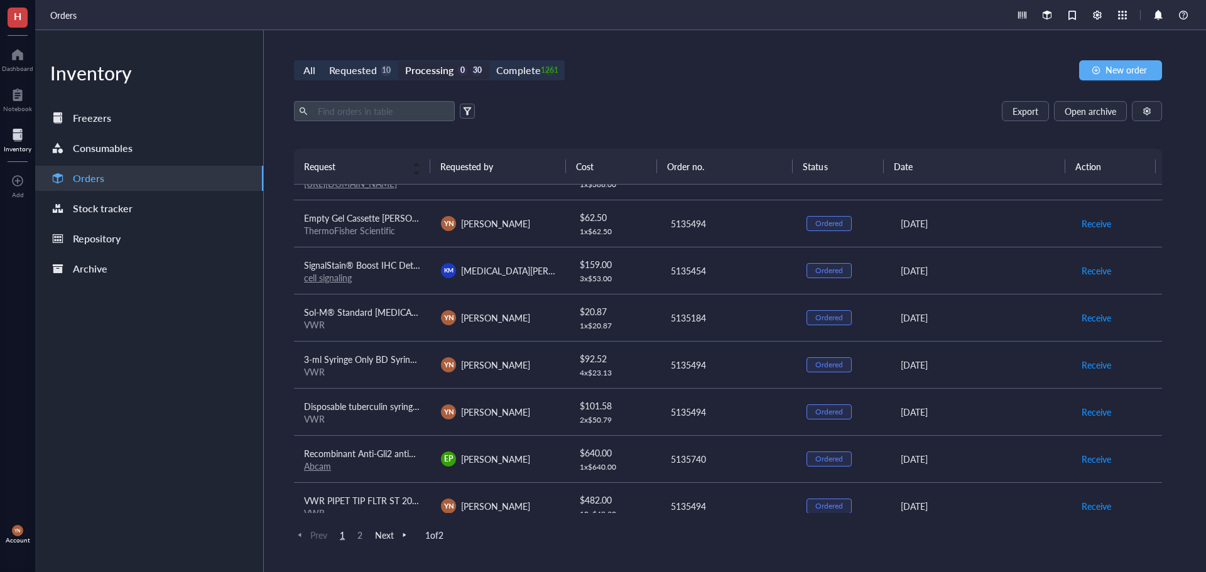
click at [390, 454] on span "Recombinant Anti-Gli2 antibody [9HCLC]" at bounding box center [384, 453] width 160 height 13
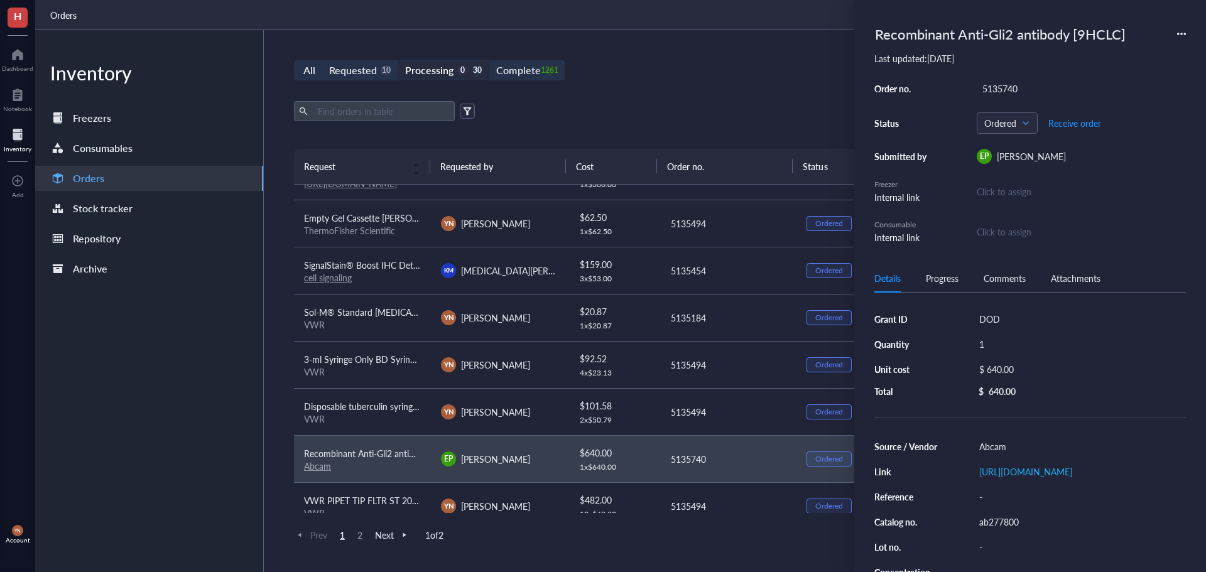
scroll to position [0, 0]
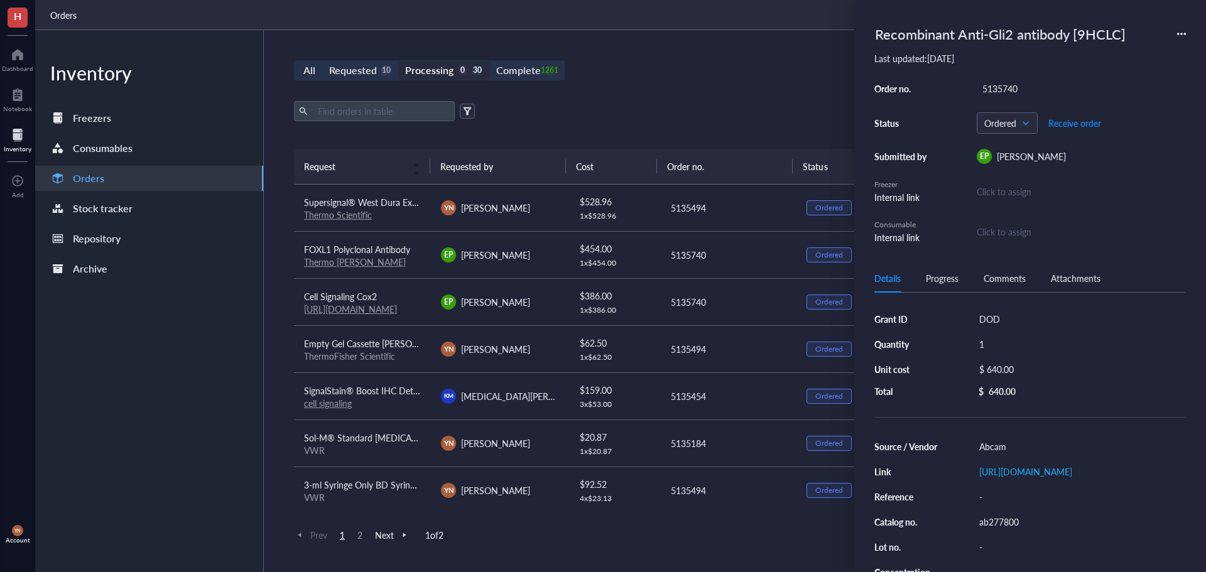
click at [729, 77] on div "All Requested 10 Processing 0 30 Complete 1261 New order" at bounding box center [728, 70] width 868 height 20
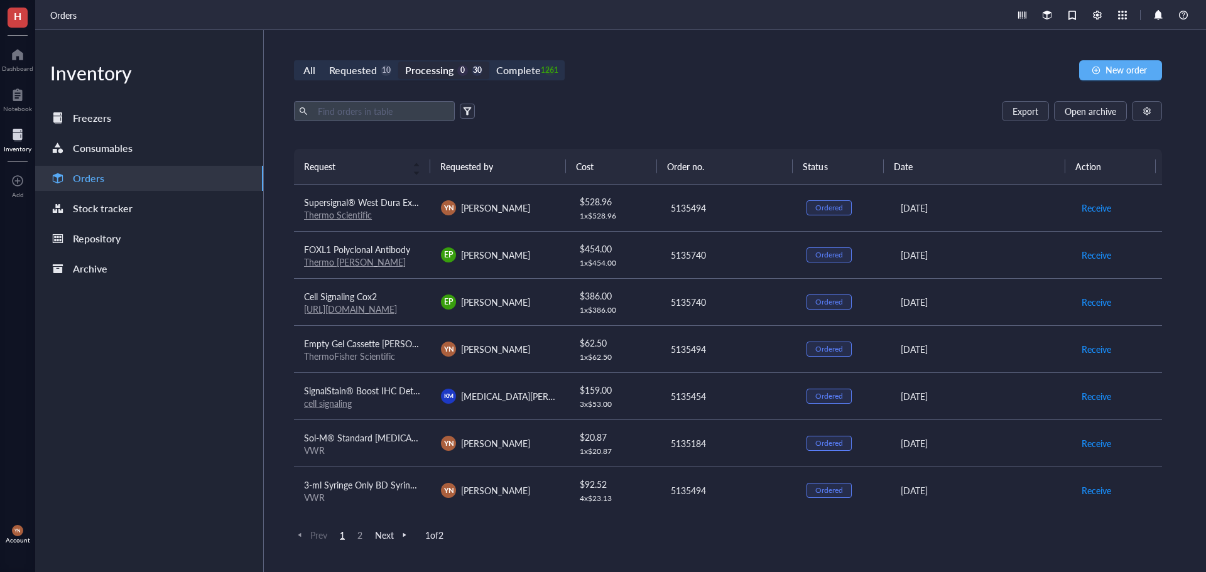
drag, startPoint x: 756, startPoint y: 108, endPoint x: 557, endPoint y: 114, distance: 199.9
click at [756, 108] on div "Export Open archive" at bounding box center [728, 111] width 868 height 20
click at [383, 79] on div "All Requested 10 Processing 0 30 Complete 1261" at bounding box center [429, 70] width 271 height 20
click at [366, 68] on div "Requested" at bounding box center [353, 71] width 48 height 18
click at [322, 62] on input "Requested 10" at bounding box center [322, 62] width 0 height 0
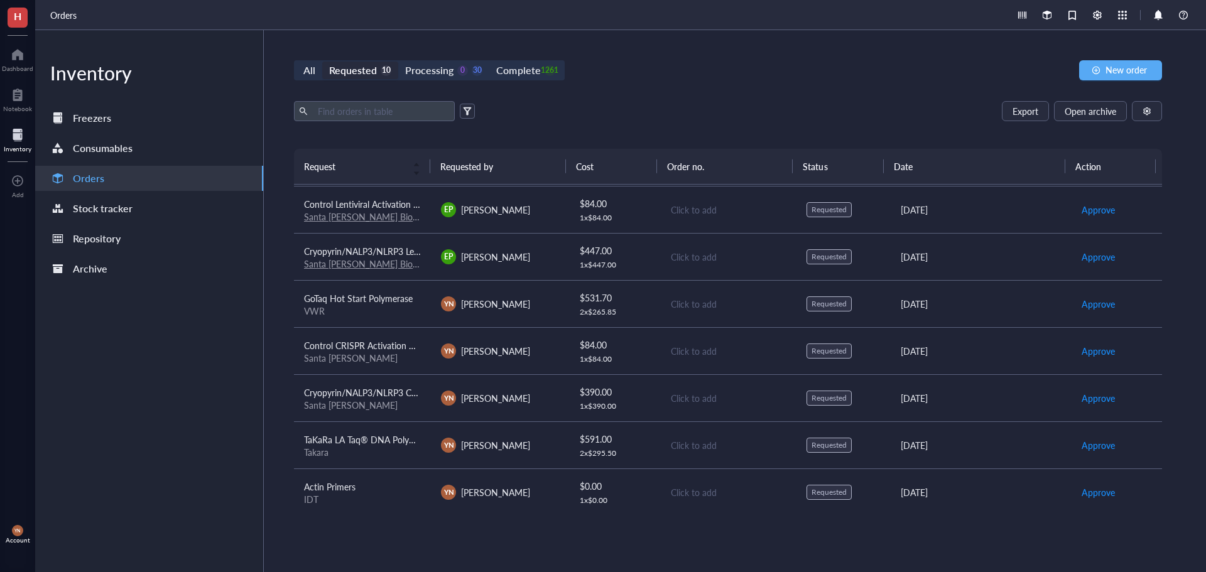
scroll to position [143, 0]
